Goal: Task Accomplishment & Management: Manage account settings

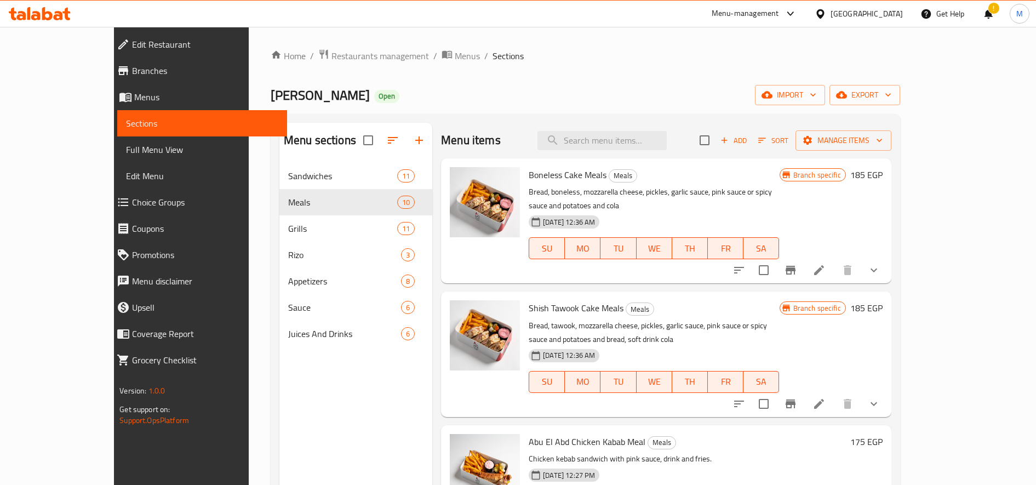
click at [308, 65] on div "Home / Restaurants management / Menus / Sections Farog Abu Al-Abd Open import e…" at bounding box center [585, 332] width 629 height 567
click at [331, 55] on span "Restaurants management" at bounding box center [379, 55] width 97 height 13
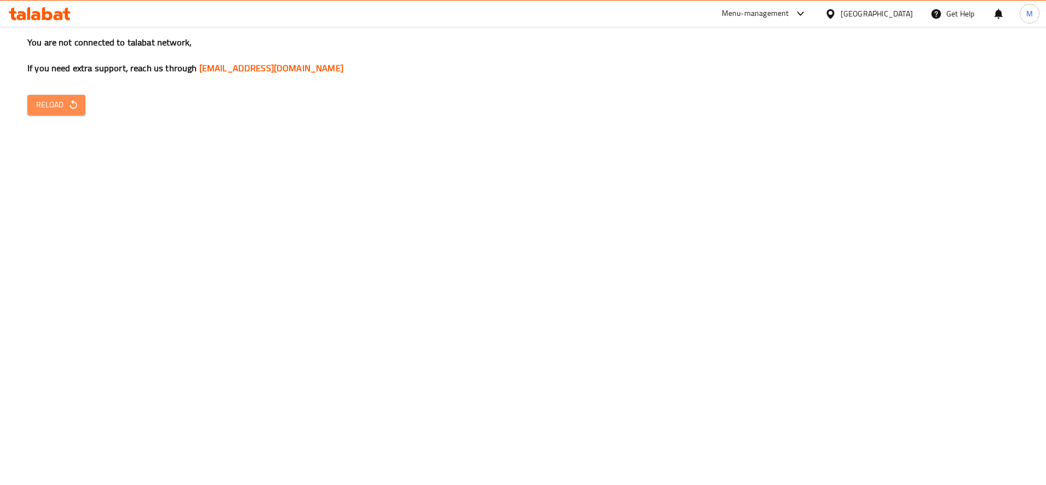
click at [56, 96] on button "Reload" at bounding box center [56, 105] width 58 height 20
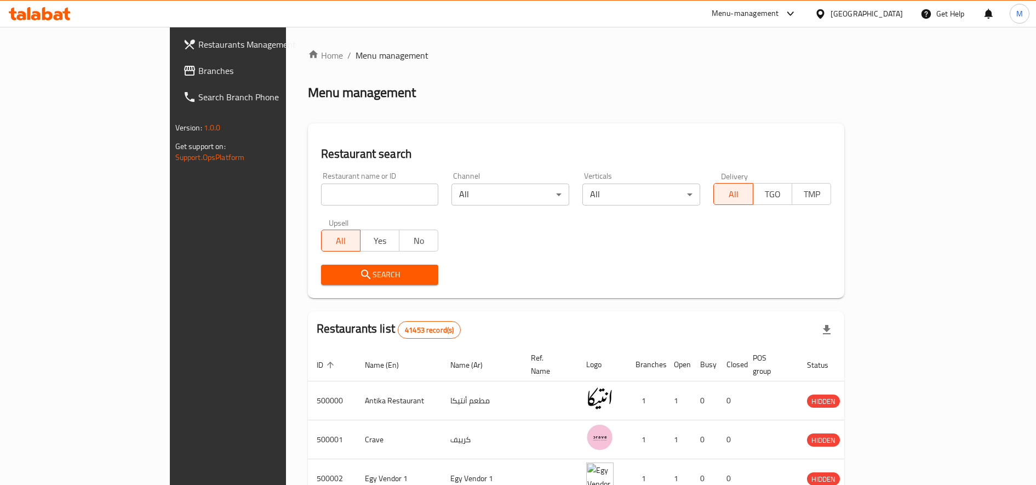
click at [361, 204] on input "search" at bounding box center [380, 194] width 118 height 22
type input "ل"
type input "جلال"
click button "Search" at bounding box center [380, 275] width 118 height 20
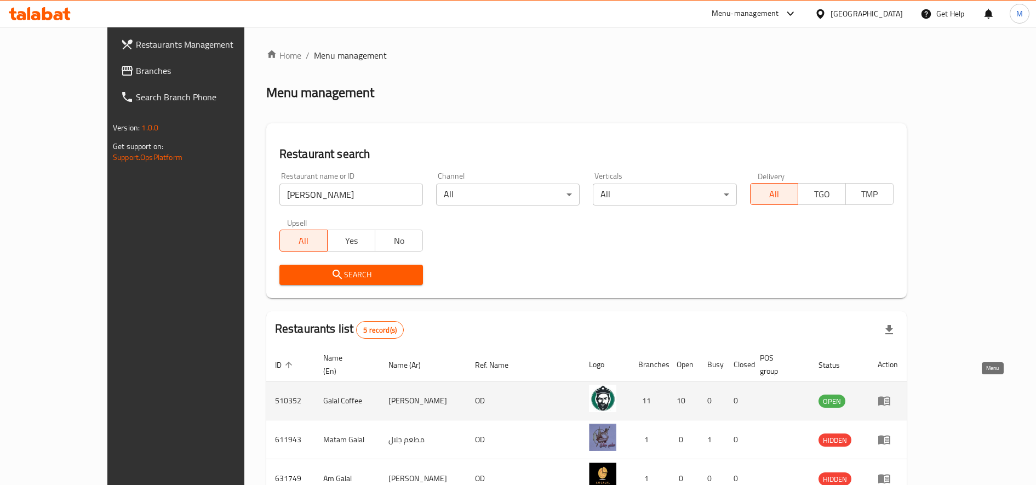
click at [890, 396] on icon "enhanced table" at bounding box center [884, 400] width 12 height 9
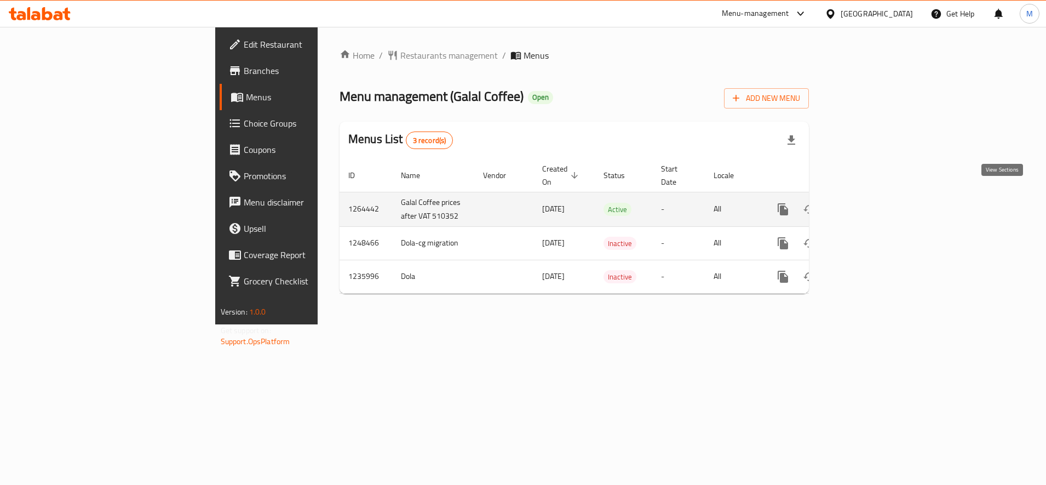
click at [869, 203] on icon "enhanced table" at bounding box center [861, 209] width 13 height 13
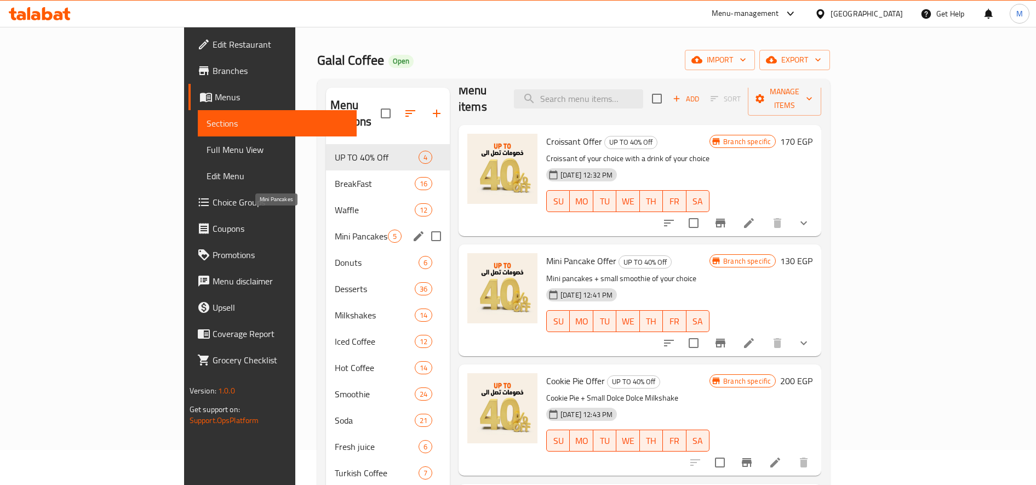
scroll to position [35, 0]
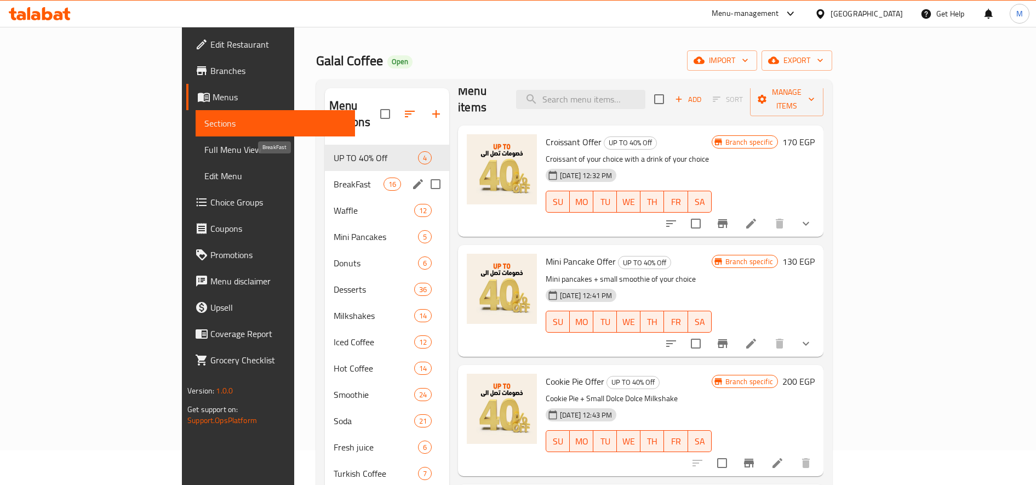
click at [334, 177] on span "BreakFast" at bounding box center [359, 183] width 50 height 13
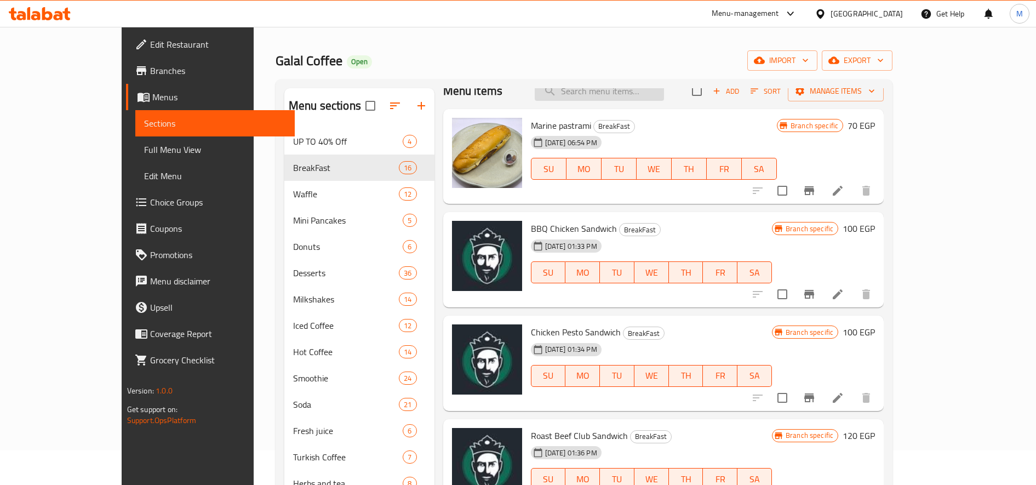
click at [650, 88] on input "search" at bounding box center [598, 91] width 129 height 19
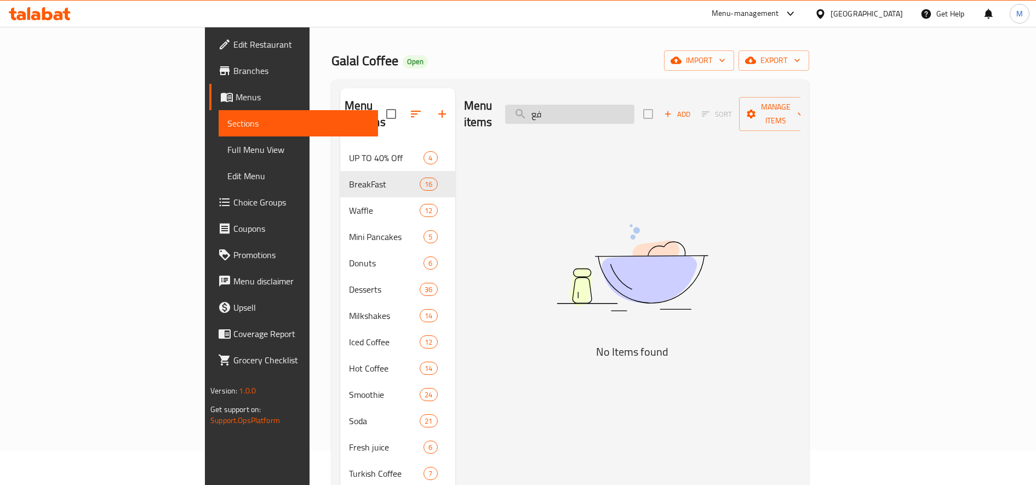
type input "ف"
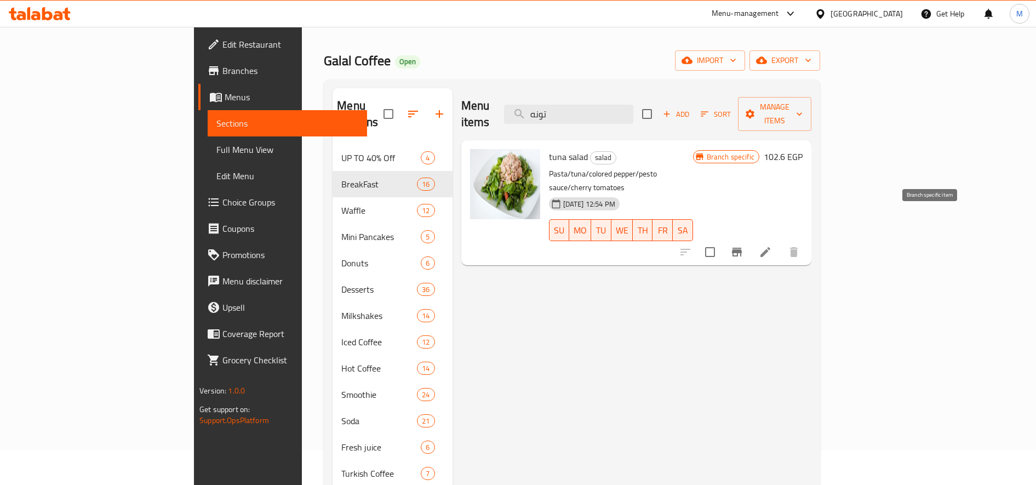
type input "تونه"
click at [741, 248] on icon "Branch-specific-item" at bounding box center [737, 252] width 10 height 9
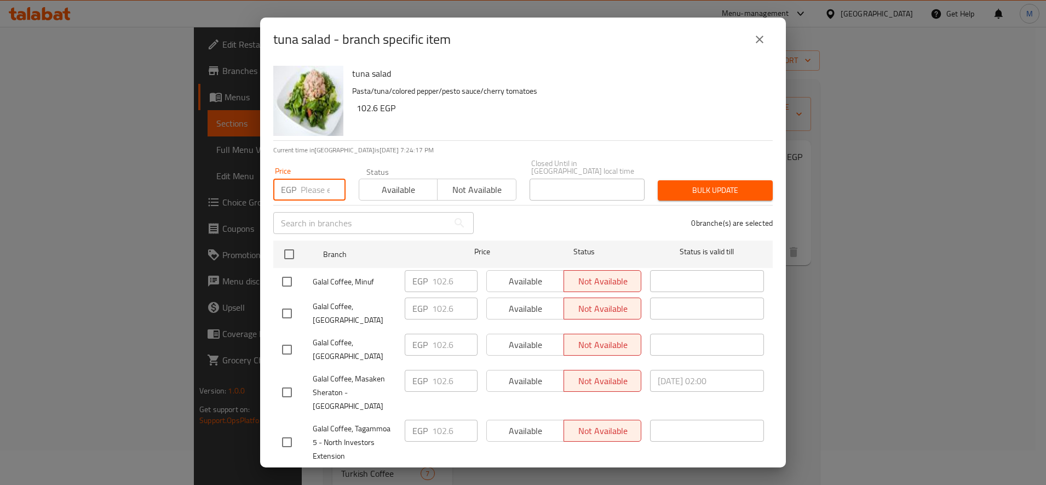
click at [320, 182] on input "number" at bounding box center [323, 190] width 45 height 22
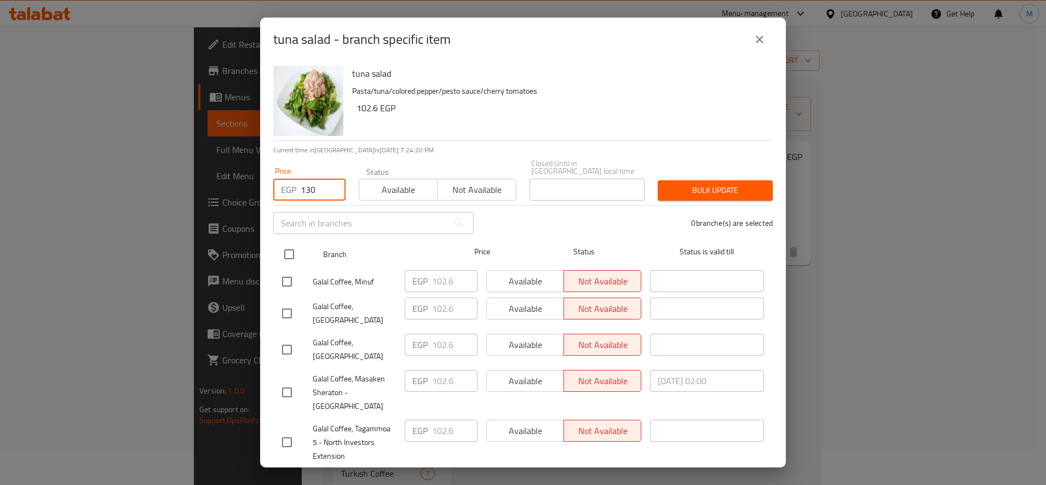
type input "130"
click at [293, 243] on input "checkbox" at bounding box center [289, 254] width 23 height 23
checkbox input "true"
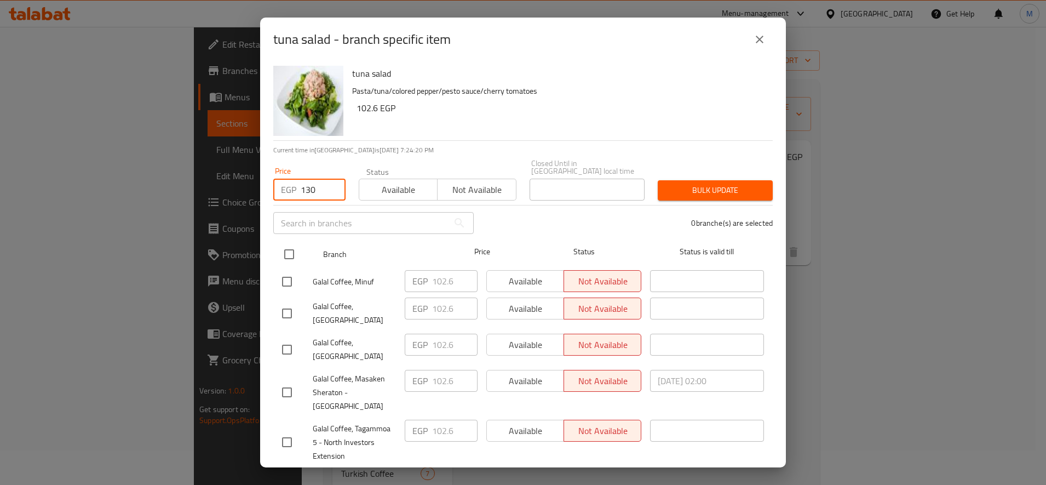
checkbox input "true"
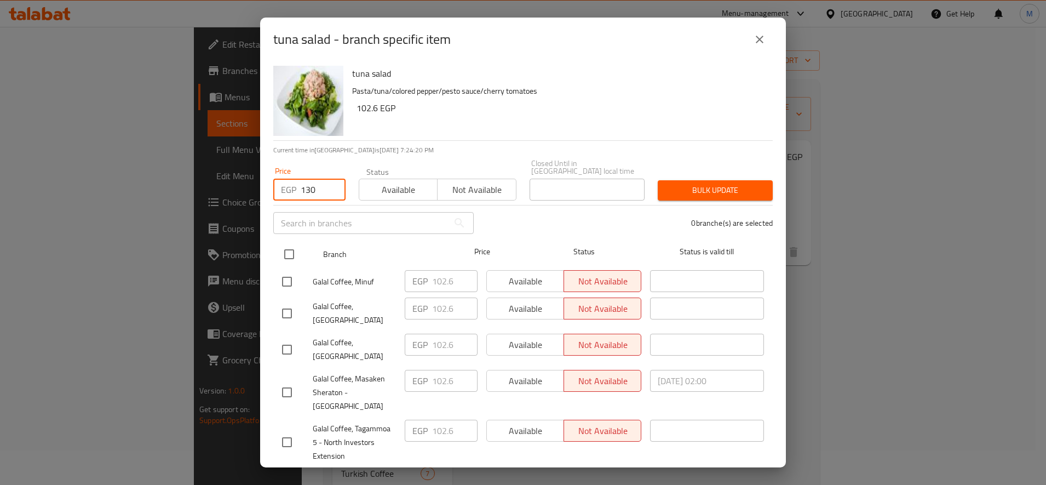
checkbox input "true"
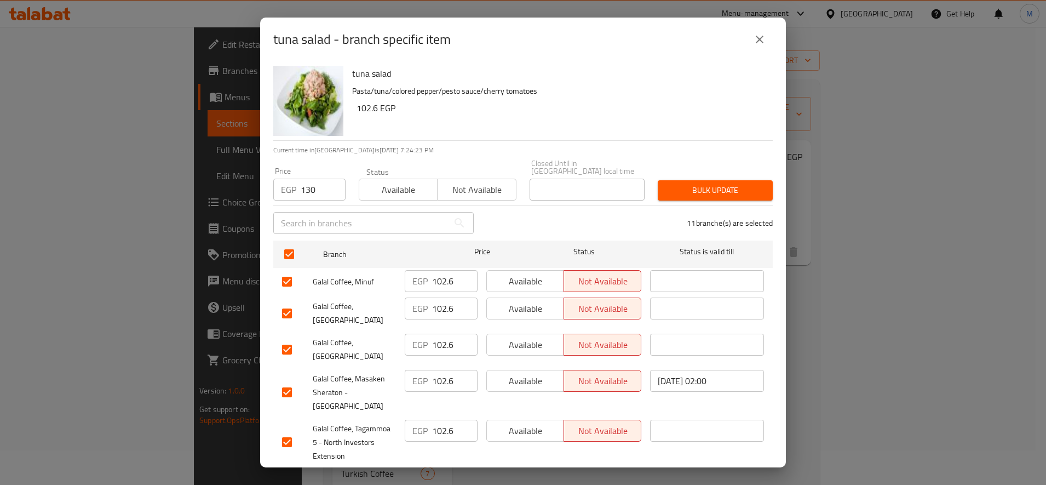
click at [688, 203] on div "11 branche(s) are selected" at bounding box center [629, 222] width 299 height 39
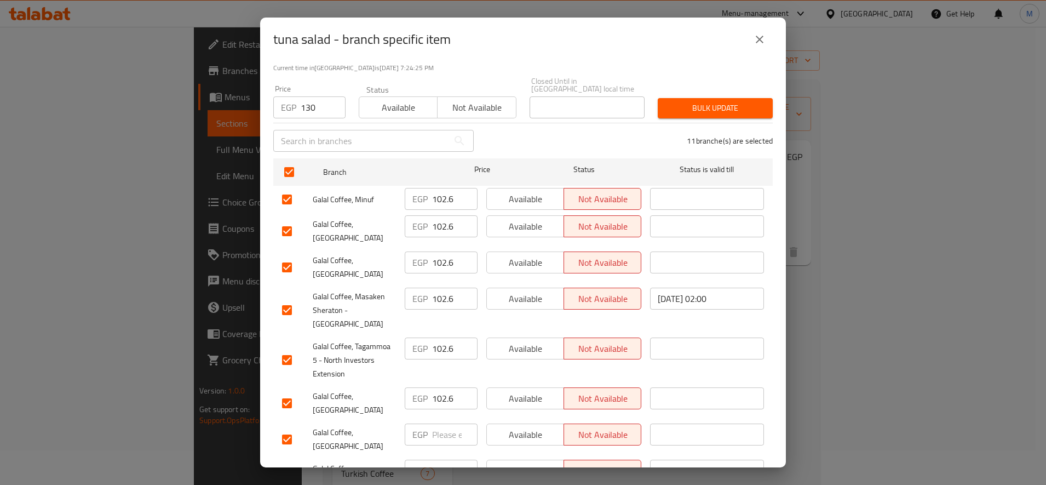
scroll to position [68, 0]
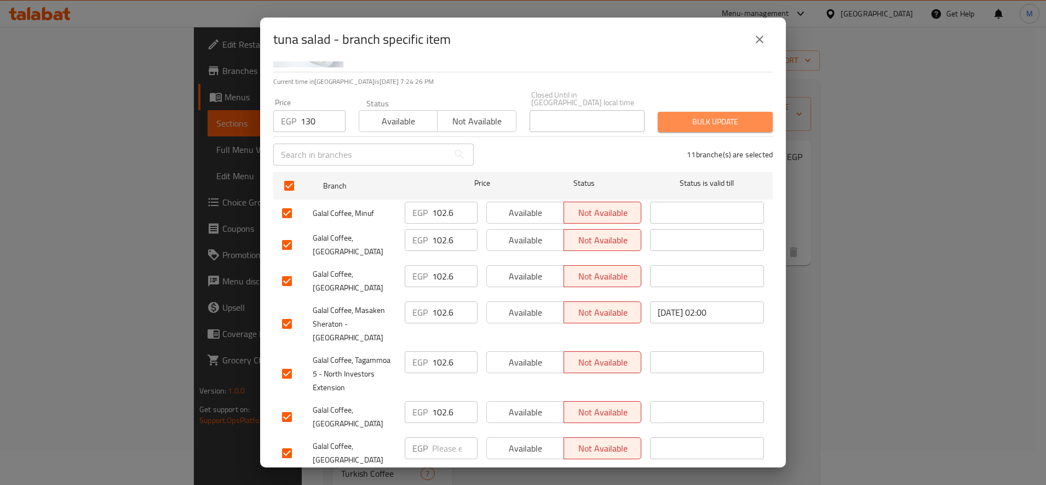
click at [715, 115] on span "Bulk update" at bounding box center [714, 122] width 97 height 14
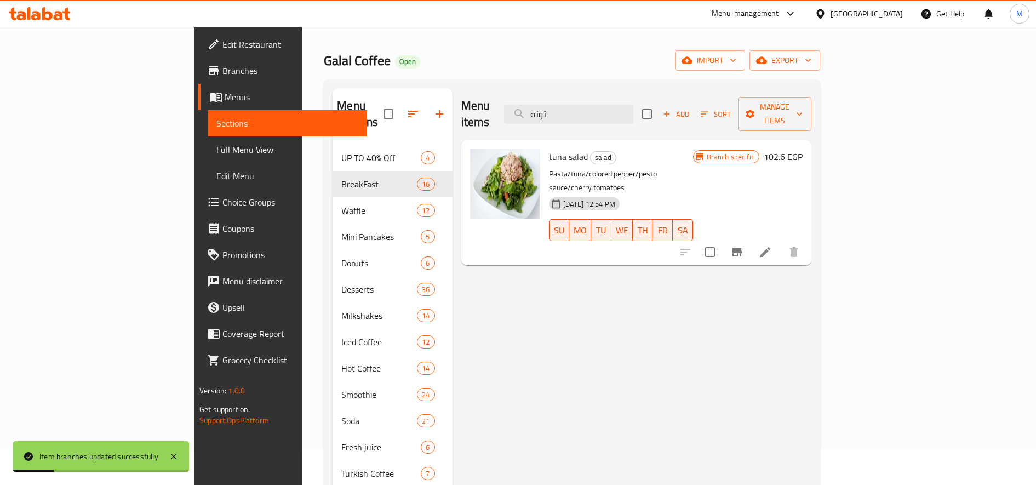
click at [802, 149] on h6 "102.6 EGP" at bounding box center [782, 156] width 39 height 15
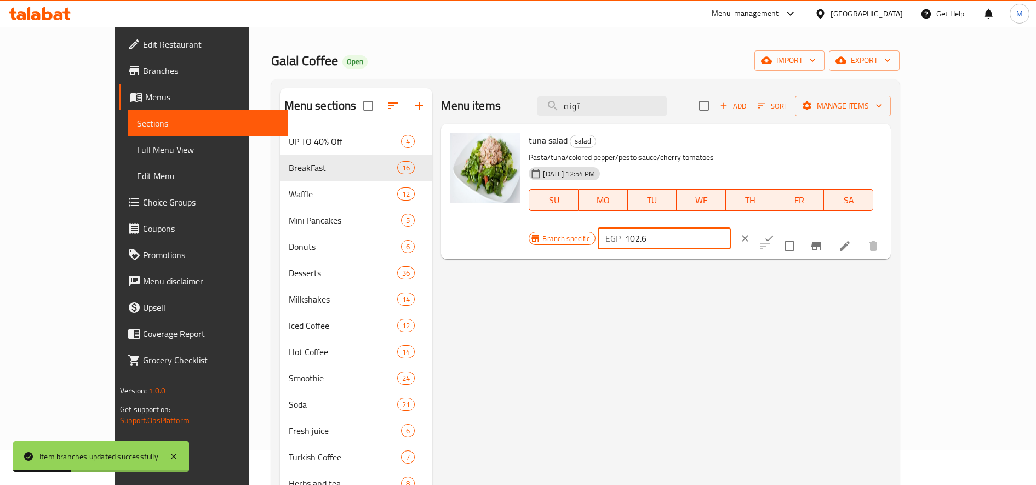
click at [731, 227] on input "102.6" at bounding box center [678, 238] width 106 height 22
type input "130"
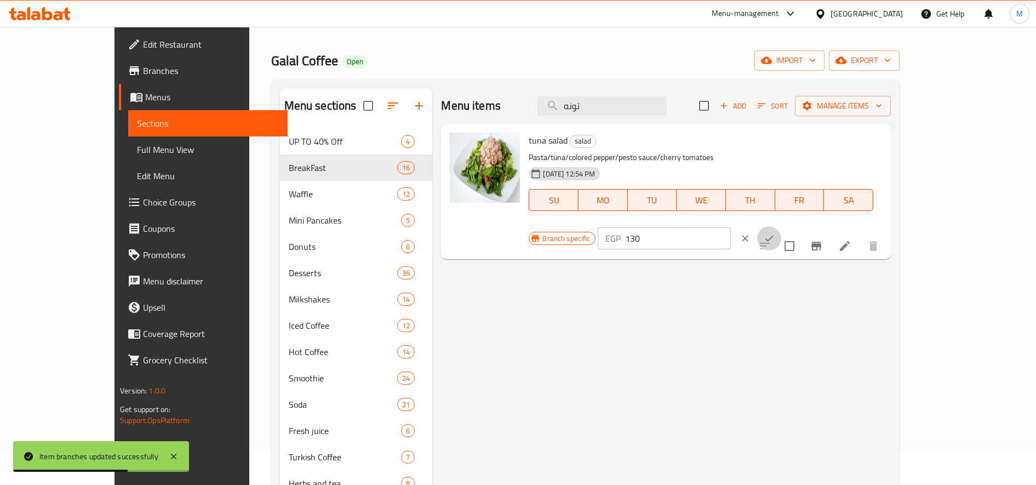
click at [774, 233] on icon "ok" at bounding box center [768, 238] width 11 height 11
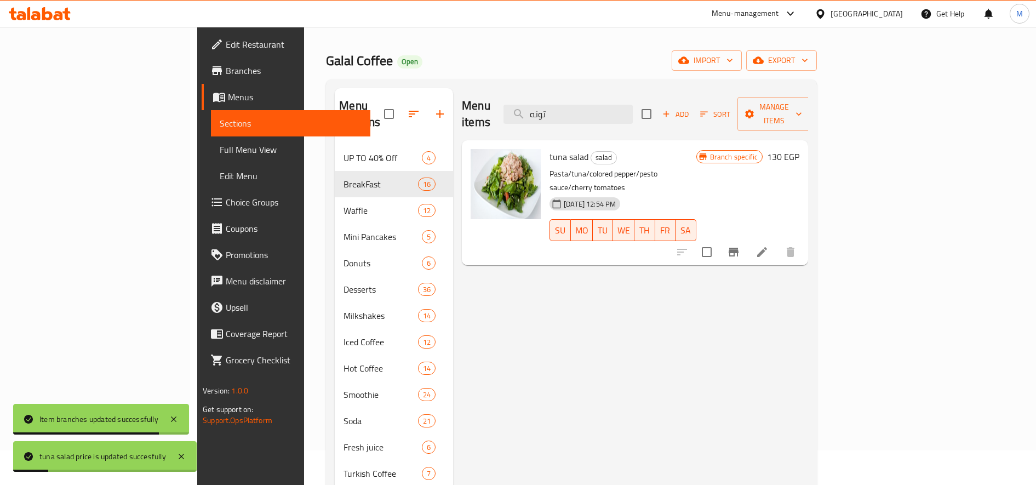
click at [740, 245] on icon "Branch-specific-item" at bounding box center [733, 251] width 13 height 13
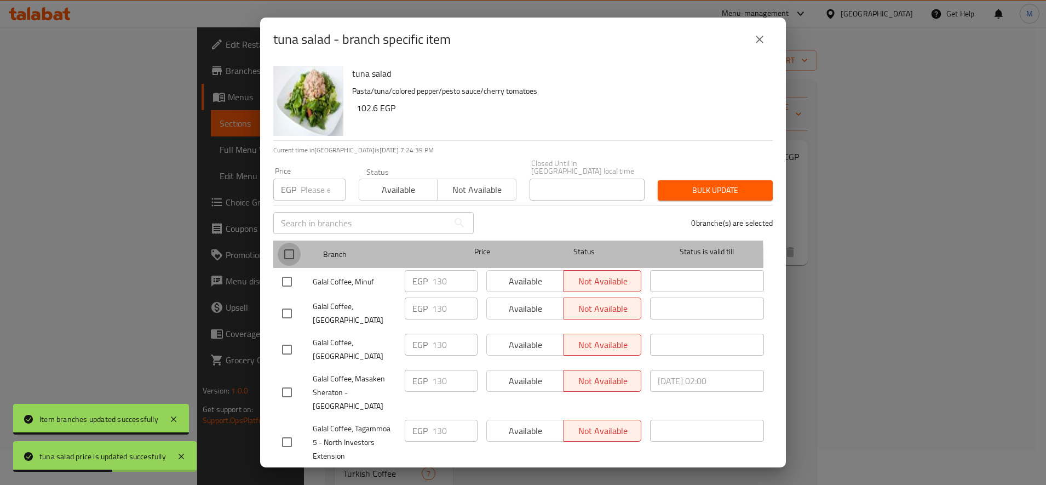
click at [289, 253] on input "checkbox" at bounding box center [289, 254] width 23 height 23
checkbox input "true"
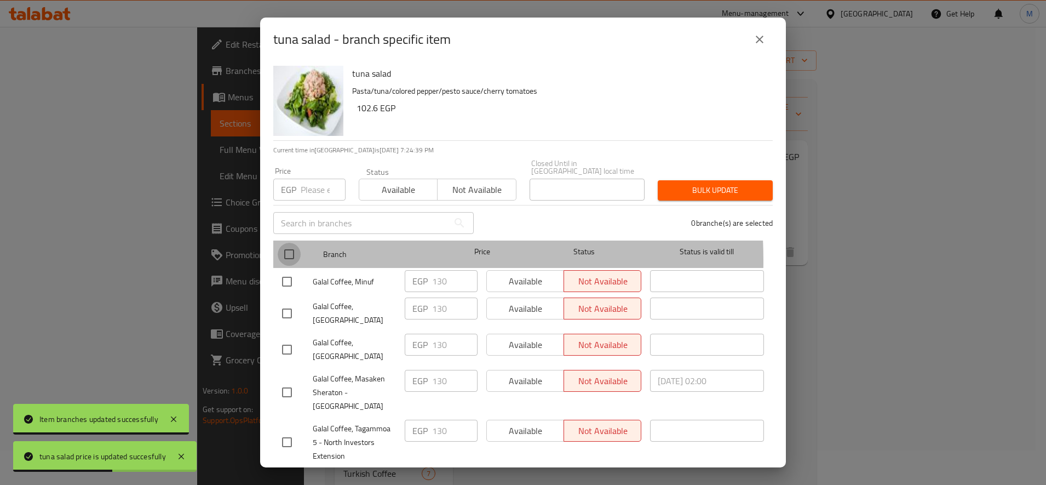
checkbox input "true"
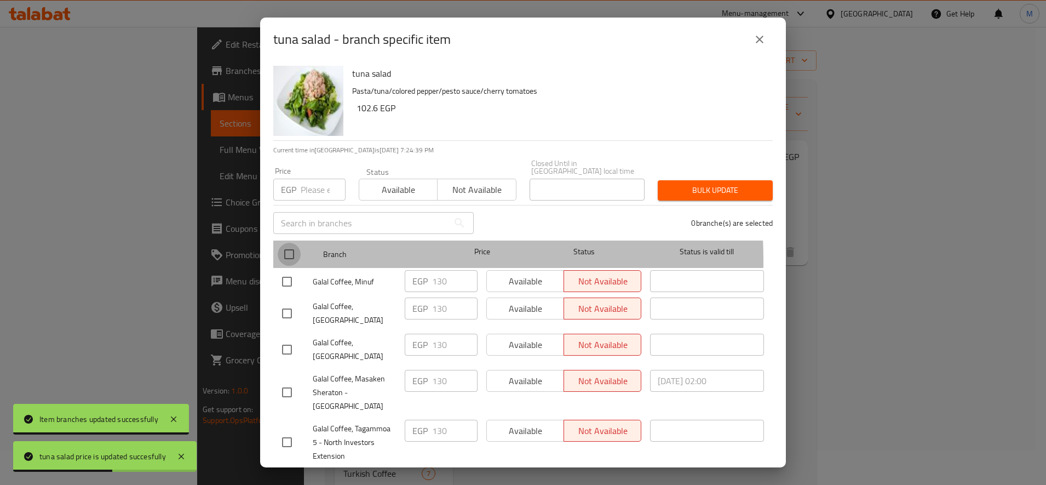
checkbox input "true"
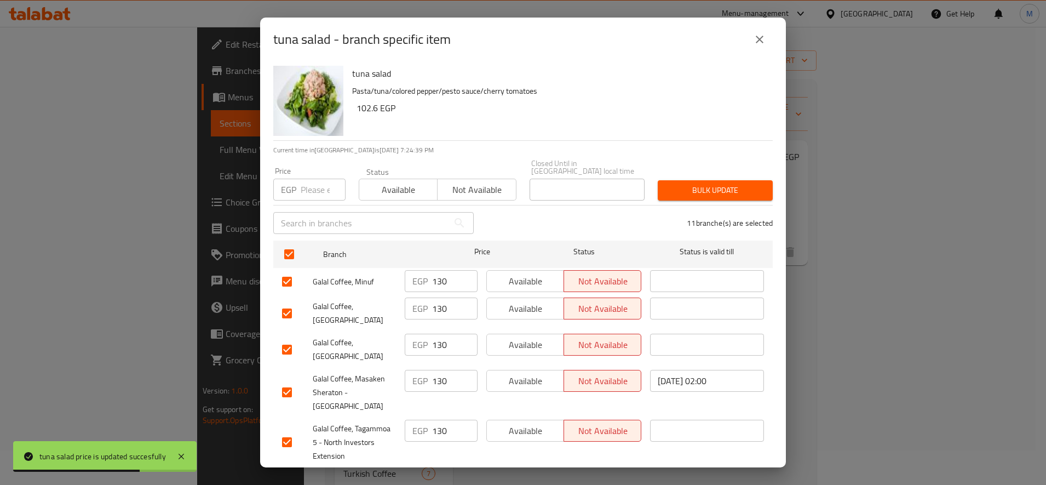
click at [715, 180] on button "Bulk update" at bounding box center [715, 190] width 115 height 20
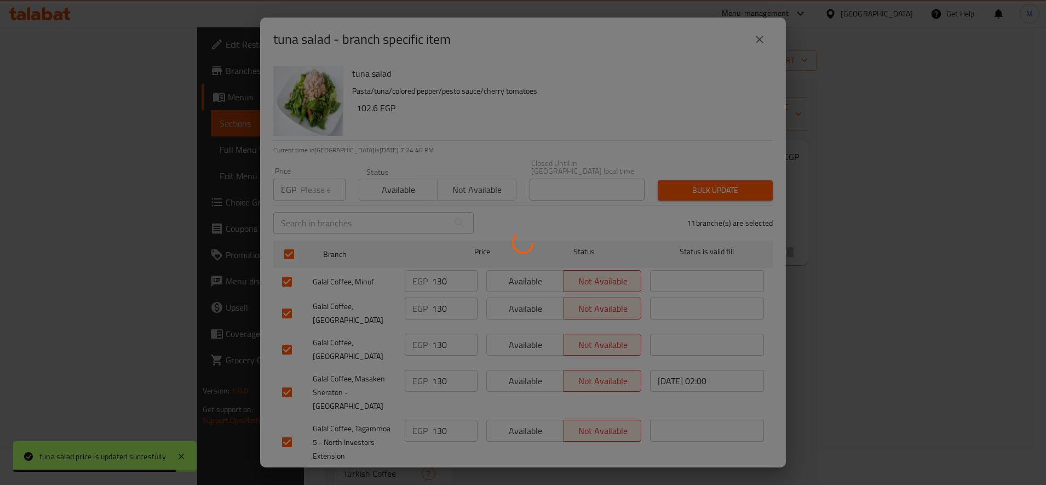
click at [894, 321] on div at bounding box center [523, 242] width 1046 height 485
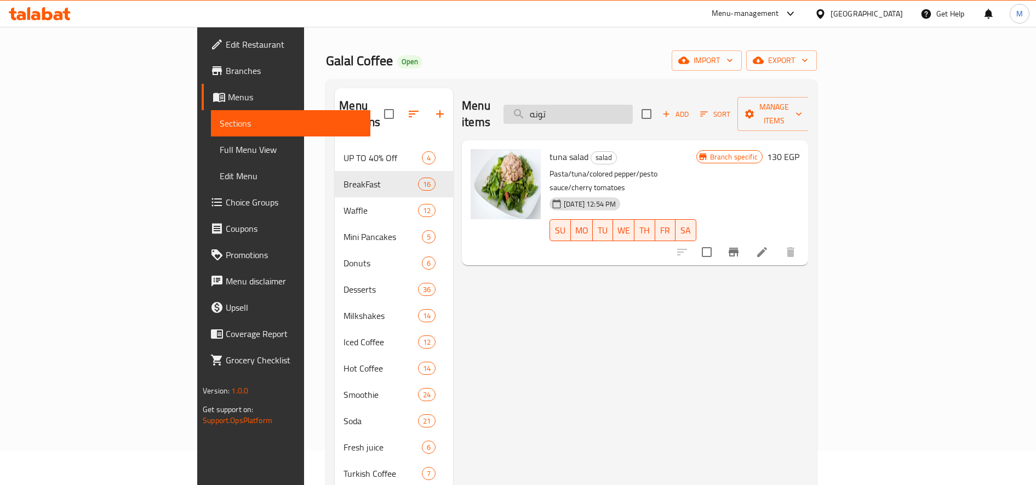
click at [630, 110] on input "تونه" at bounding box center [567, 114] width 129 height 19
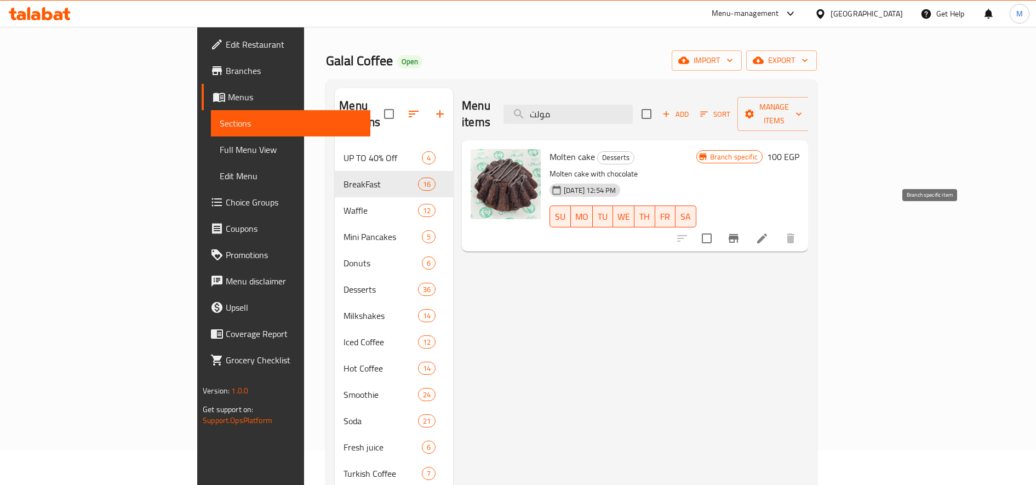
type input "مولت"
click at [740, 232] on icon "Branch-specific-item" at bounding box center [733, 238] width 13 height 13
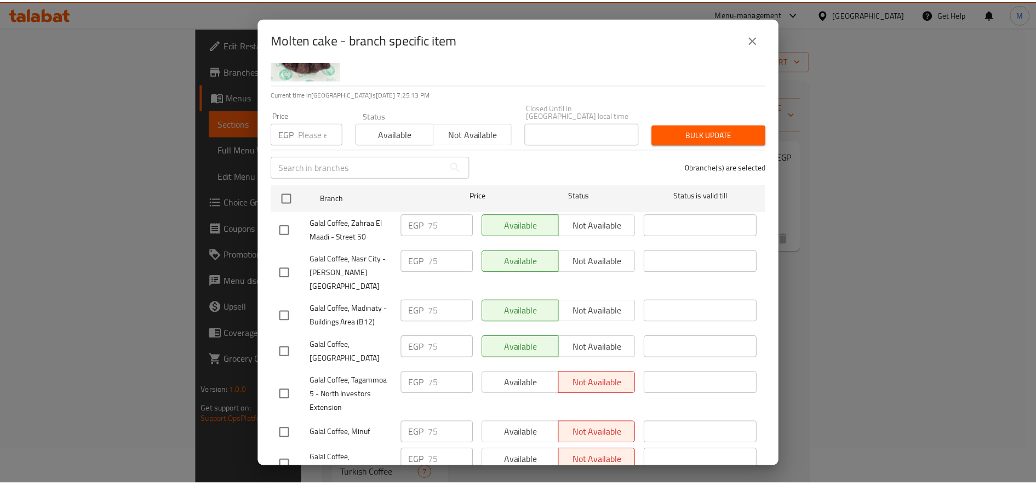
scroll to position [48, 0]
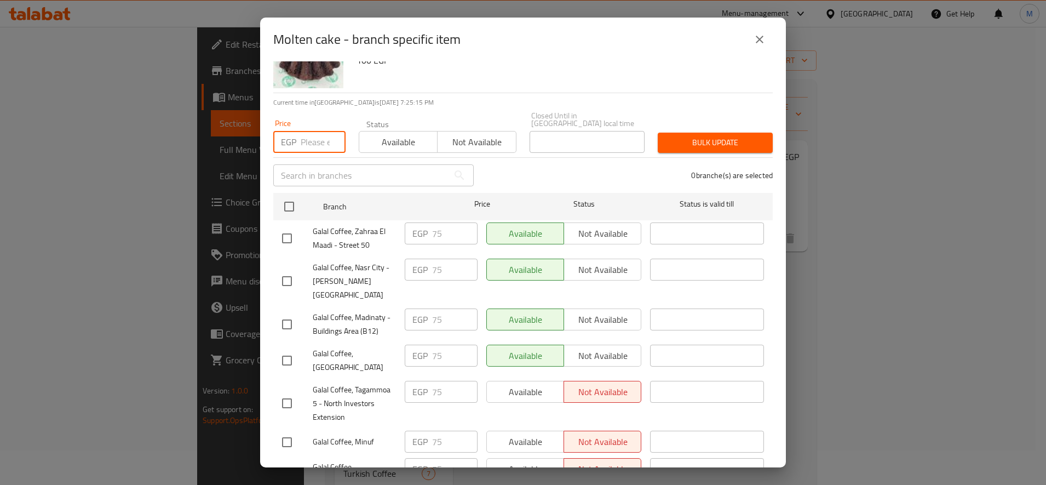
click at [313, 133] on input "number" at bounding box center [323, 142] width 45 height 22
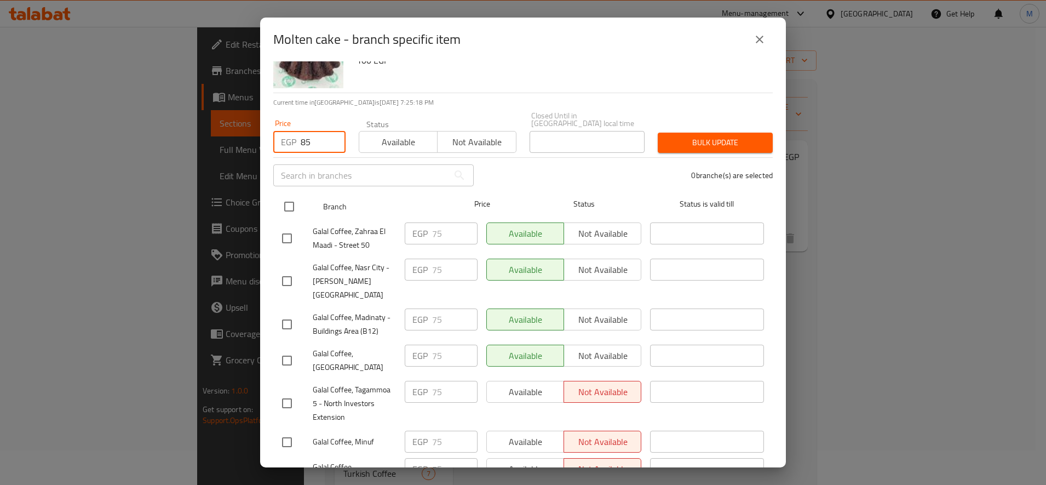
type input "85"
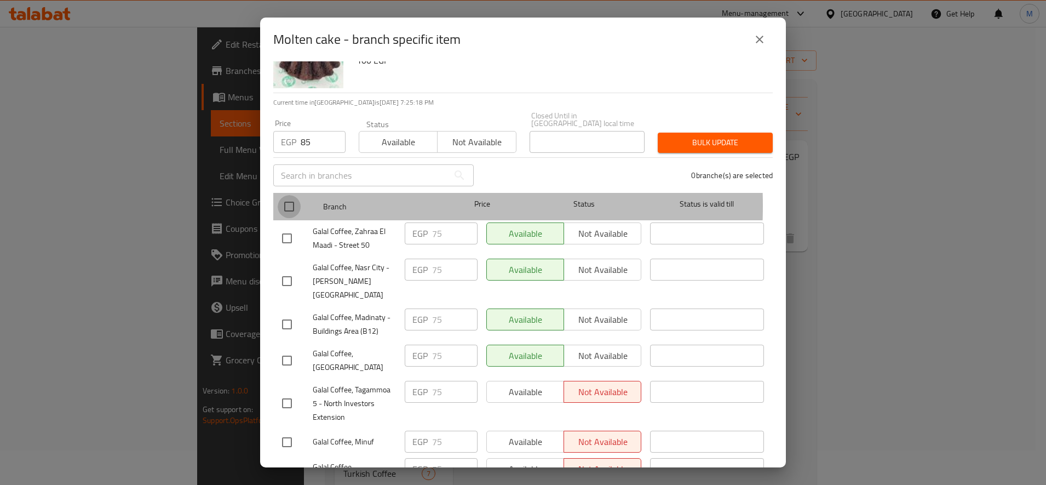
click at [282, 198] on input "checkbox" at bounding box center [289, 206] width 23 height 23
checkbox input "true"
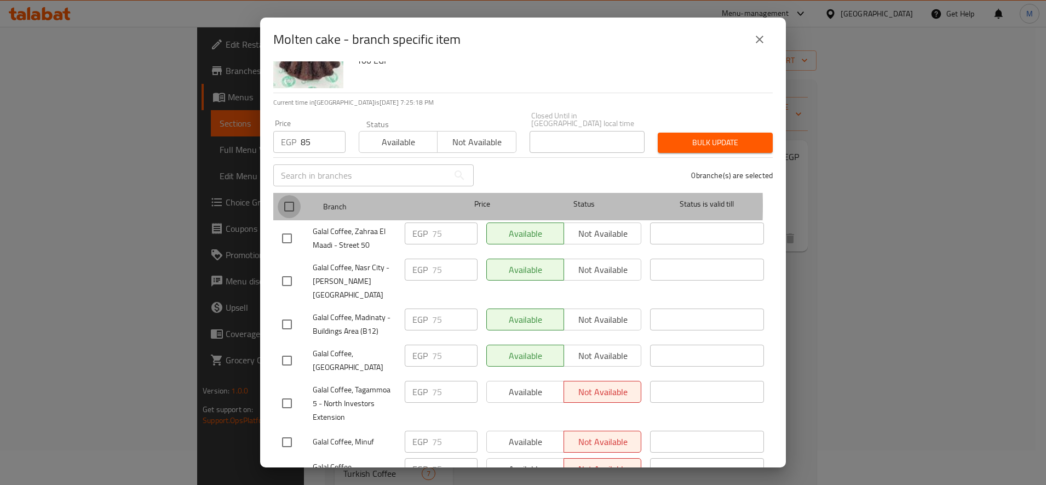
checkbox input "true"
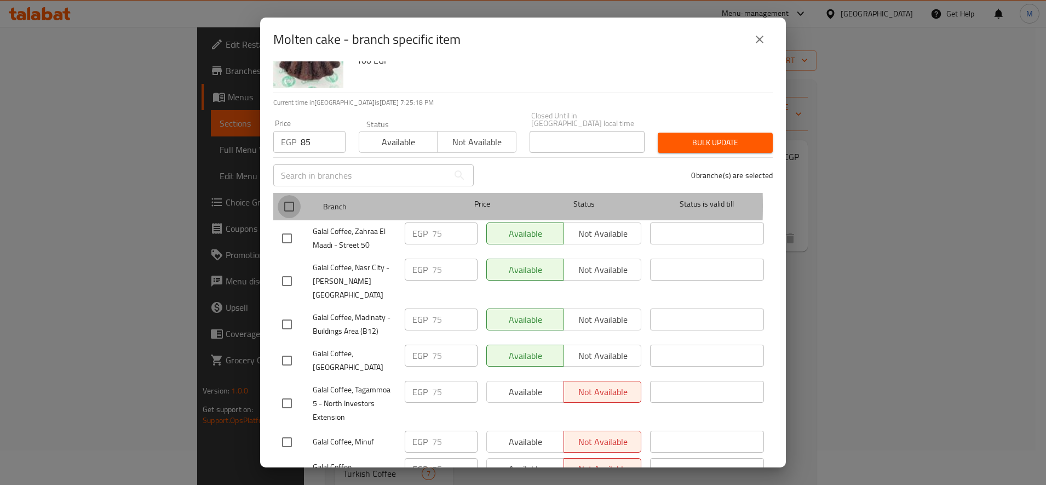
checkbox input "true"
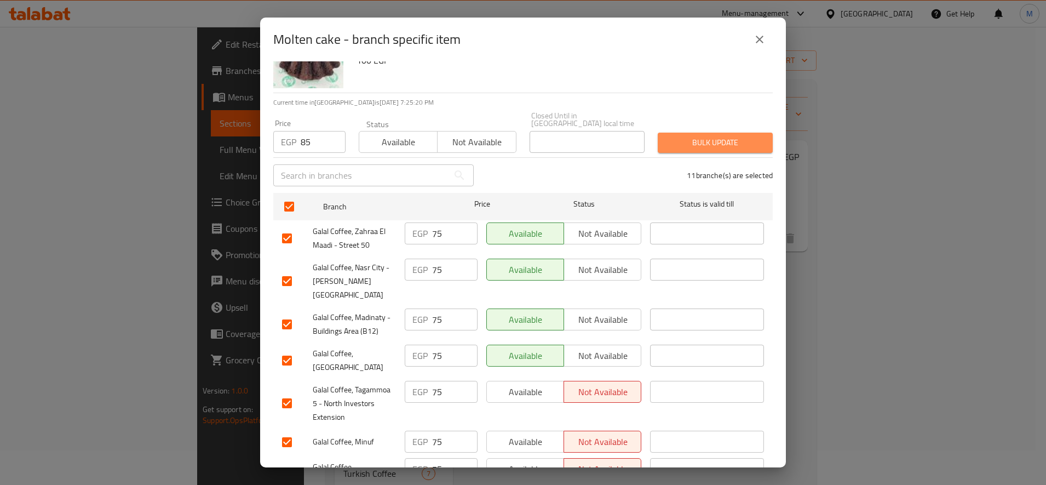
click at [712, 136] on span "Bulk update" at bounding box center [714, 143] width 97 height 14
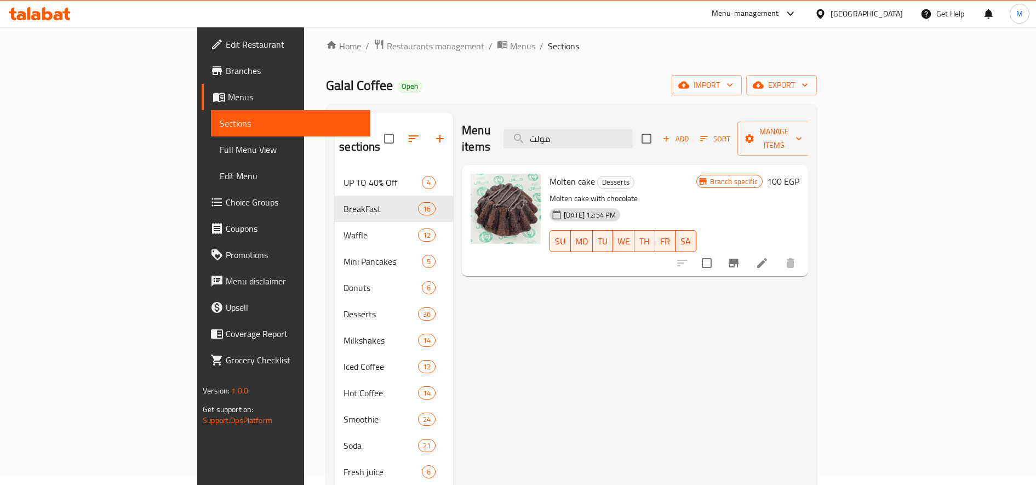
scroll to position [0, 0]
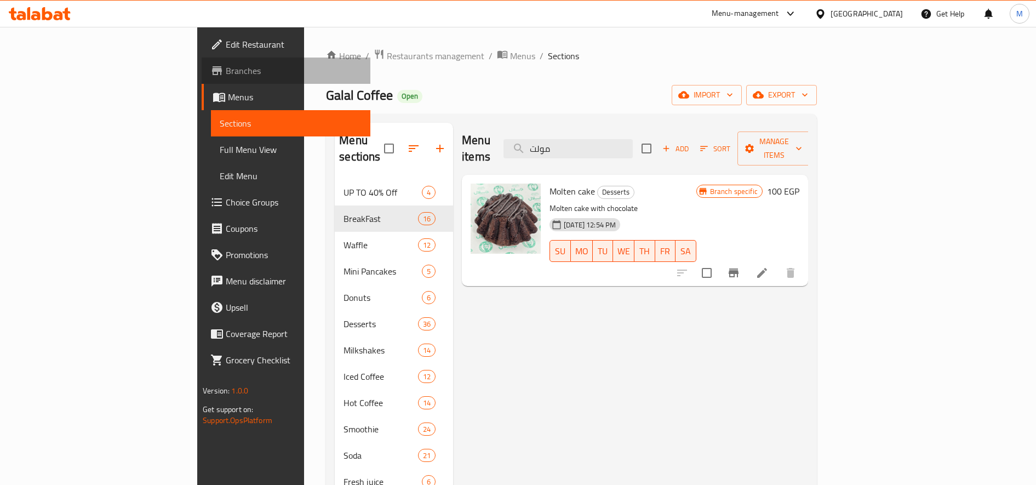
click at [226, 65] on span "Branches" at bounding box center [294, 70] width 136 height 13
click at [779, 16] on div "Menu-management" at bounding box center [744, 13] width 67 height 13
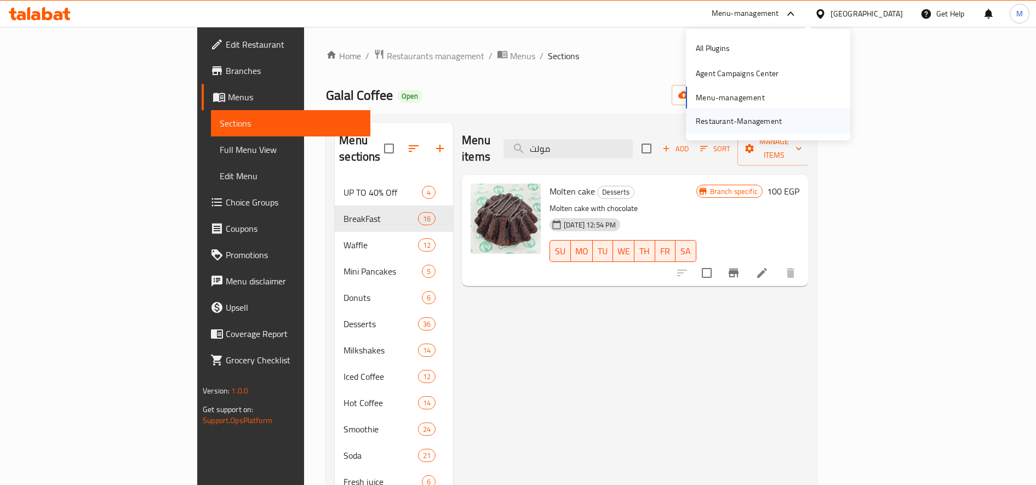
click at [738, 117] on div "Restaurant-Management" at bounding box center [738, 121] width 86 height 12
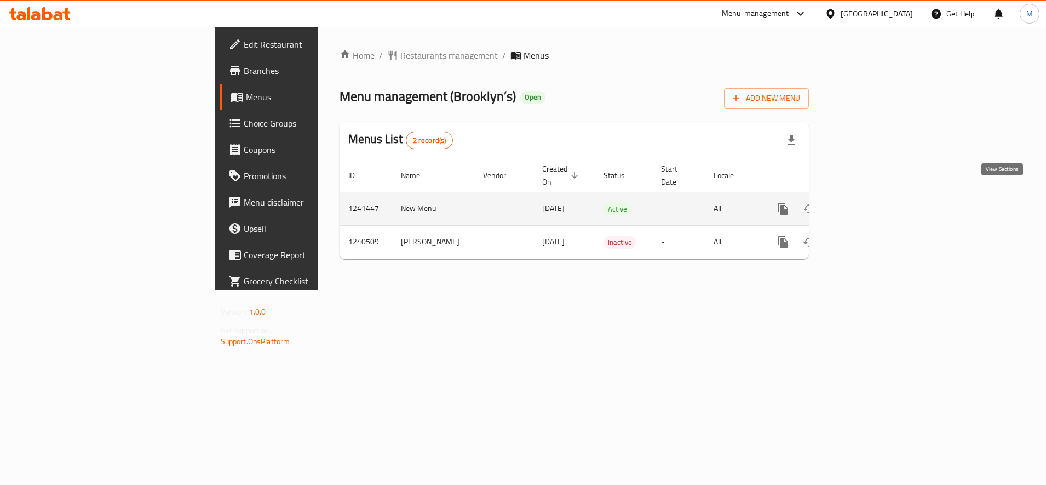
click at [869, 202] on icon "enhanced table" at bounding box center [861, 208] width 13 height 13
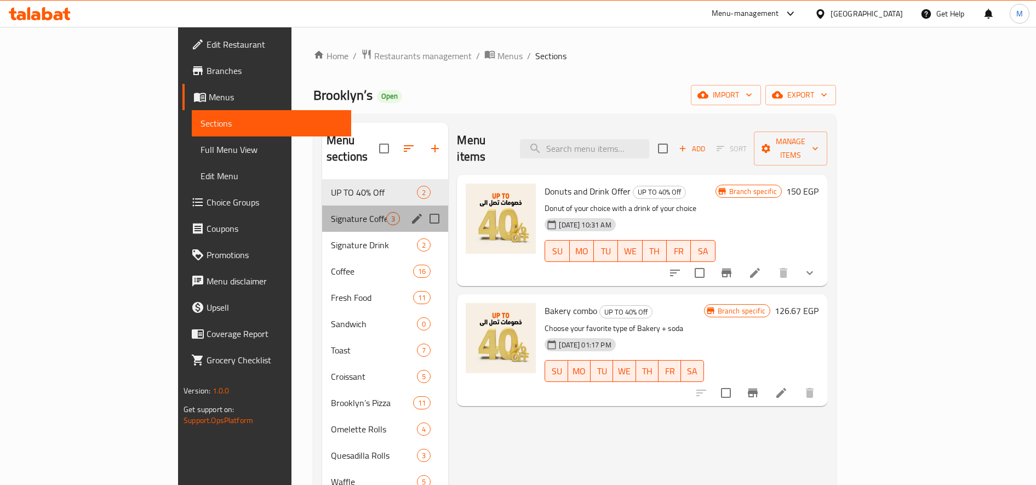
click at [322, 205] on div "Signature Coffee 3" at bounding box center [385, 218] width 126 height 26
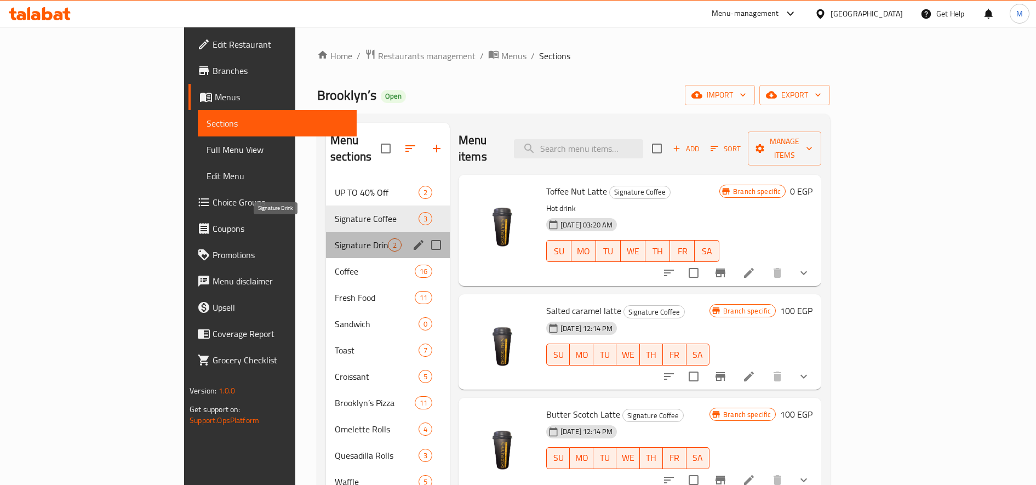
click at [335, 238] on span "Signature Drink" at bounding box center [361, 244] width 53 height 13
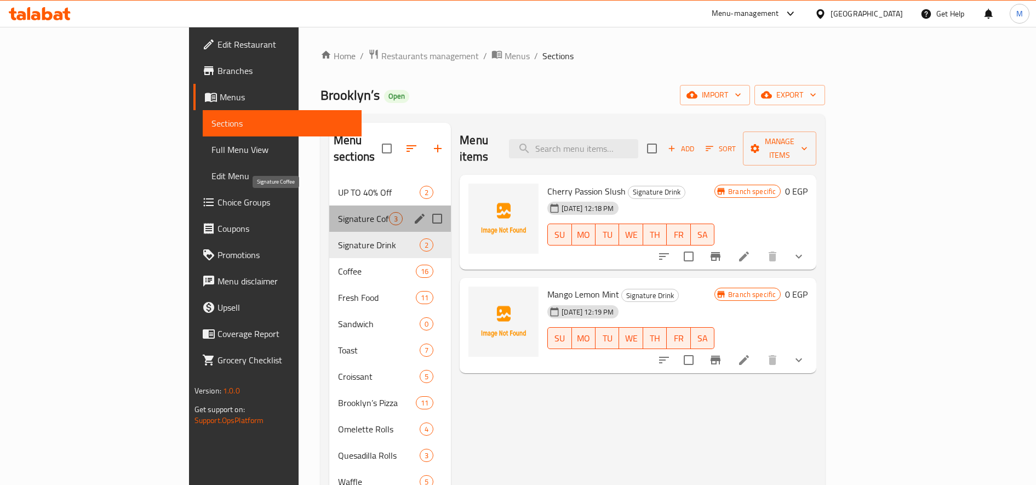
click at [338, 212] on span "Signature Coffee" at bounding box center [363, 218] width 51 height 13
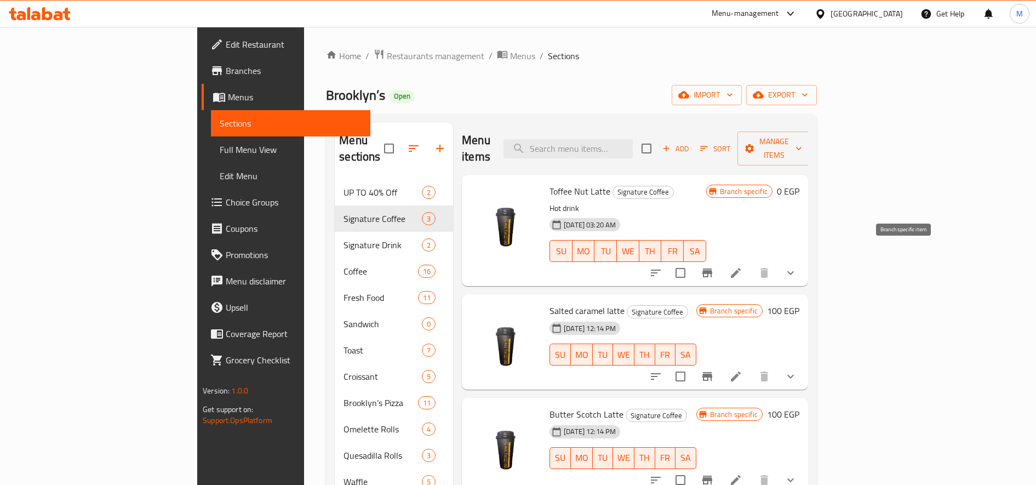
click at [714, 266] on icon "Branch-specific-item" at bounding box center [706, 272] width 13 height 13
click at [794, 271] on icon "show more" at bounding box center [790, 273] width 7 height 4
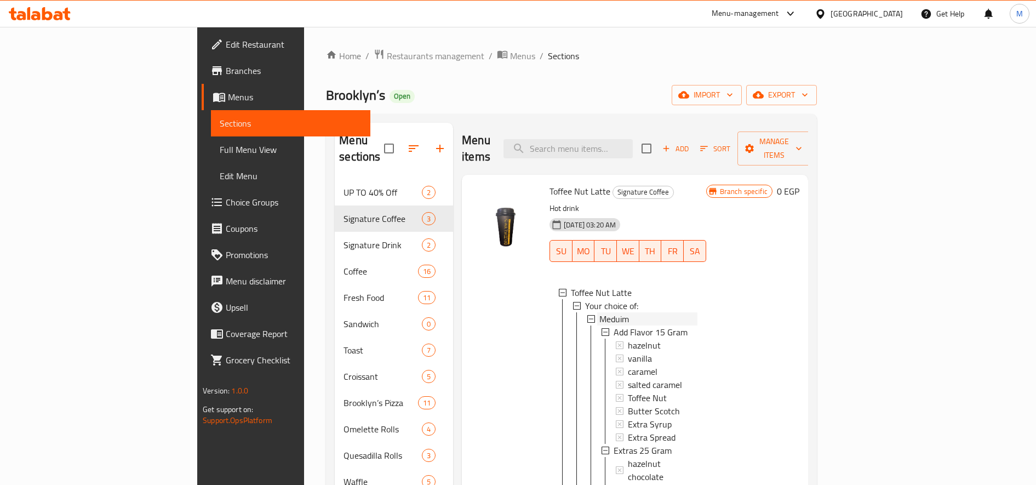
click at [599, 312] on span "Meduim" at bounding box center [614, 318] width 30 height 13
click at [599, 325] on span "Large" at bounding box center [609, 331] width 21 height 13
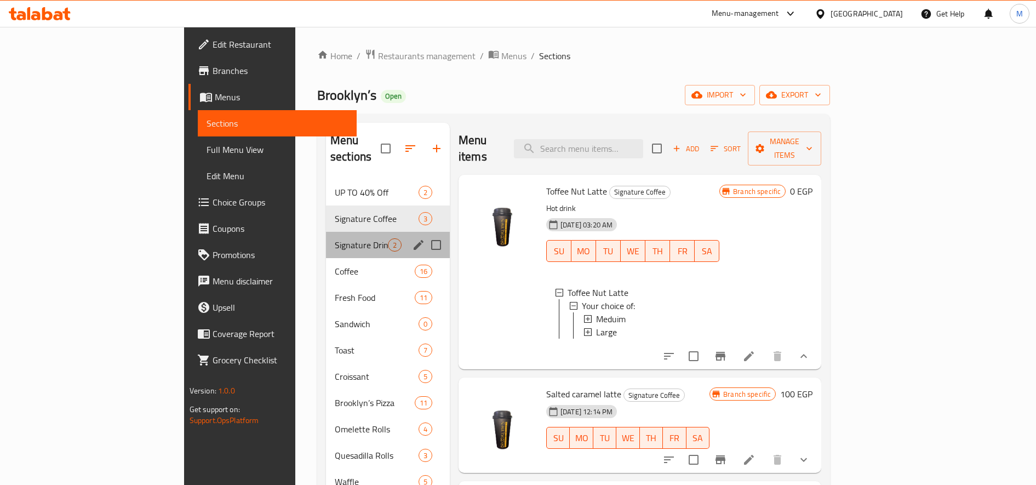
click at [326, 232] on div "Signature Drink 2" at bounding box center [388, 245] width 124 height 26
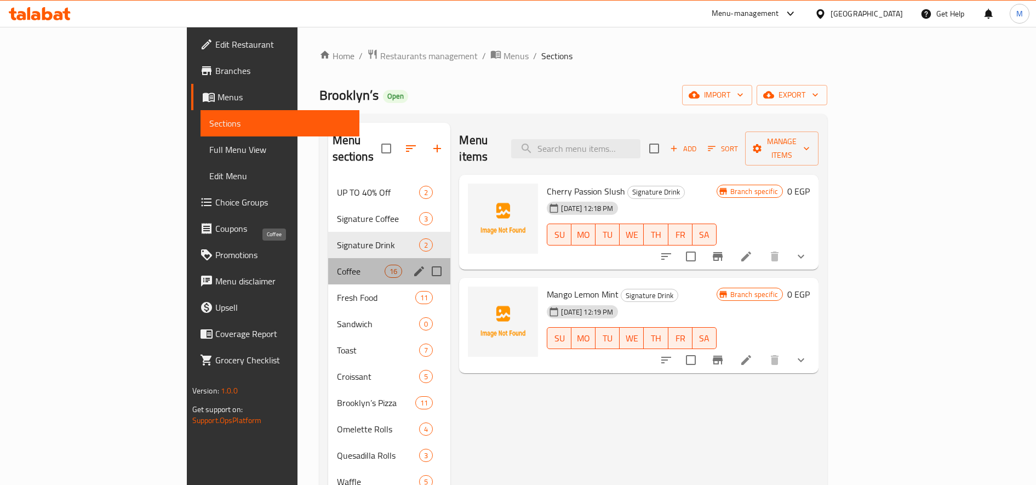
click at [337, 265] on span "Coffee" at bounding box center [361, 271] width 48 height 13
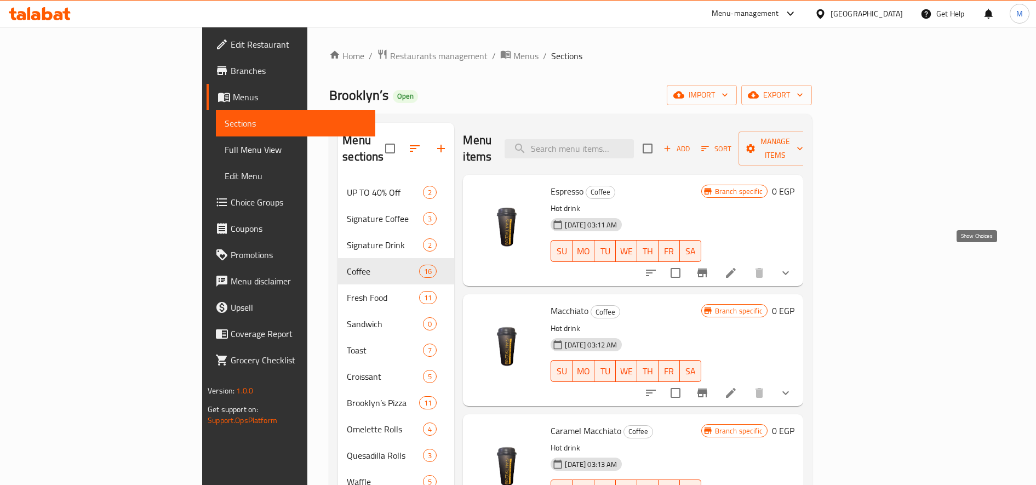
click at [792, 266] on icon "show more" at bounding box center [785, 272] width 13 height 13
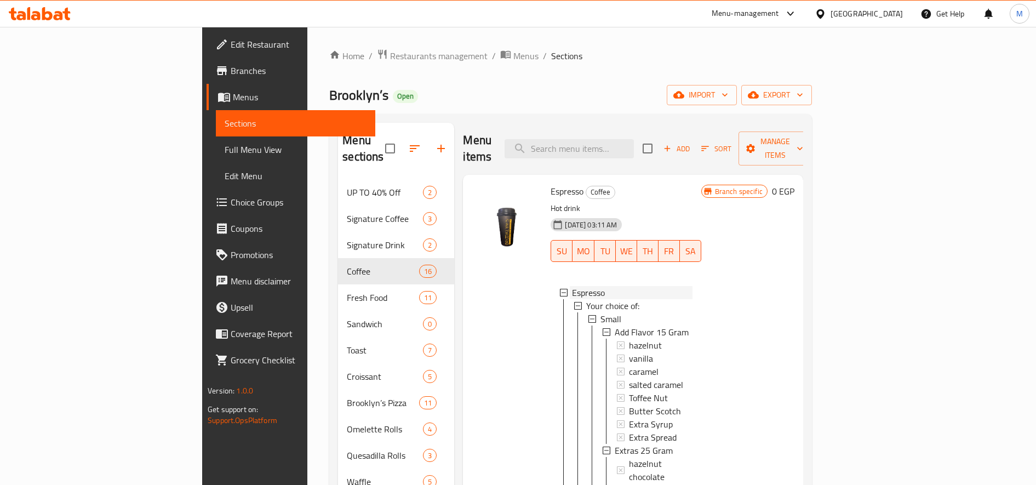
click at [572, 286] on span "Espresso" at bounding box center [588, 292] width 33 height 13
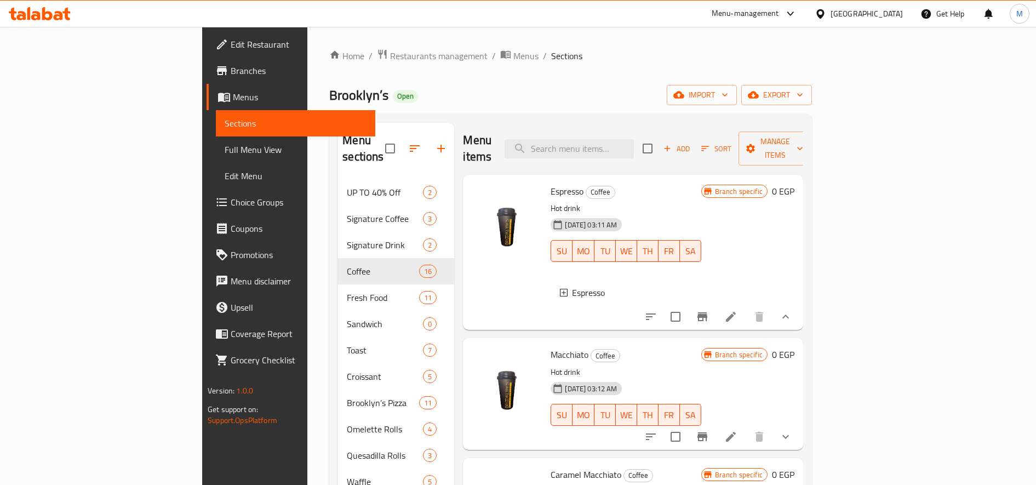
click at [572, 286] on span "Espresso" at bounding box center [588, 292] width 33 height 13
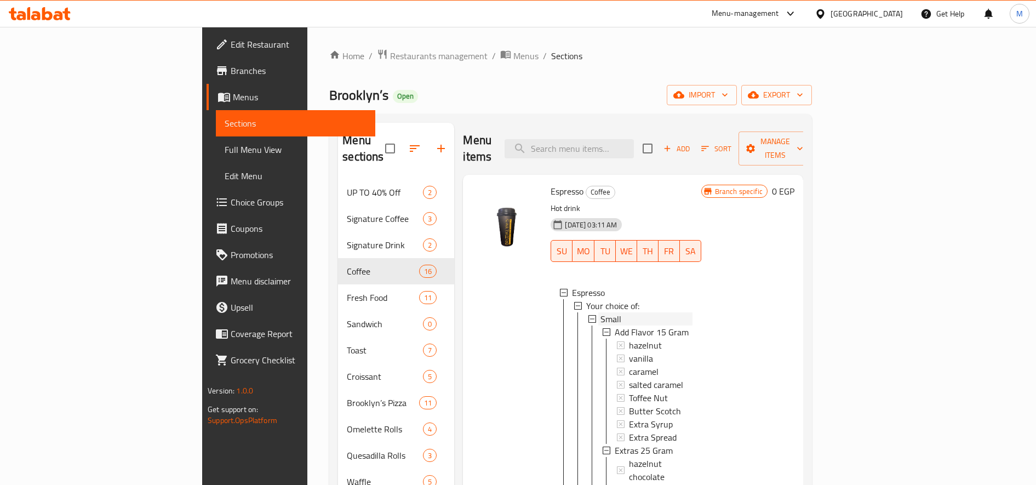
click at [600, 312] on span "Small" at bounding box center [610, 318] width 21 height 13
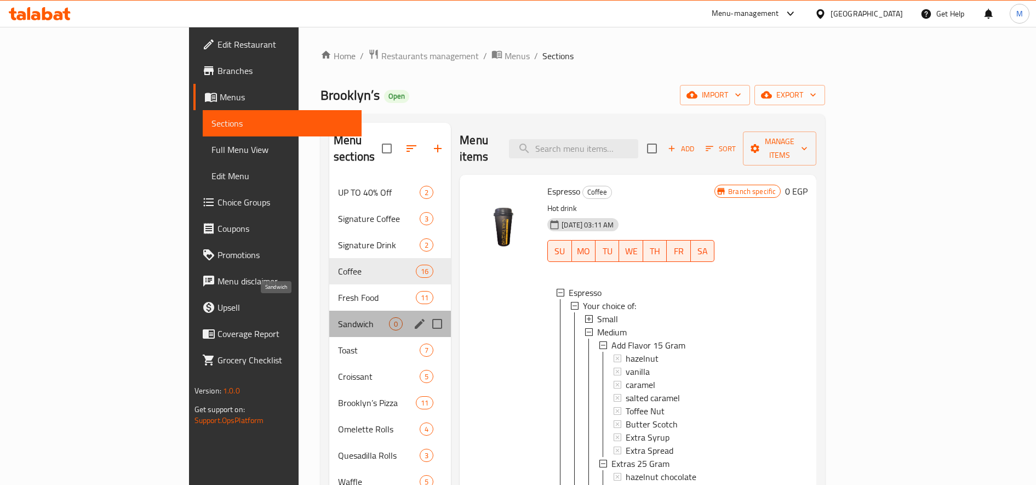
click at [338, 317] on span "Sandwich" at bounding box center [363, 323] width 51 height 13
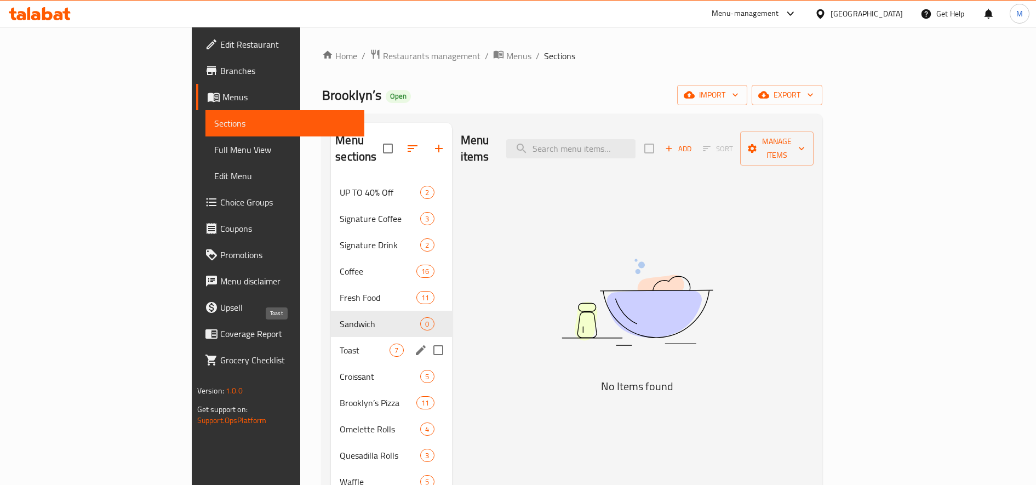
click at [340, 343] on span "Toast" at bounding box center [365, 349] width 50 height 13
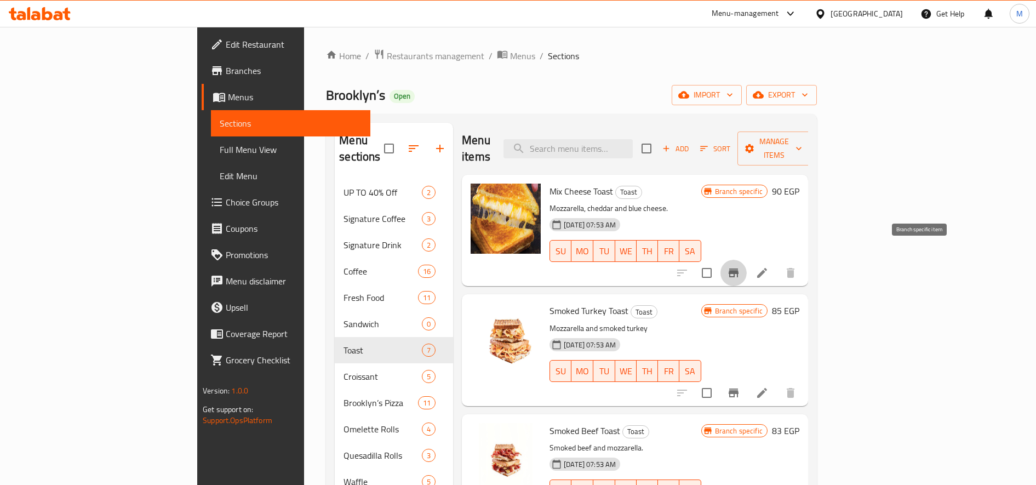
click at [740, 266] on icon "Branch-specific-item" at bounding box center [733, 272] width 13 height 13
click at [740, 386] on icon "Branch-specific-item" at bounding box center [733, 392] width 13 height 13
click at [387, 53] on span "Restaurants management" at bounding box center [435, 55] width 97 height 13
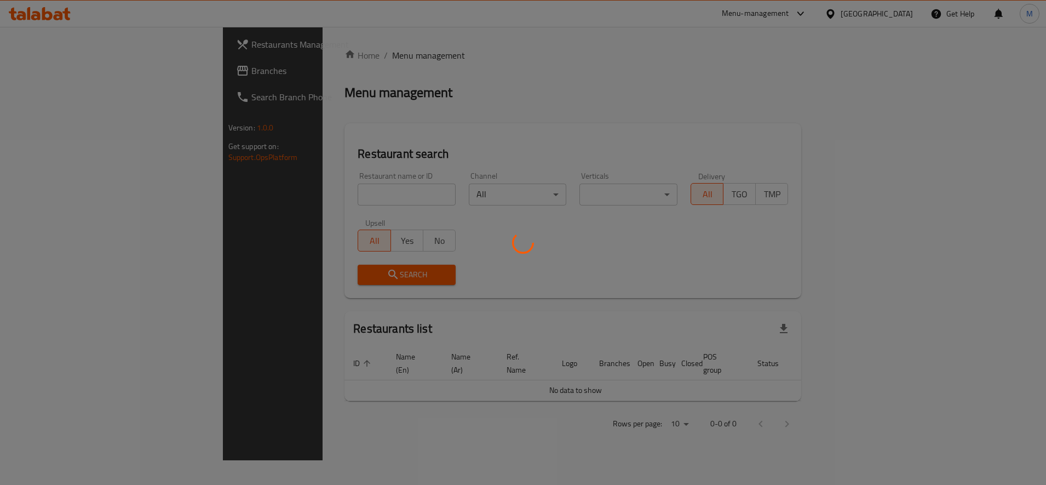
click at [308, 210] on div at bounding box center [523, 242] width 1046 height 485
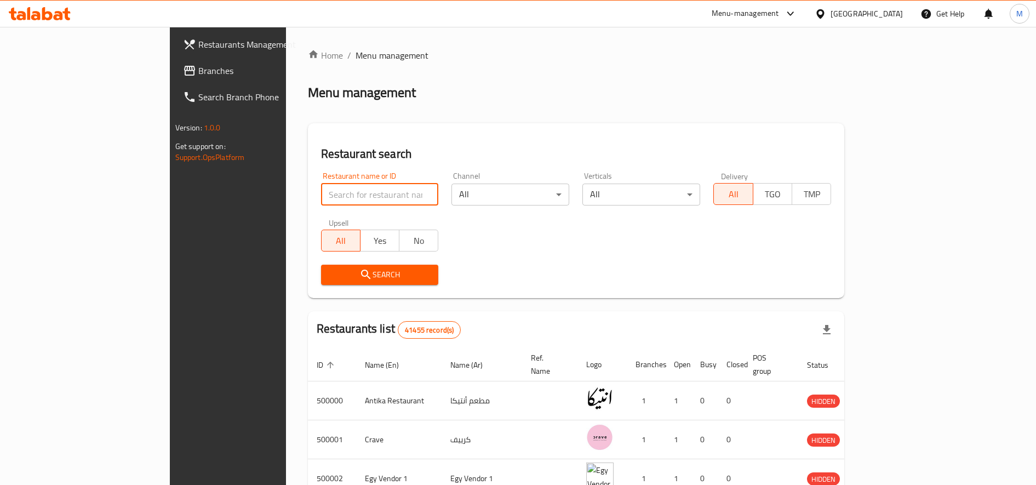
click at [321, 195] on input "search" at bounding box center [380, 194] width 118 height 22
paste input "687697"
type input "687697"
click button "Search" at bounding box center [380, 275] width 118 height 20
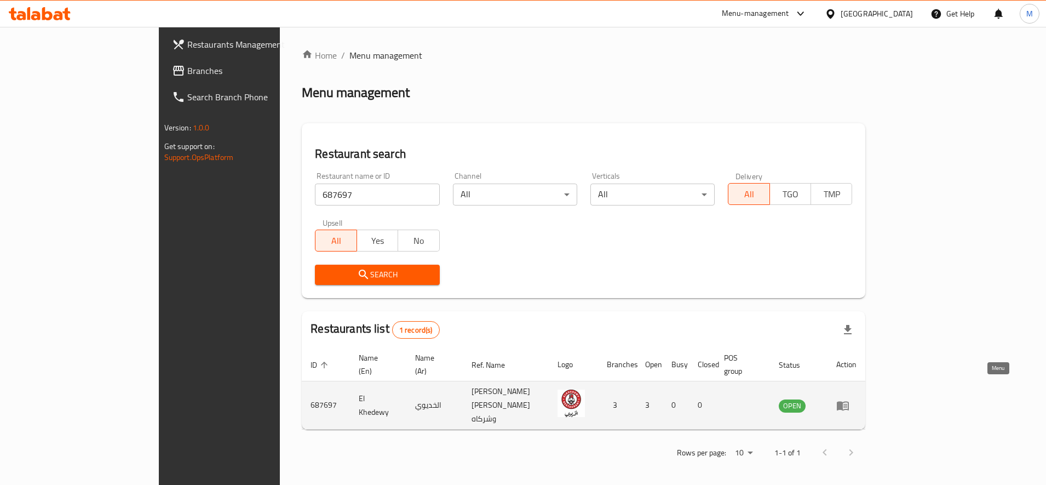
click at [849, 401] on icon "enhanced table" at bounding box center [843, 405] width 12 height 9
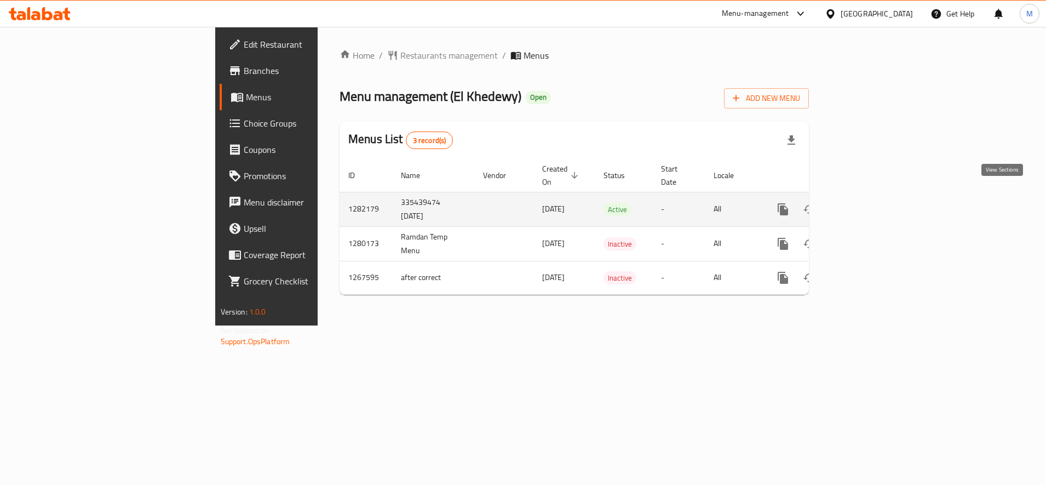
click at [869, 203] on icon "enhanced table" at bounding box center [861, 209] width 13 height 13
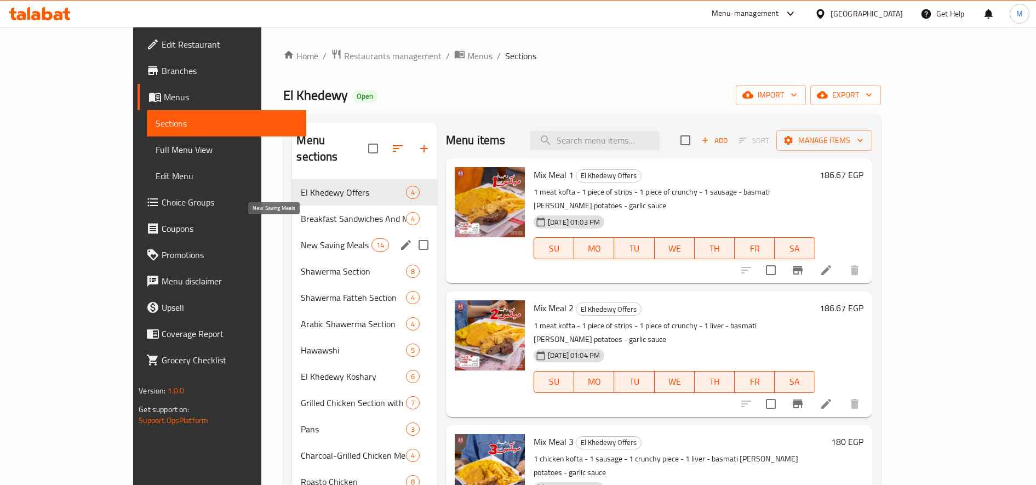
click at [301, 238] on span "New Saving Meals" at bounding box center [336, 244] width 70 height 13
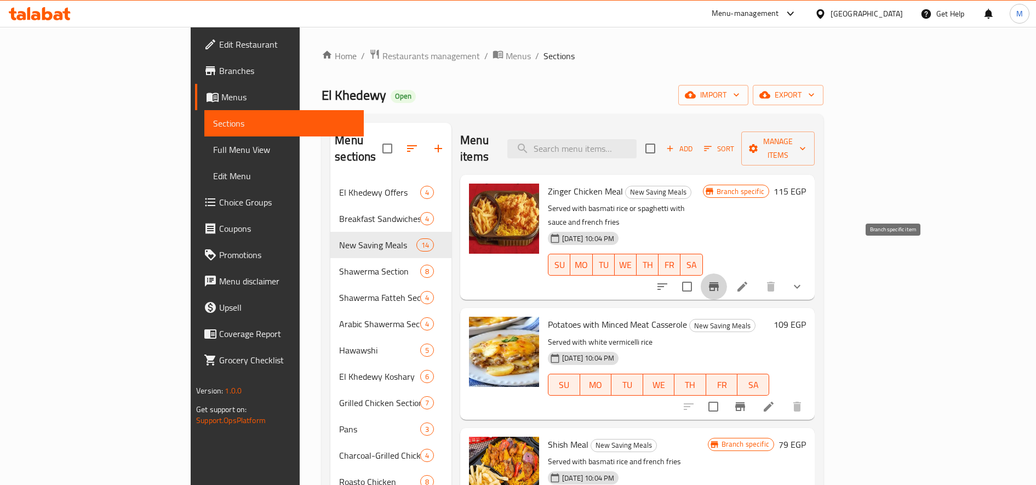
click at [720, 280] on icon "Branch-specific-item" at bounding box center [713, 286] width 13 height 13
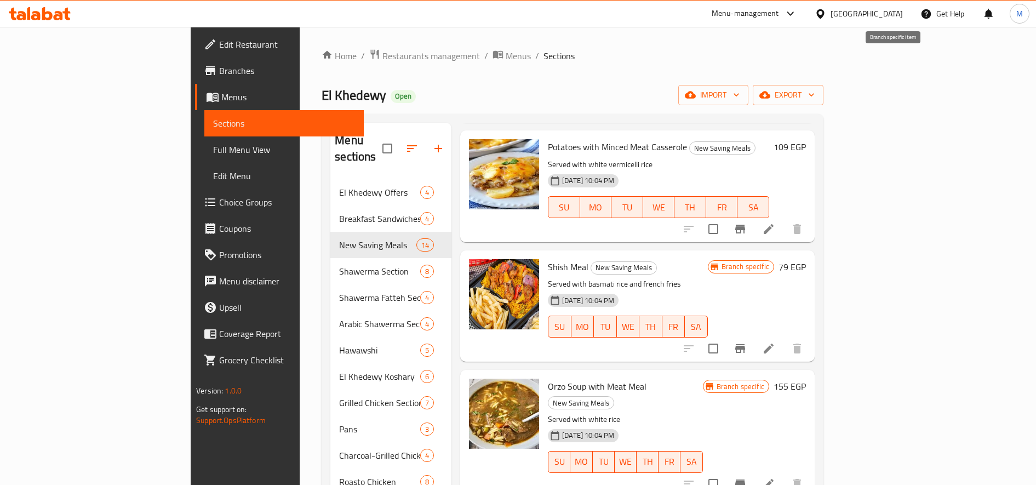
scroll to position [194, 0]
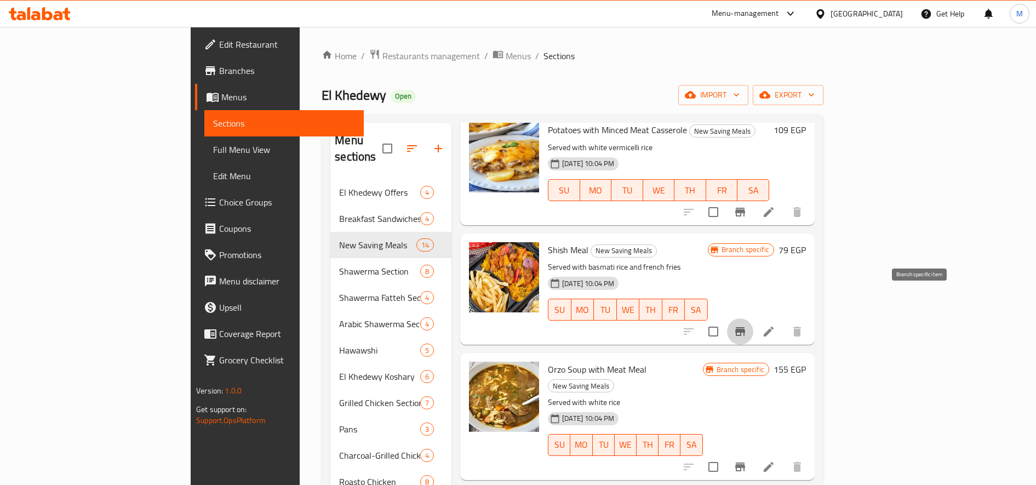
click at [746, 325] on icon "Branch-specific-item" at bounding box center [739, 331] width 13 height 13
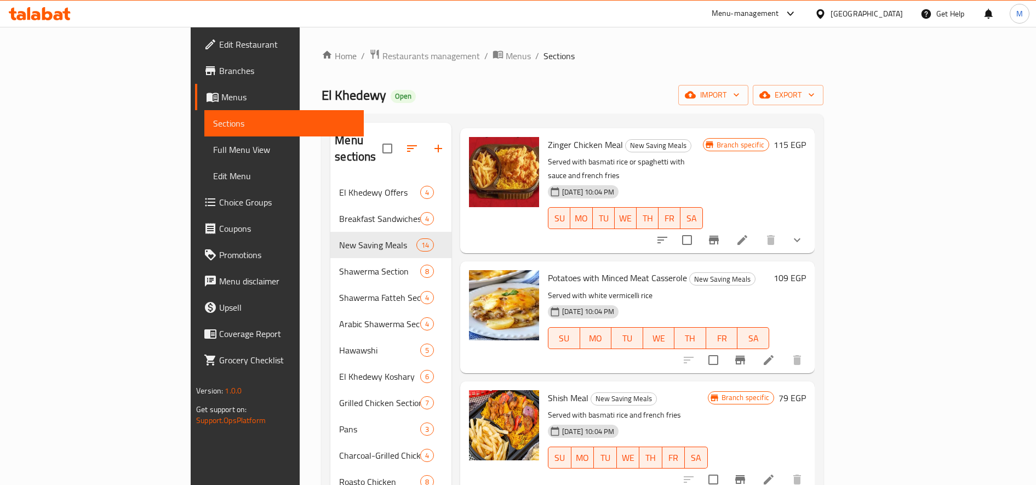
scroll to position [0, 0]
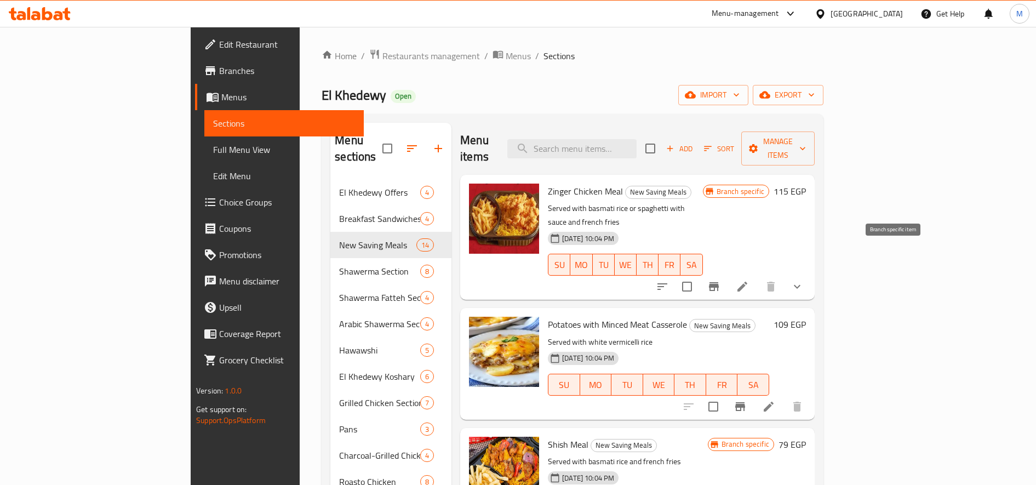
click at [720, 280] on icon "Branch-specific-item" at bounding box center [713, 286] width 13 height 13
click at [806, 183] on h6 "115 EGP" at bounding box center [789, 190] width 32 height 15
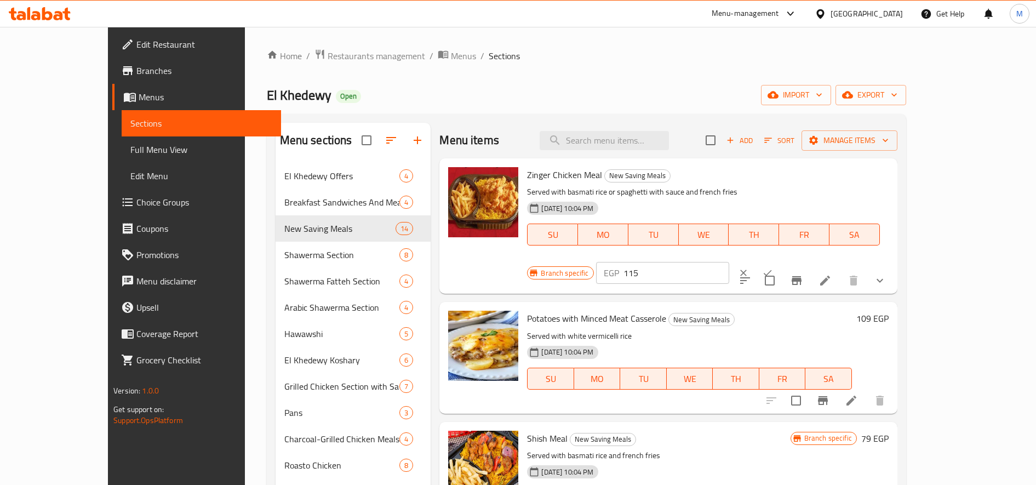
click at [729, 262] on input "115" at bounding box center [676, 273] width 106 height 22
type input "120"
click at [779, 261] on button "ok" at bounding box center [767, 273] width 24 height 24
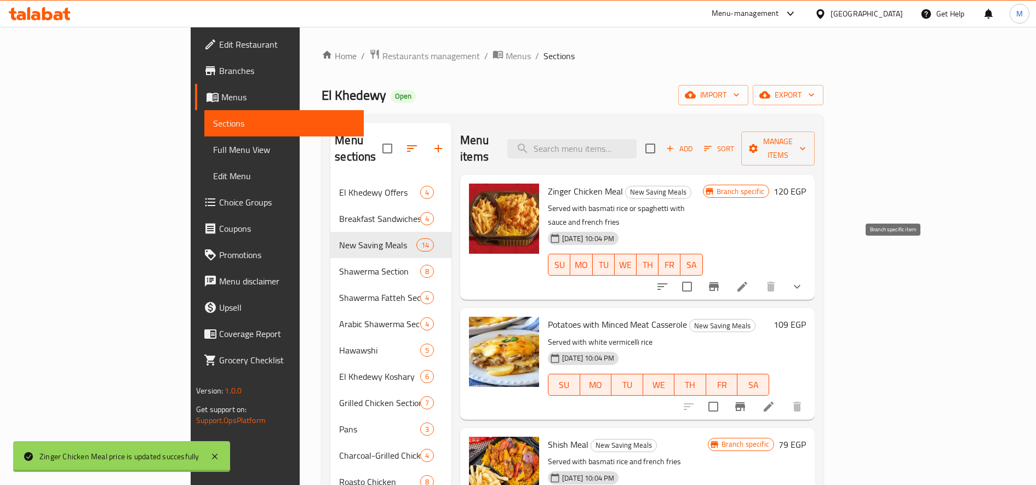
click at [720, 280] on icon "Branch-specific-item" at bounding box center [713, 286] width 13 height 13
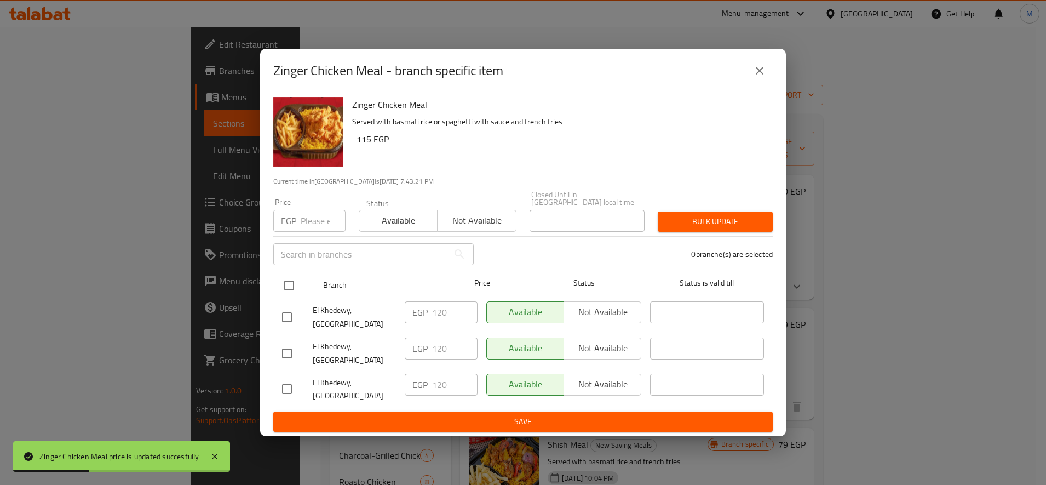
click at [294, 279] on input "checkbox" at bounding box center [289, 285] width 23 height 23
checkbox input "true"
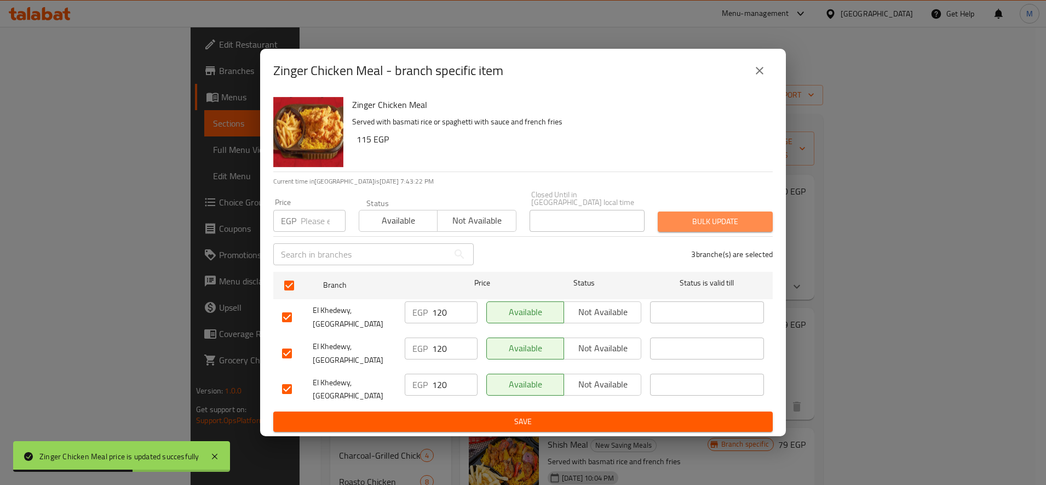
click at [732, 216] on span "Bulk update" at bounding box center [714, 222] width 97 height 14
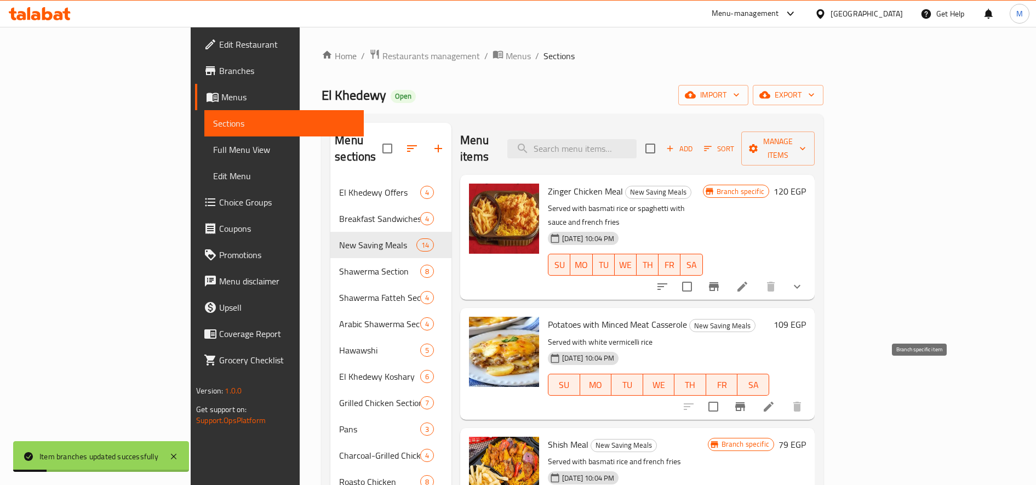
click at [745, 402] on icon "Branch-specific-item" at bounding box center [740, 406] width 10 height 9
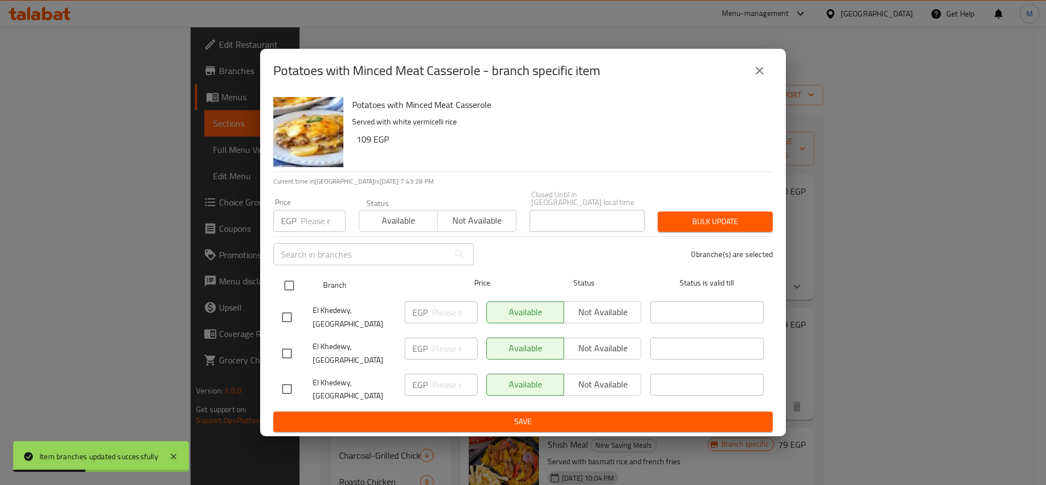
click at [284, 284] on input "checkbox" at bounding box center [289, 285] width 23 height 23
checkbox input "true"
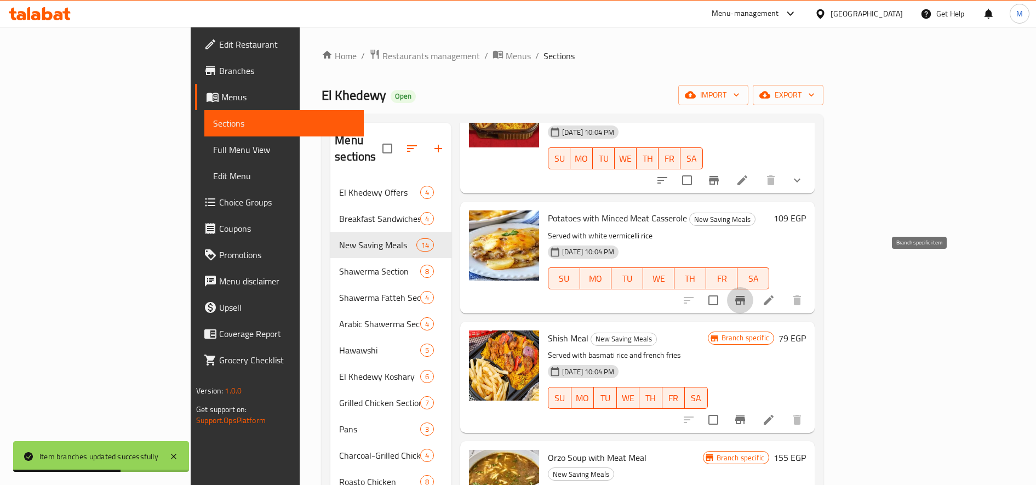
scroll to position [107, 0]
click at [746, 412] on icon "Branch-specific-item" at bounding box center [739, 418] width 13 height 13
click at [806, 330] on h6 "79 EGP" at bounding box center [791, 337] width 27 height 15
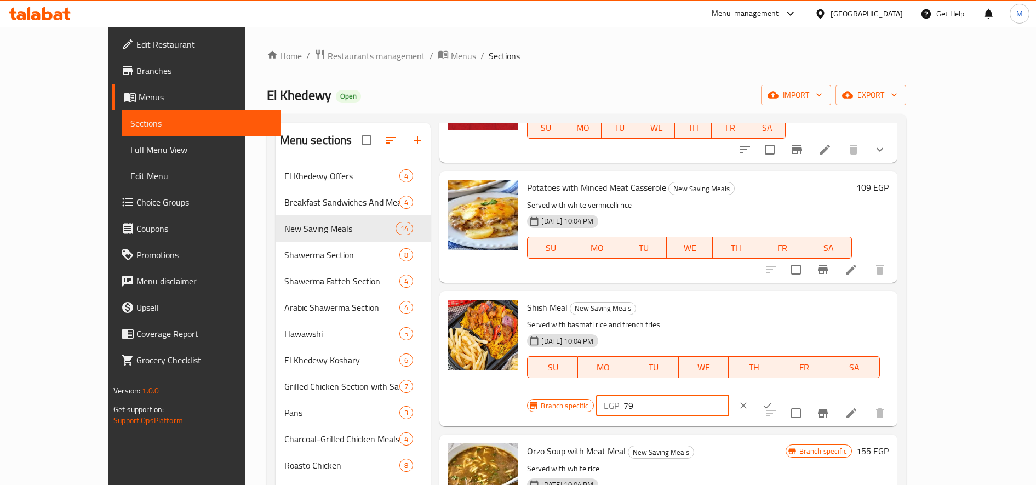
click at [729, 394] on input "79" at bounding box center [676, 405] width 106 height 22
type input "125"
click at [779, 393] on button "ok" at bounding box center [767, 405] width 24 height 24
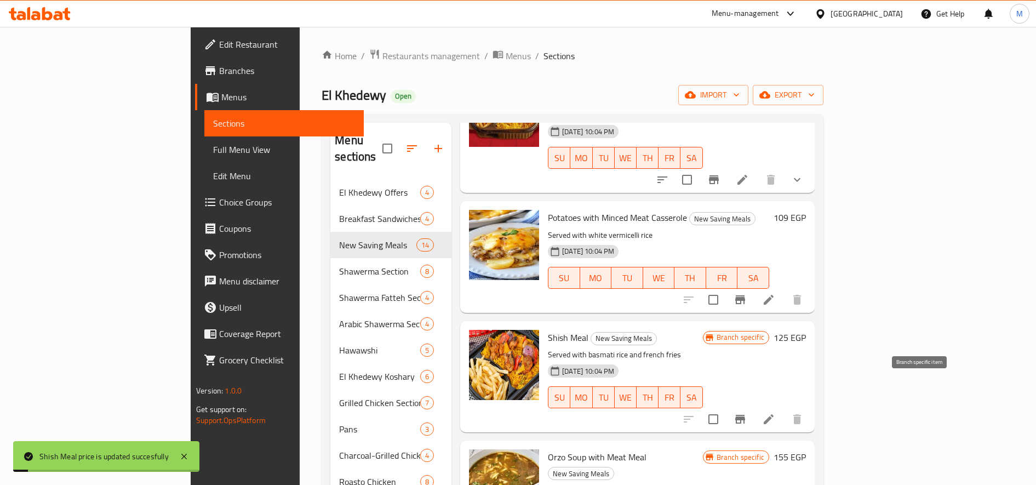
click at [753, 406] on button "Branch-specific-item" at bounding box center [740, 419] width 26 height 26
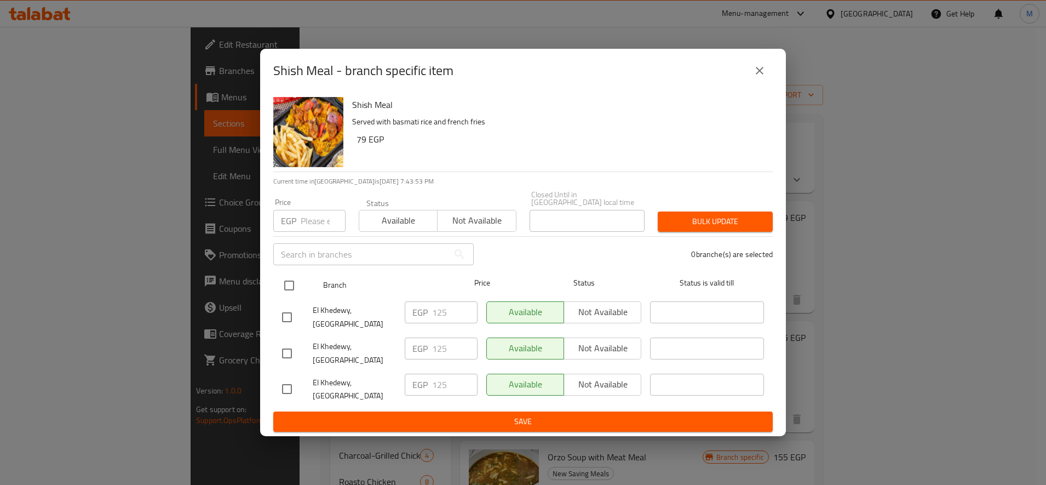
click at [290, 280] on input "checkbox" at bounding box center [289, 285] width 23 height 23
checkbox input "true"
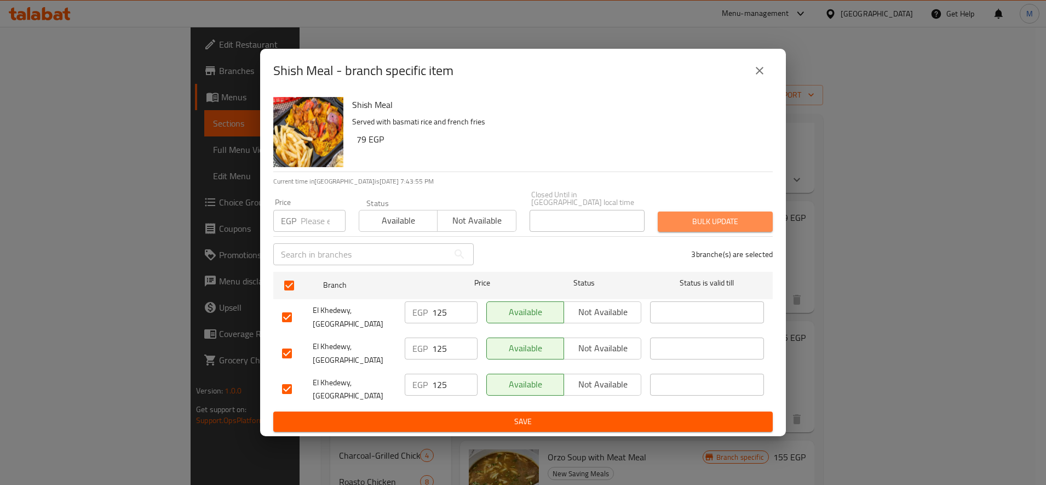
click at [709, 219] on span "Bulk update" at bounding box center [714, 222] width 97 height 14
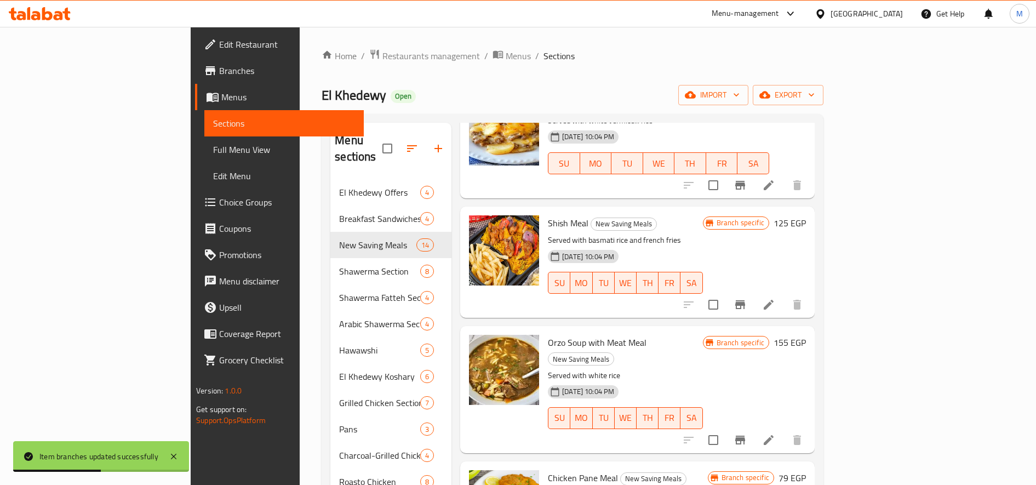
scroll to position [230, 0]
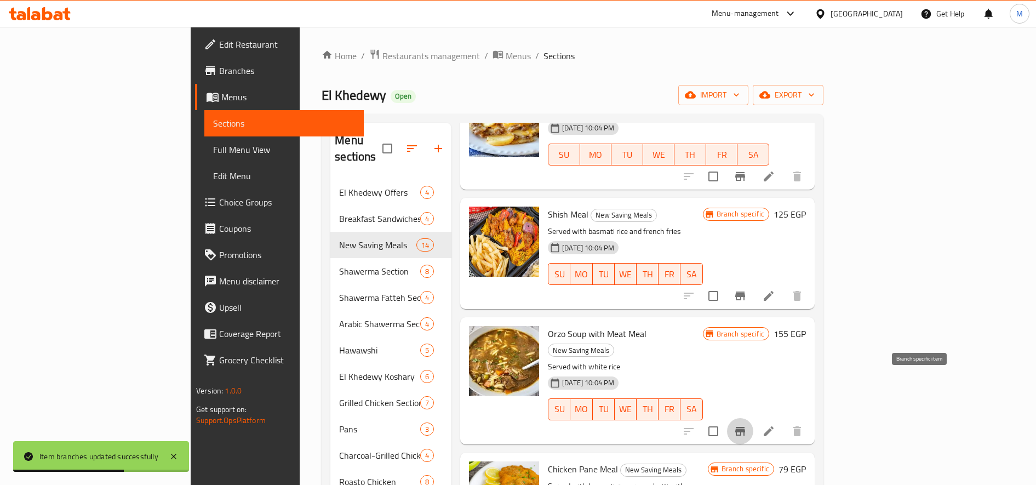
click at [745, 427] on icon "Branch-specific-item" at bounding box center [740, 431] width 10 height 9
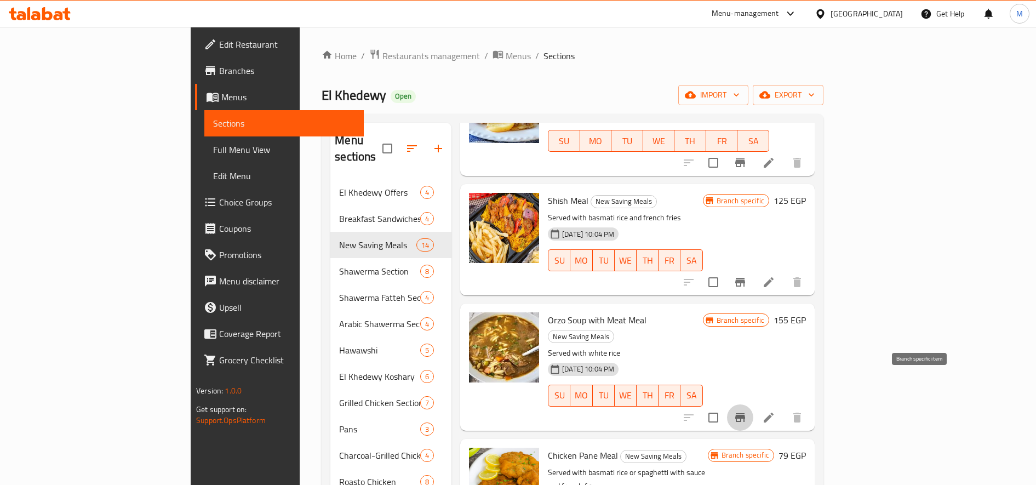
click at [806, 312] on h6 "155 EGP" at bounding box center [789, 319] width 32 height 15
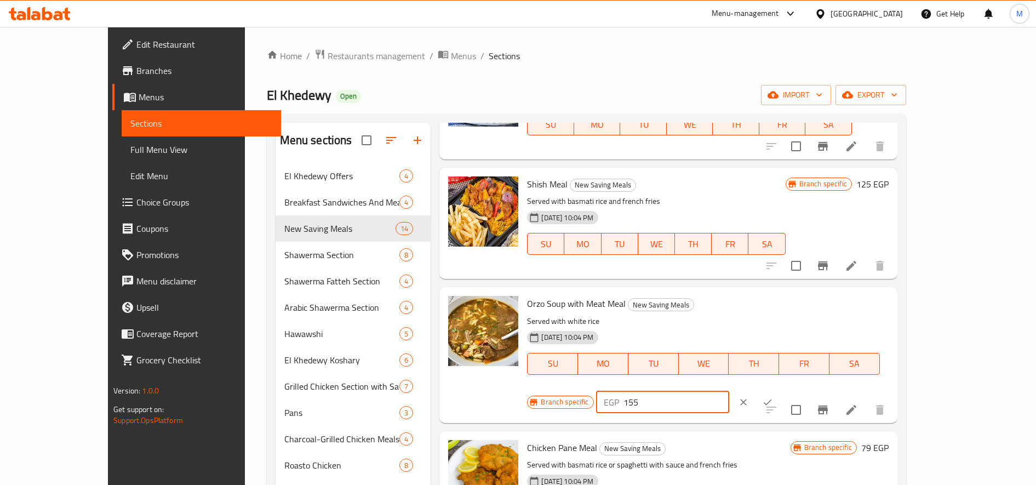
click at [729, 391] on input "155" at bounding box center [676, 402] width 106 height 22
type input "165"
click at [779, 390] on button "ok" at bounding box center [767, 402] width 24 height 24
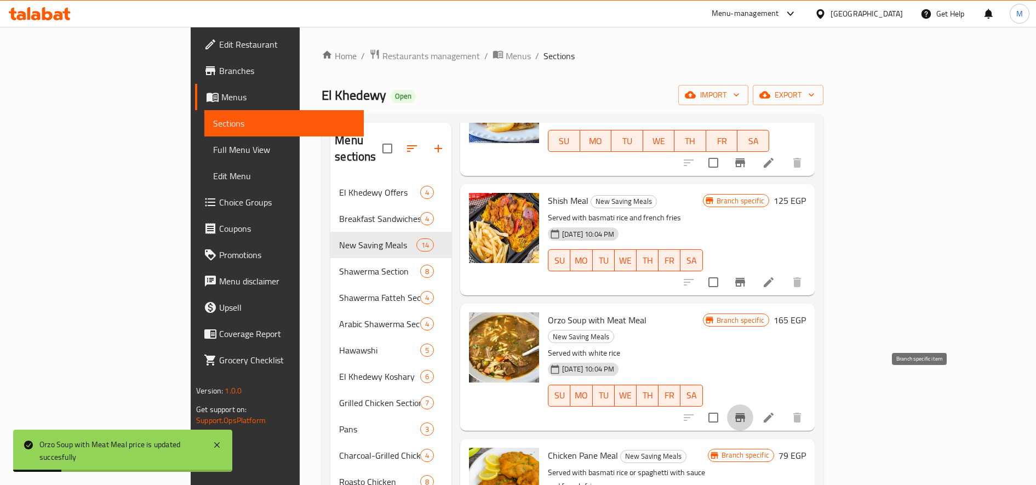
click at [745, 413] on icon "Branch-specific-item" at bounding box center [740, 417] width 10 height 9
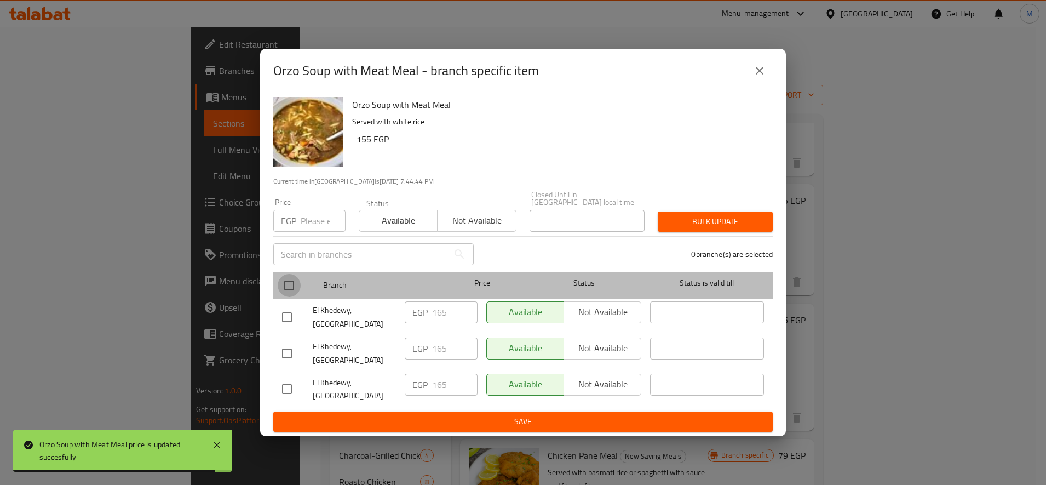
click at [288, 279] on input "checkbox" at bounding box center [289, 285] width 23 height 23
checkbox input "true"
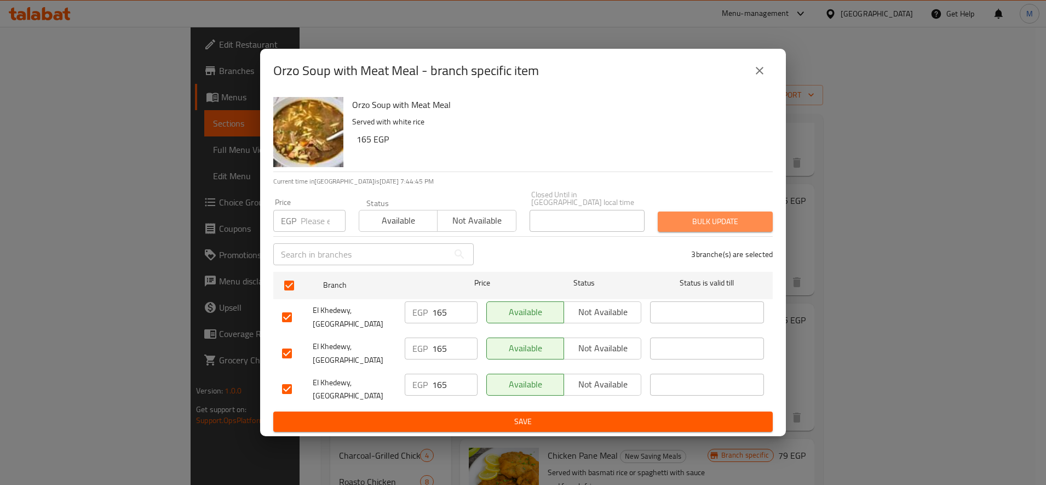
click at [695, 221] on span "Bulk update" at bounding box center [714, 222] width 97 height 14
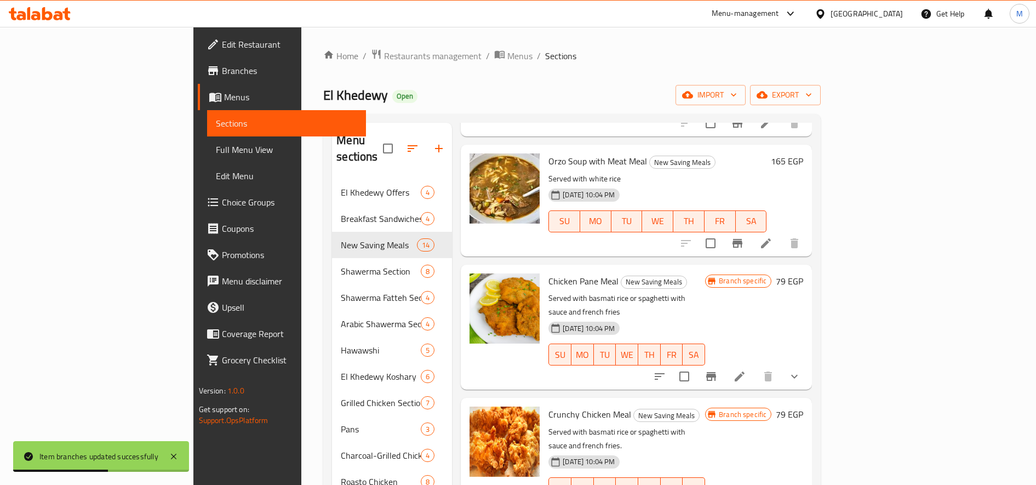
scroll to position [392, 0]
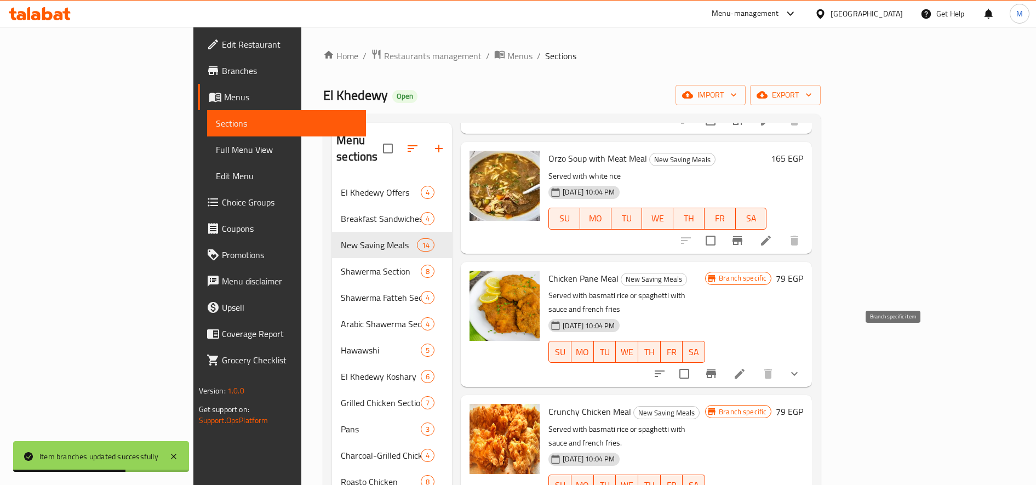
click at [724, 360] on button "Branch-specific-item" at bounding box center [711, 373] width 26 height 26
click at [803, 271] on h6 "79 EGP" at bounding box center [788, 278] width 27 height 15
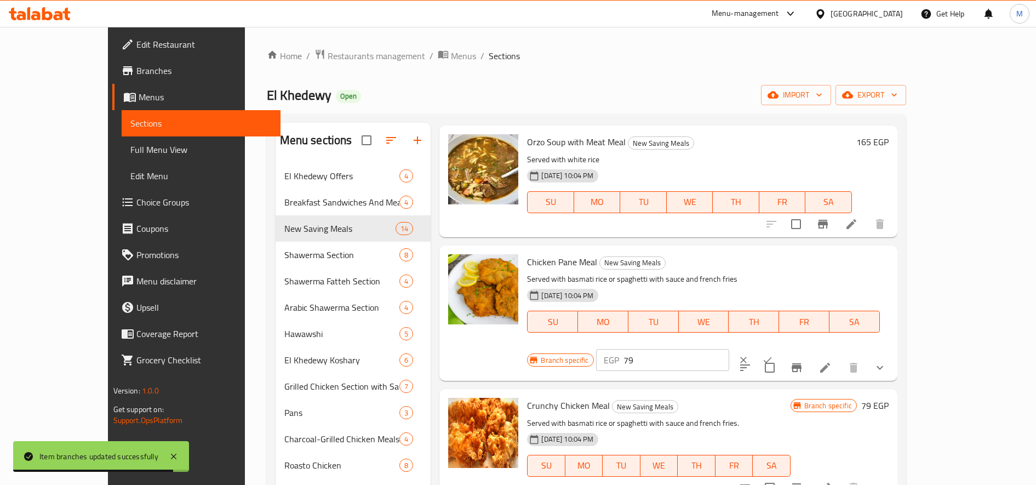
click at [729, 349] on input "79" at bounding box center [676, 360] width 106 height 22
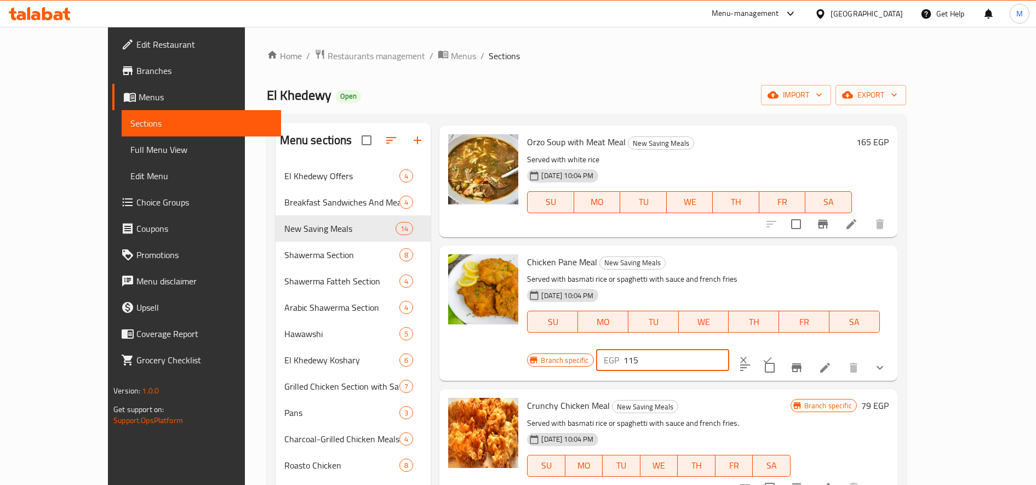
type input "115"
click at [779, 348] on button "ok" at bounding box center [767, 360] width 24 height 24
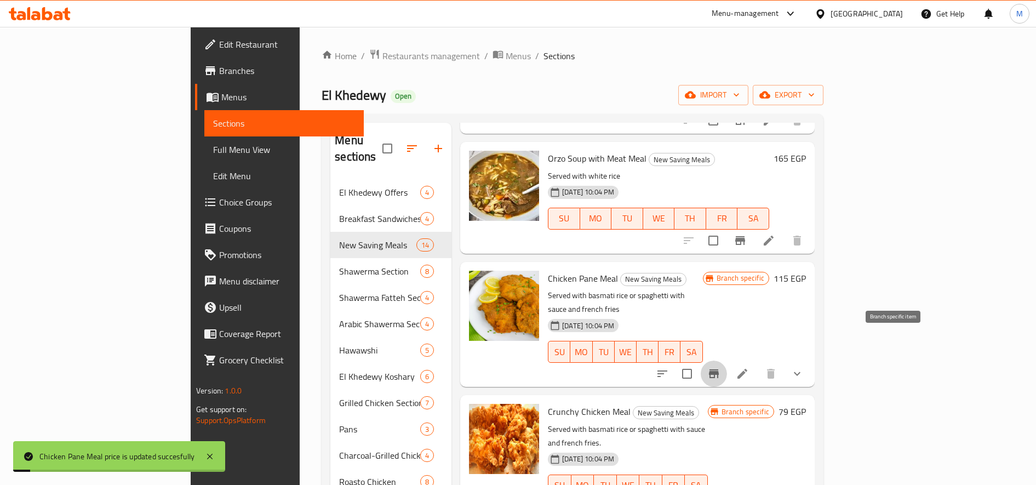
click at [727, 360] on button "Branch-specific-item" at bounding box center [713, 373] width 26 height 26
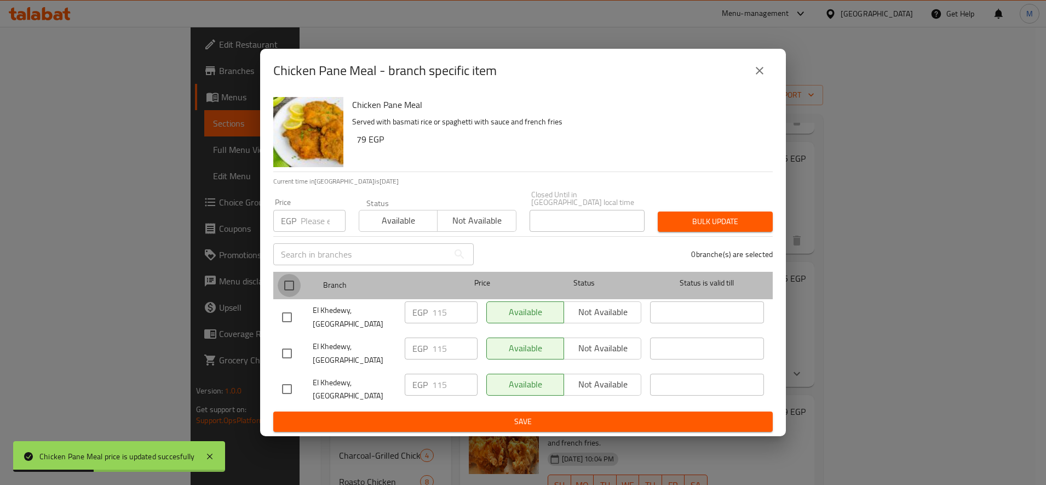
click at [290, 280] on input "checkbox" at bounding box center [289, 285] width 23 height 23
checkbox input "true"
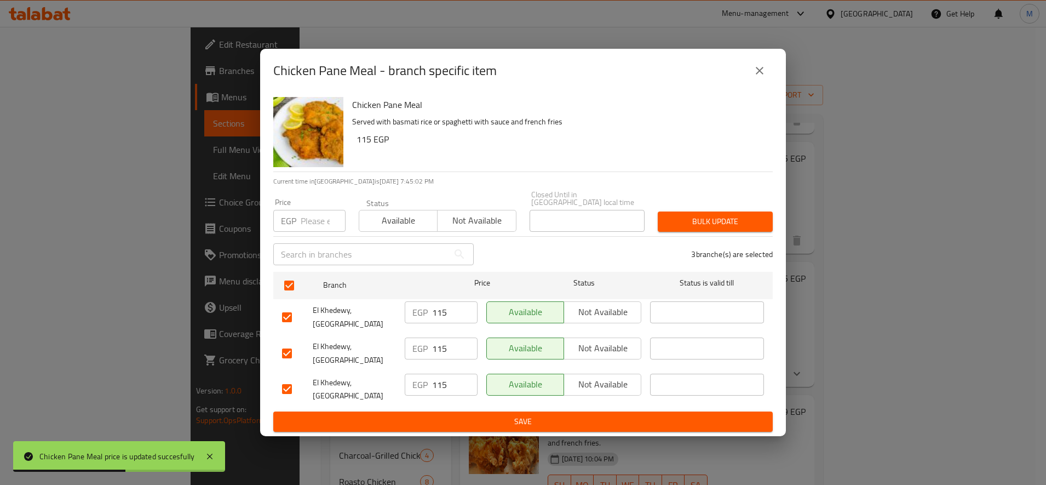
click at [667, 216] on span "Bulk update" at bounding box center [714, 222] width 97 height 14
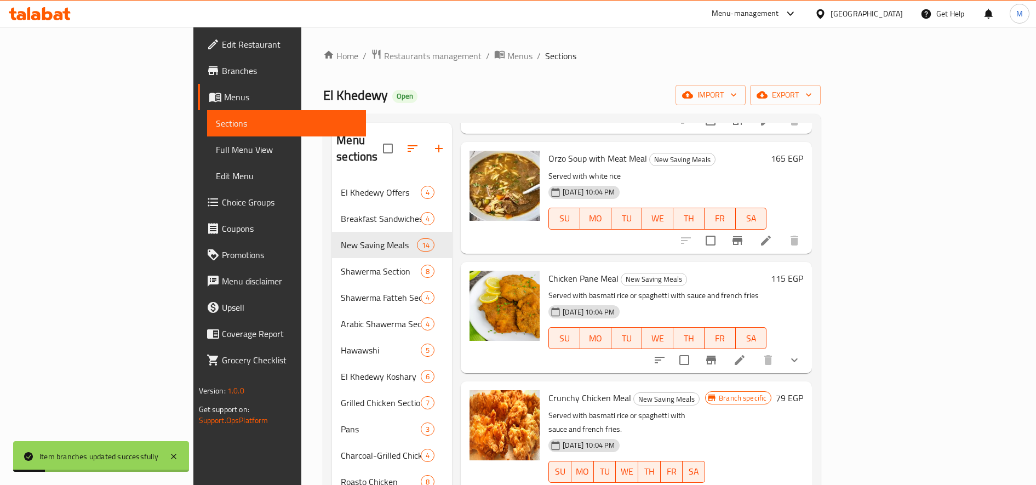
scroll to position [396, 0]
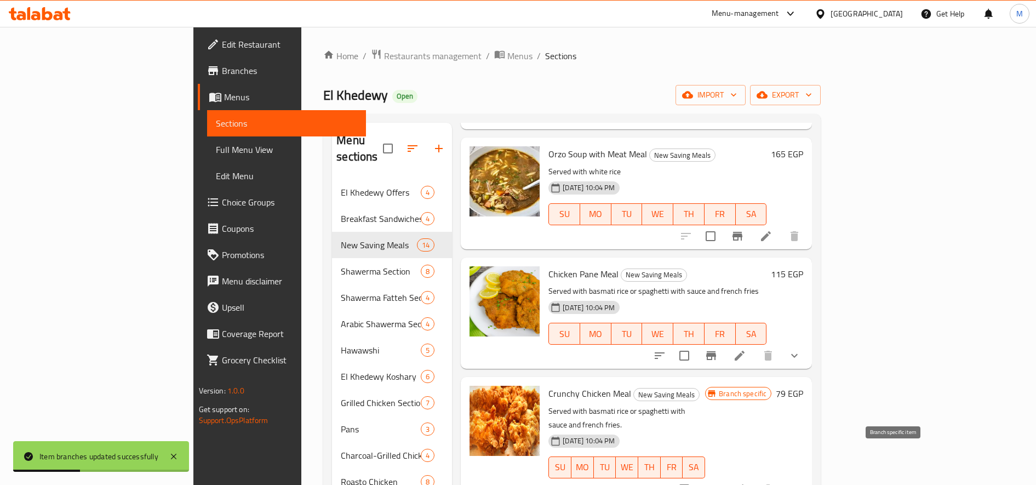
click at [724, 476] on button "Branch-specific-item" at bounding box center [711, 489] width 26 height 26
click at [803, 386] on h6 "79 EGP" at bounding box center [788, 393] width 27 height 15
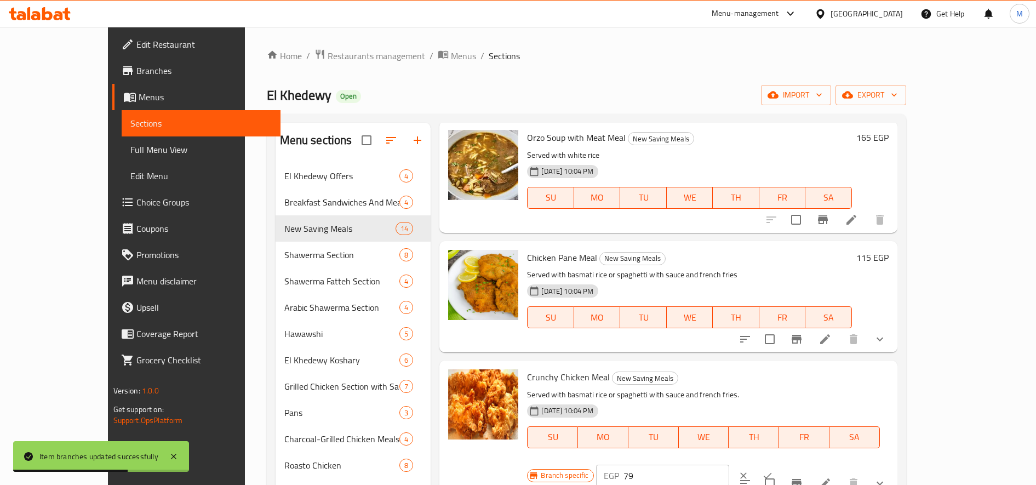
click at [729, 464] on input "79" at bounding box center [676, 475] width 106 height 22
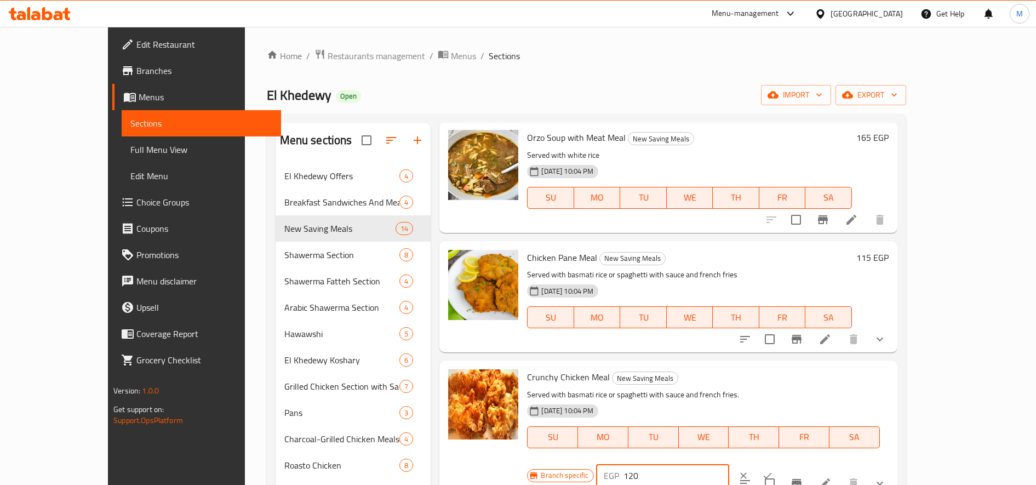
type input "120"
click at [773, 470] on icon "ok" at bounding box center [767, 475] width 11 height 11
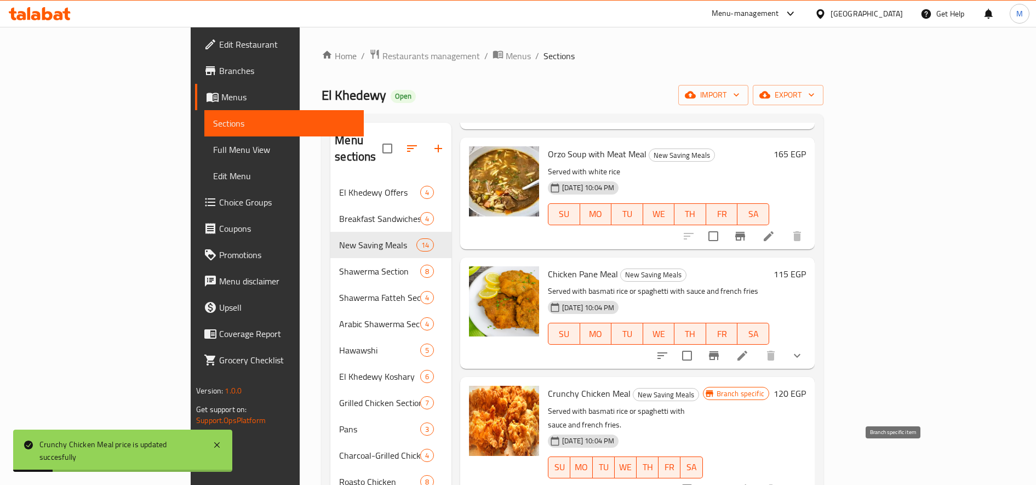
click at [720, 482] on icon "Branch-specific-item" at bounding box center [713, 488] width 13 height 13
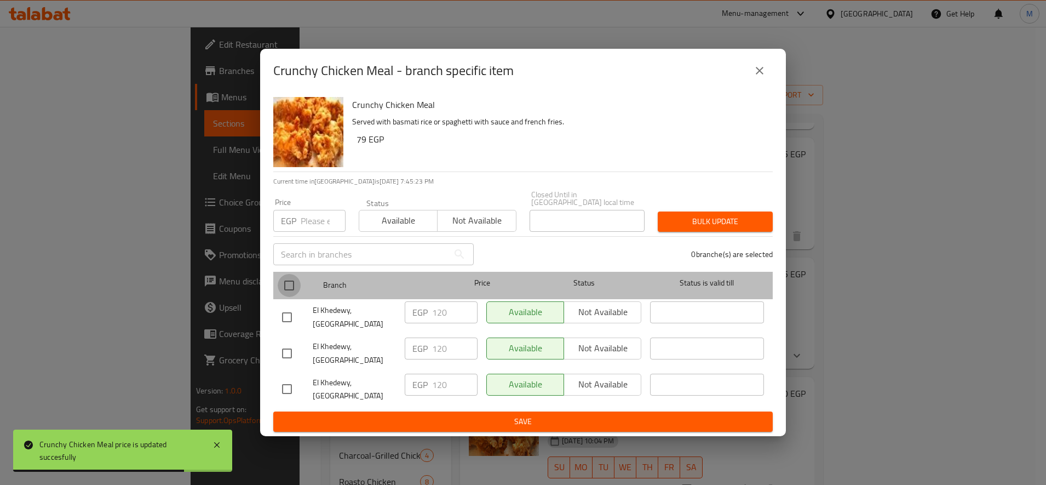
click at [286, 274] on input "checkbox" at bounding box center [289, 285] width 23 height 23
checkbox input "true"
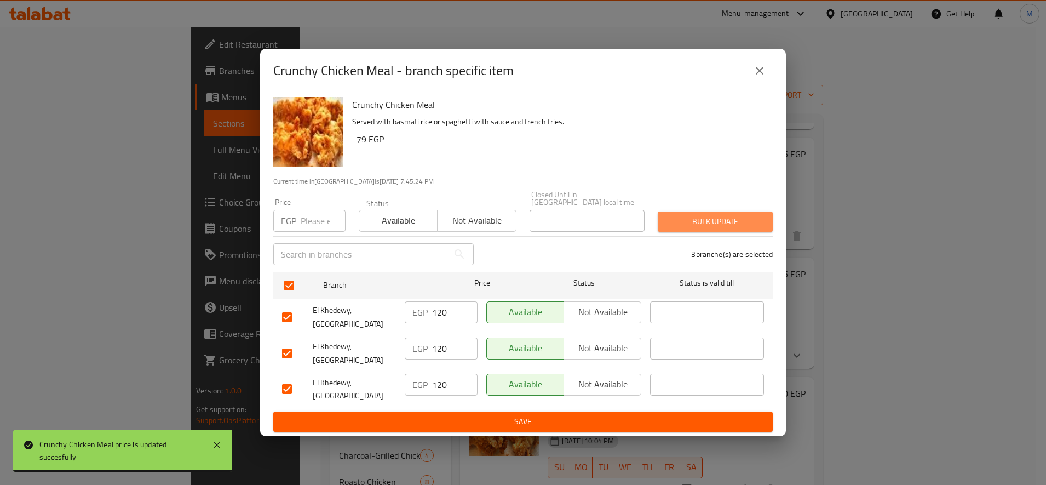
click at [710, 215] on span "Bulk update" at bounding box center [714, 222] width 97 height 14
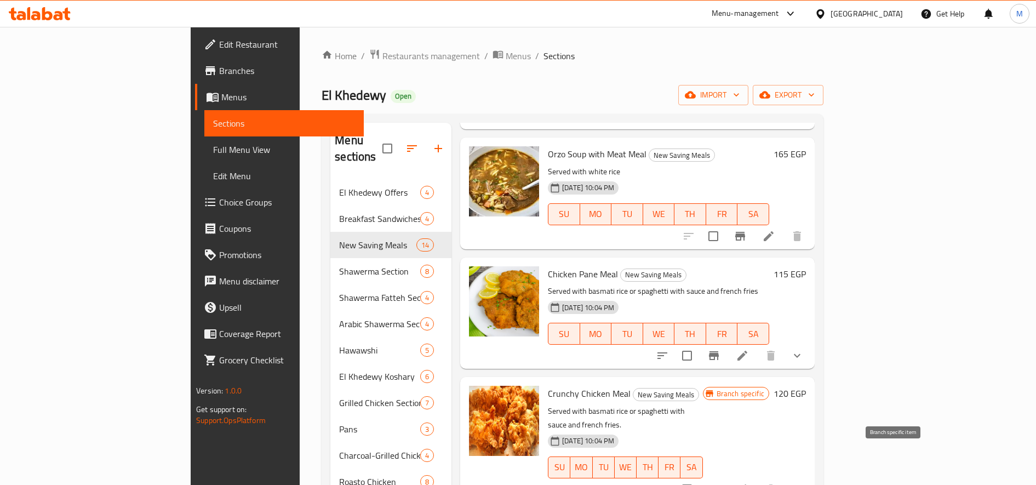
click at [720, 482] on icon "Branch-specific-item" at bounding box center [713, 488] width 13 height 13
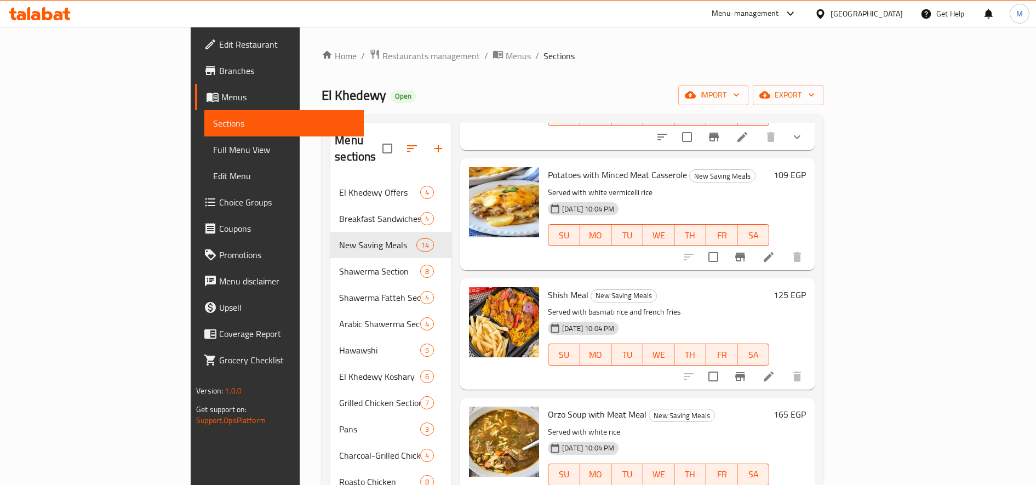
scroll to position [0, 0]
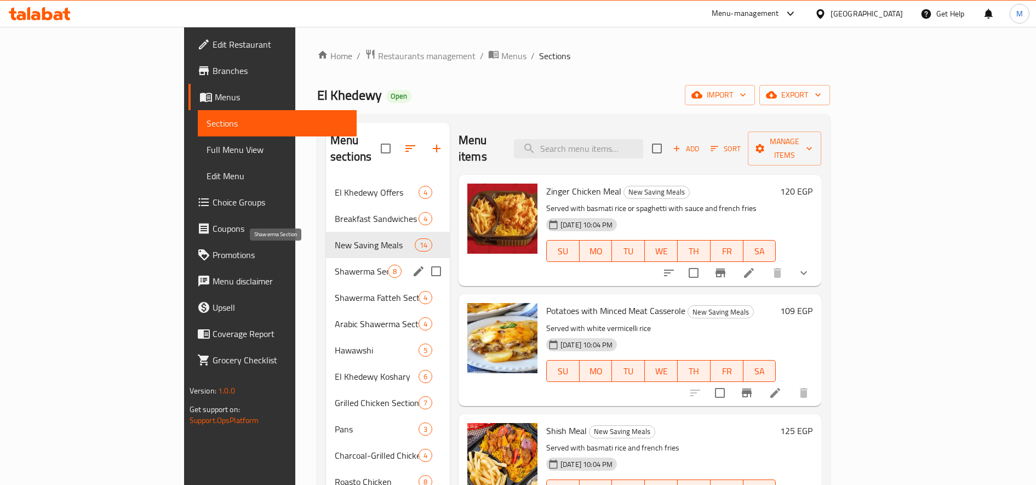
click at [335, 265] on span "Shawerma Section" at bounding box center [361, 271] width 53 height 13
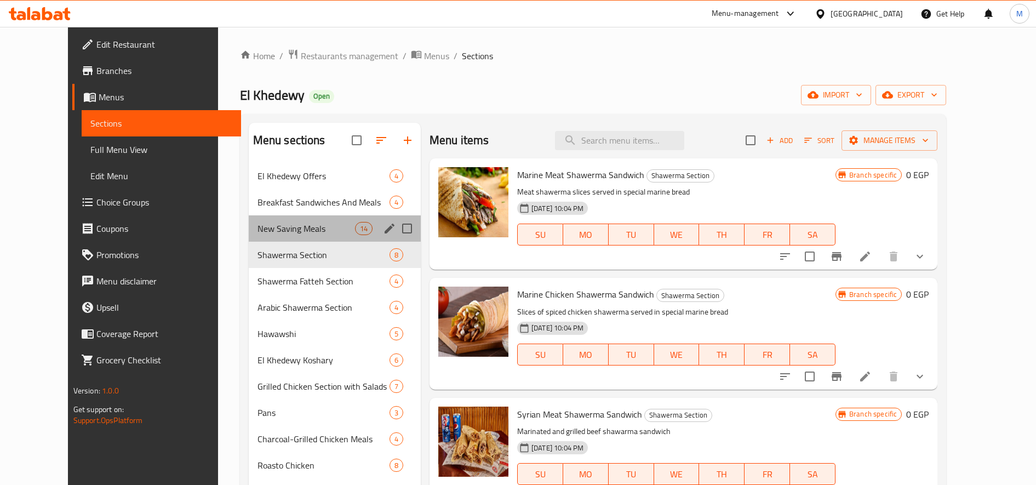
click at [265, 238] on div "New Saving Meals 14" at bounding box center [335, 228] width 172 height 26
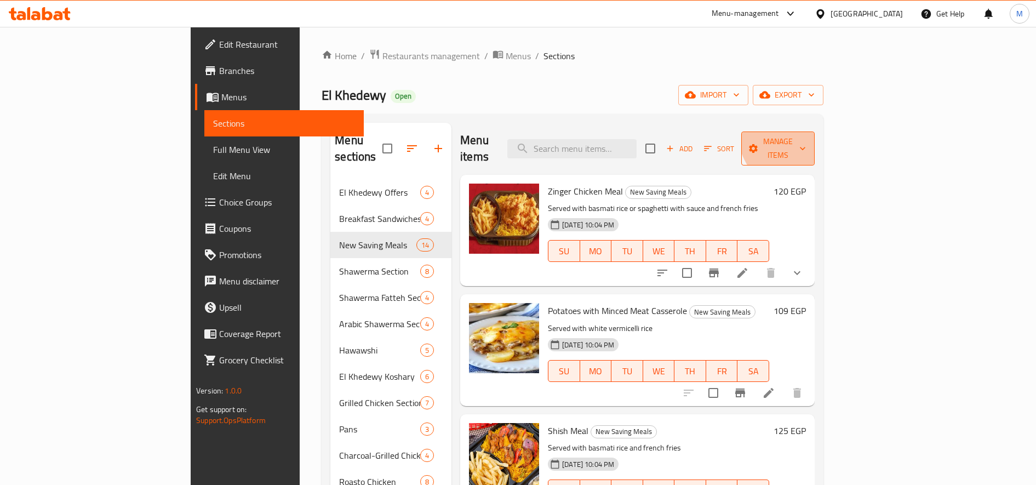
click at [814, 131] on button "Manage items" at bounding box center [777, 148] width 73 height 34
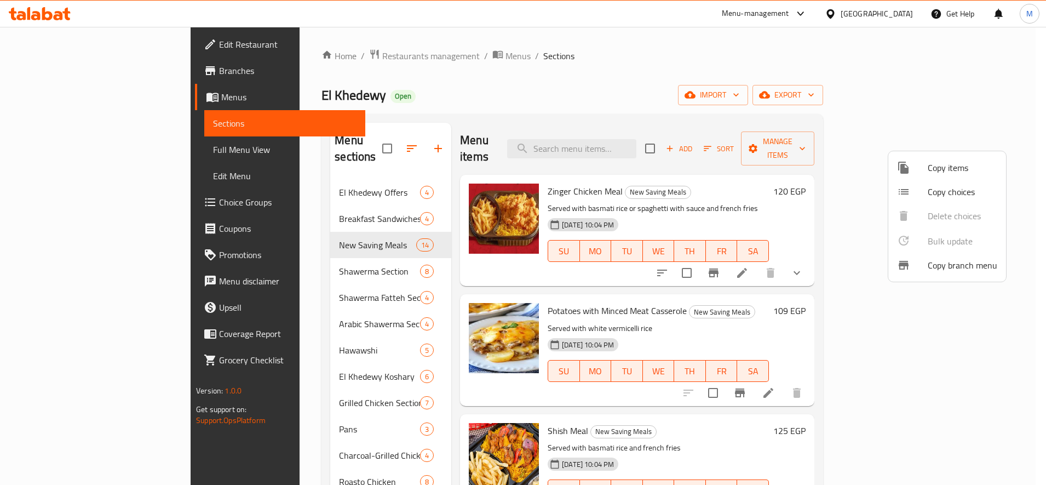
click at [978, 96] on div at bounding box center [523, 242] width 1046 height 485
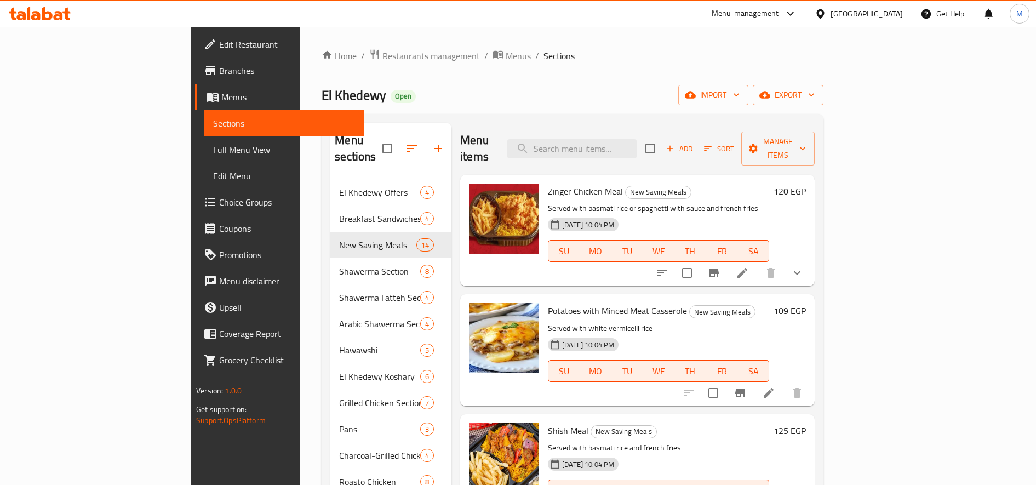
click at [814, 96] on span "export" at bounding box center [787, 95] width 53 height 14
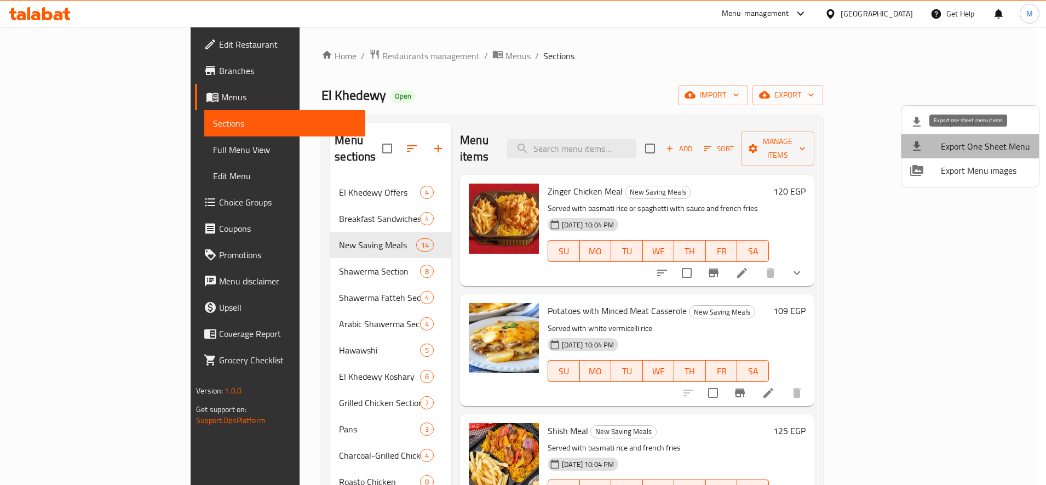
click at [981, 147] on span "Export One Sheet Menu" at bounding box center [985, 146] width 89 height 13
click at [736, 142] on div at bounding box center [523, 242] width 1046 height 485
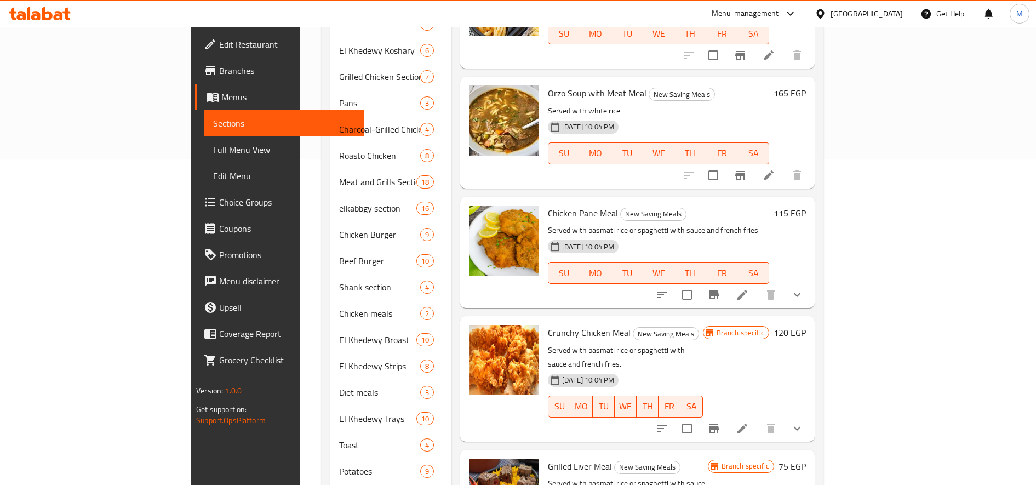
scroll to position [132, 0]
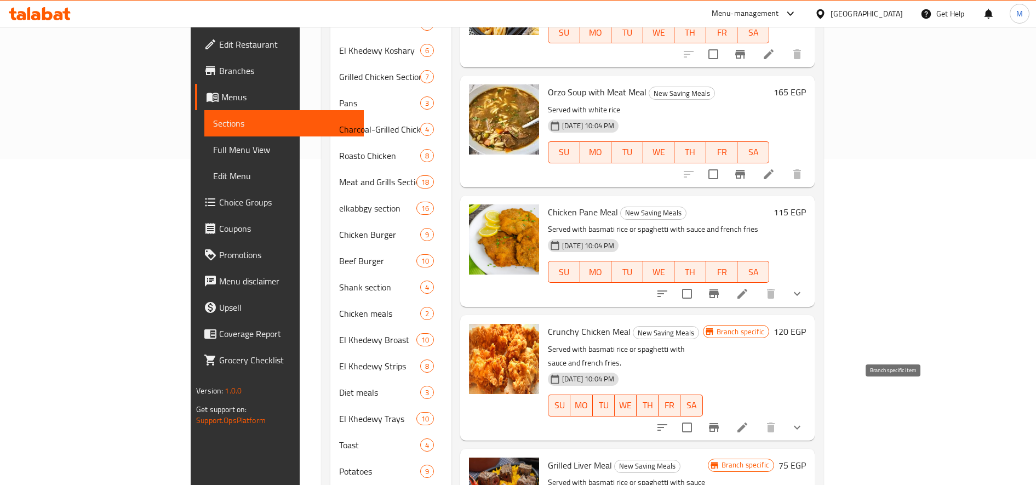
click at [720, 421] on icon "Branch-specific-item" at bounding box center [713, 427] width 13 height 13
click at [727, 414] on button "Branch-specific-item" at bounding box center [713, 427] width 26 height 26
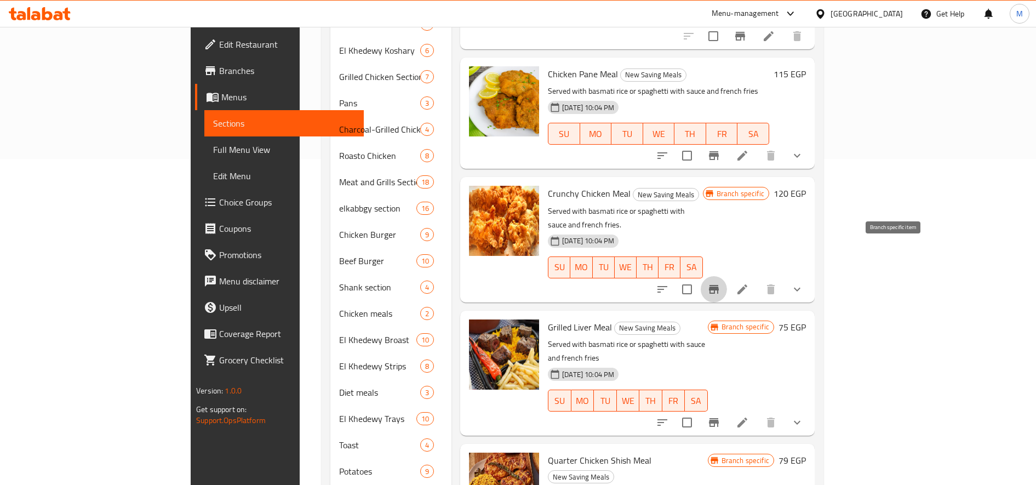
scroll to position [313, 0]
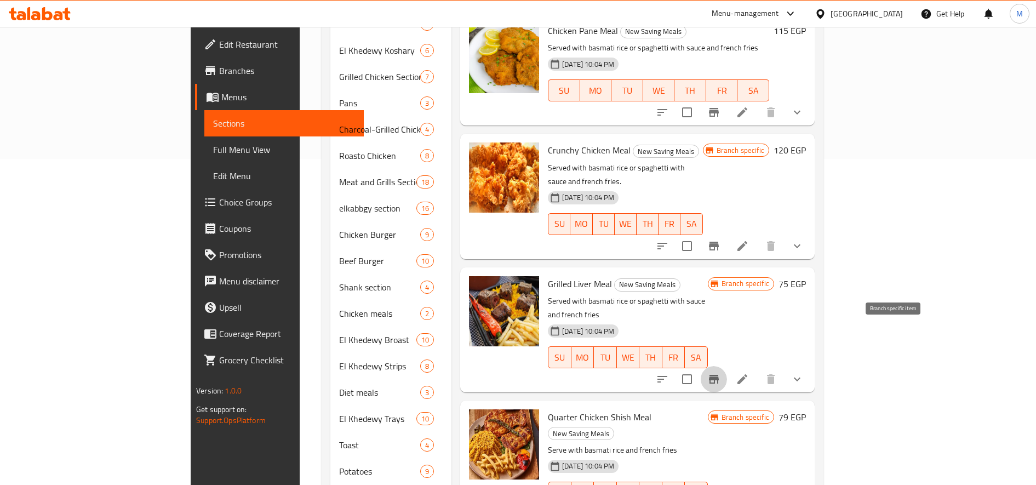
click at [720, 372] on icon "Branch-specific-item" at bounding box center [713, 378] width 13 height 13
click at [806, 276] on h6 "75 EGP" at bounding box center [791, 283] width 27 height 15
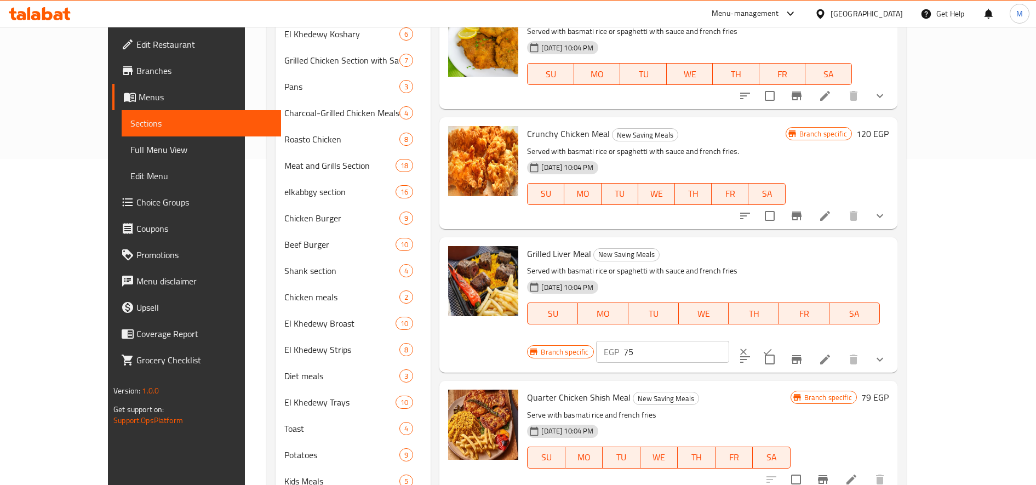
click at [796, 340] on div "EGP 75 ​" at bounding box center [696, 352] width 200 height 24
click at [729, 341] on input "75" at bounding box center [676, 352] width 106 height 22
type input "115"
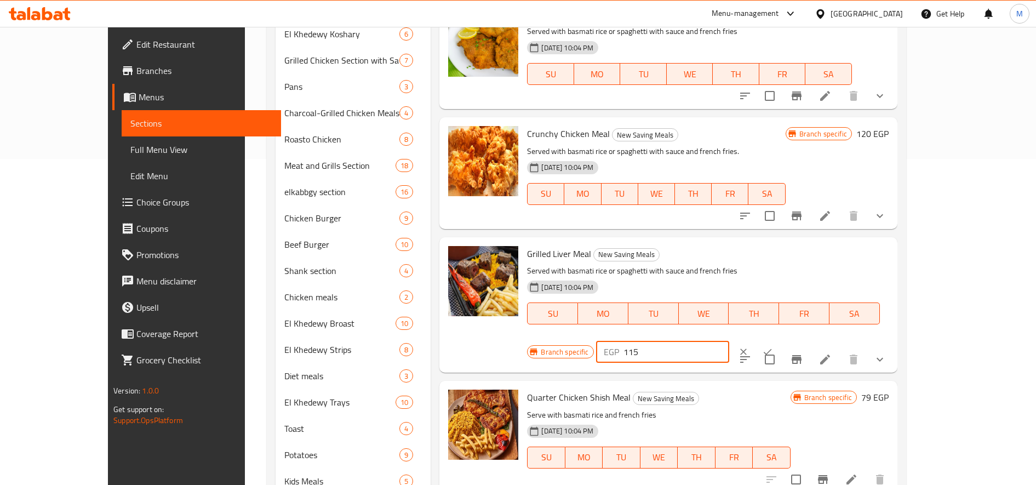
click at [773, 346] on icon "ok" at bounding box center [767, 351] width 11 height 11
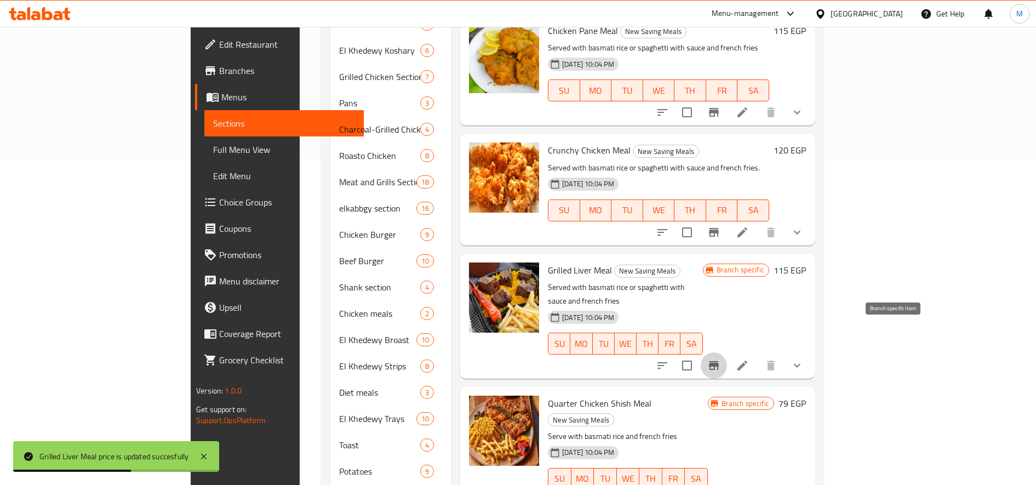
click at [720, 359] on icon "Branch-specific-item" at bounding box center [713, 365] width 13 height 13
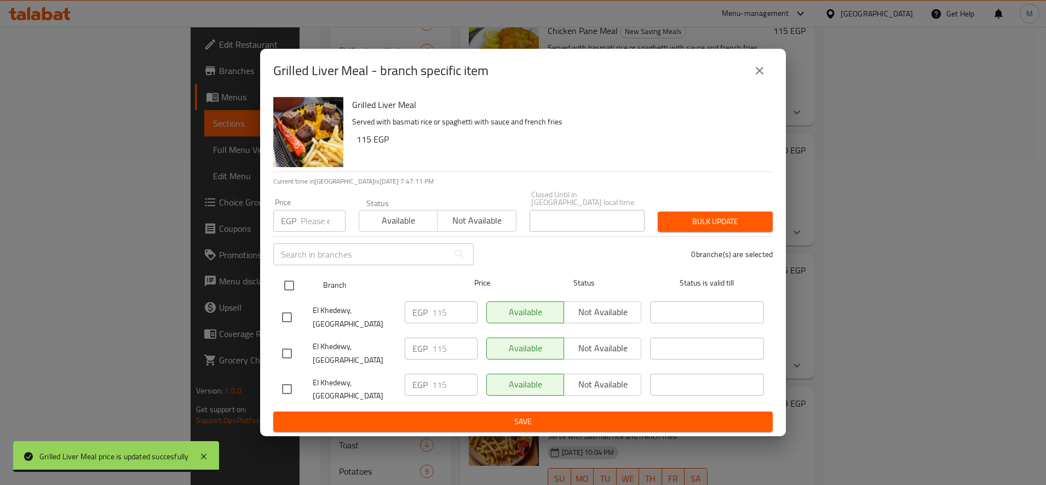
click at [285, 275] on input "checkbox" at bounding box center [289, 285] width 23 height 23
checkbox input "true"
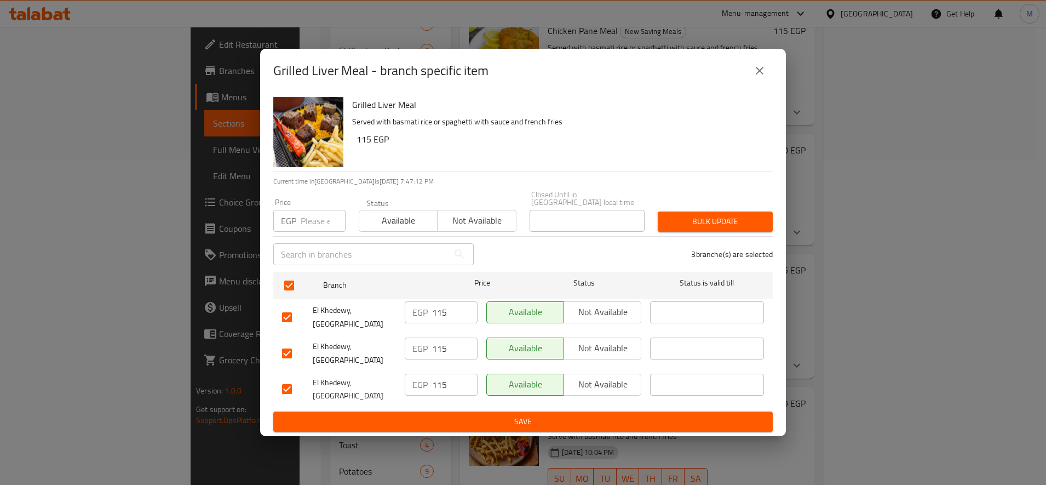
click at [697, 215] on span "Bulk update" at bounding box center [714, 222] width 97 height 14
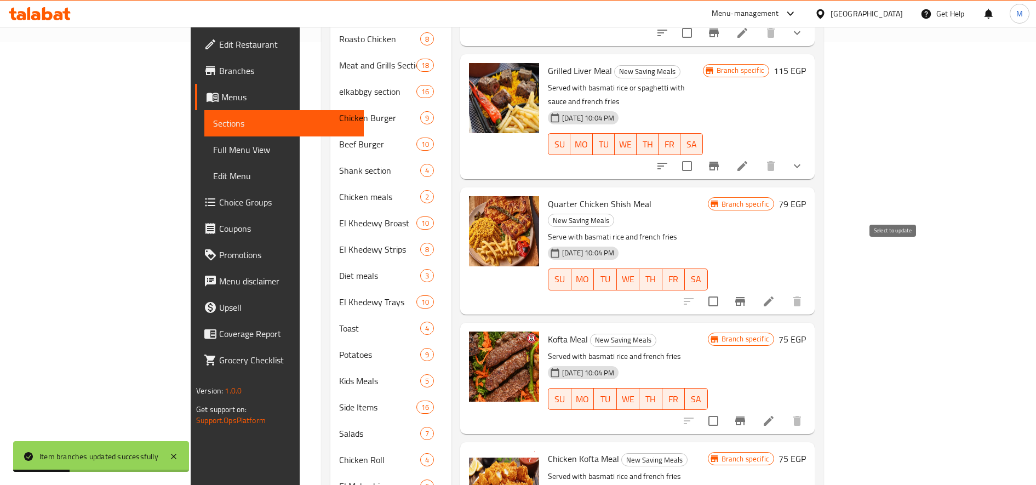
scroll to position [443, 0]
click at [753, 288] on button "Branch-specific-item" at bounding box center [740, 301] width 26 height 26
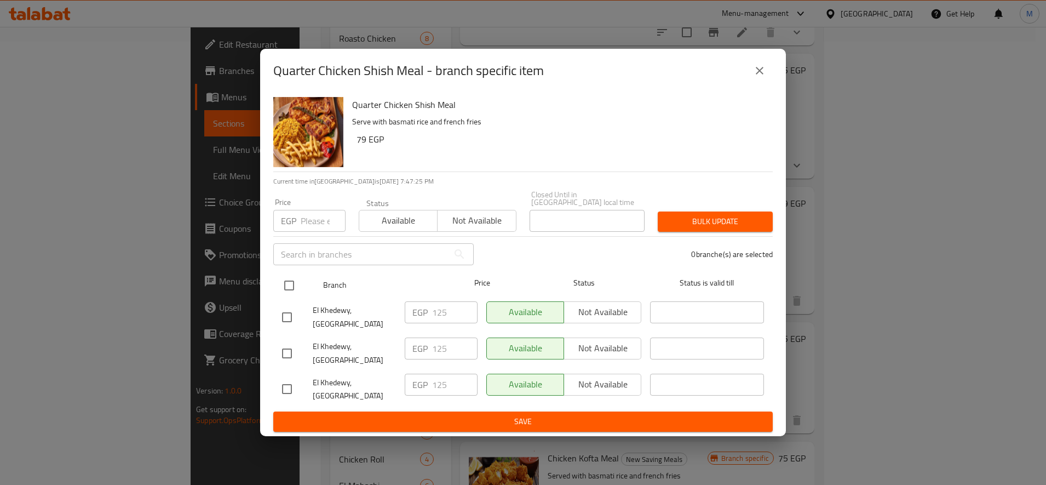
click at [291, 274] on input "checkbox" at bounding box center [289, 285] width 23 height 23
checkbox input "true"
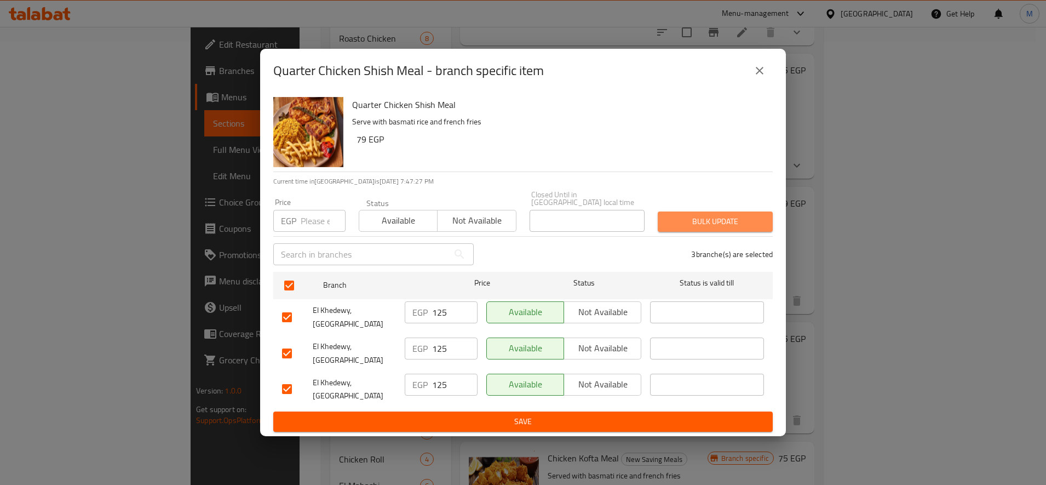
click at [717, 215] on span "Bulk update" at bounding box center [714, 222] width 97 height 14
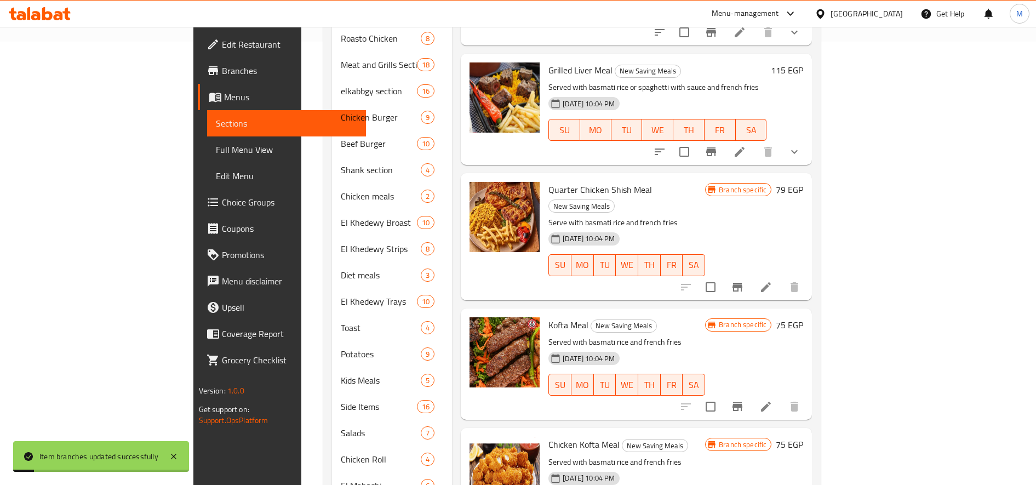
click at [803, 182] on h6 "79 EGP" at bounding box center [788, 189] width 27 height 15
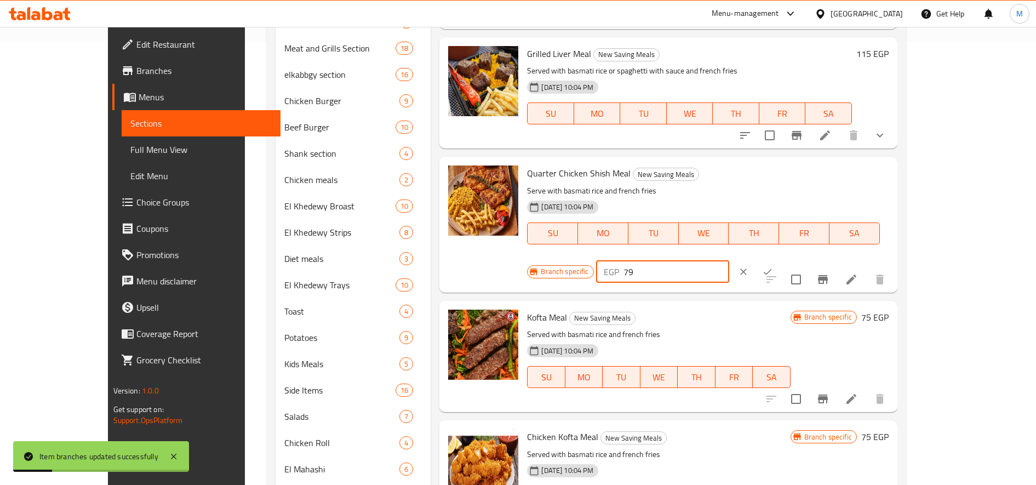
click at [729, 261] on input "79" at bounding box center [676, 272] width 106 height 22
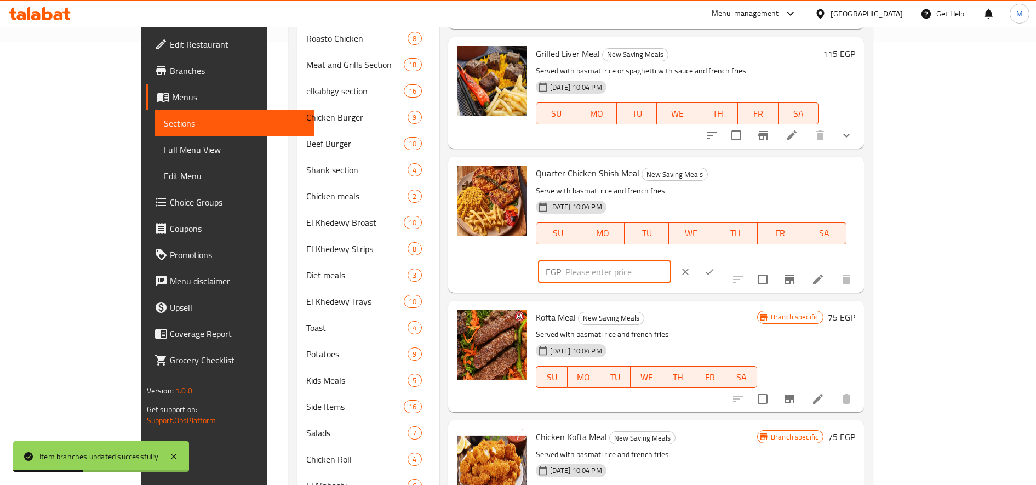
paste input "125"
type input "125"
click at [721, 260] on button "ok" at bounding box center [709, 272] width 24 height 24
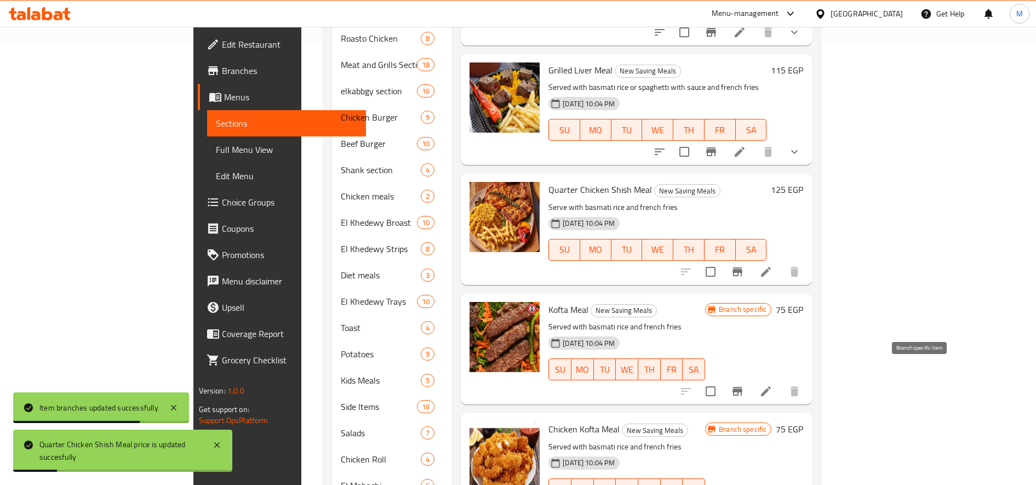
click at [750, 378] on button "Branch-specific-item" at bounding box center [737, 391] width 26 height 26
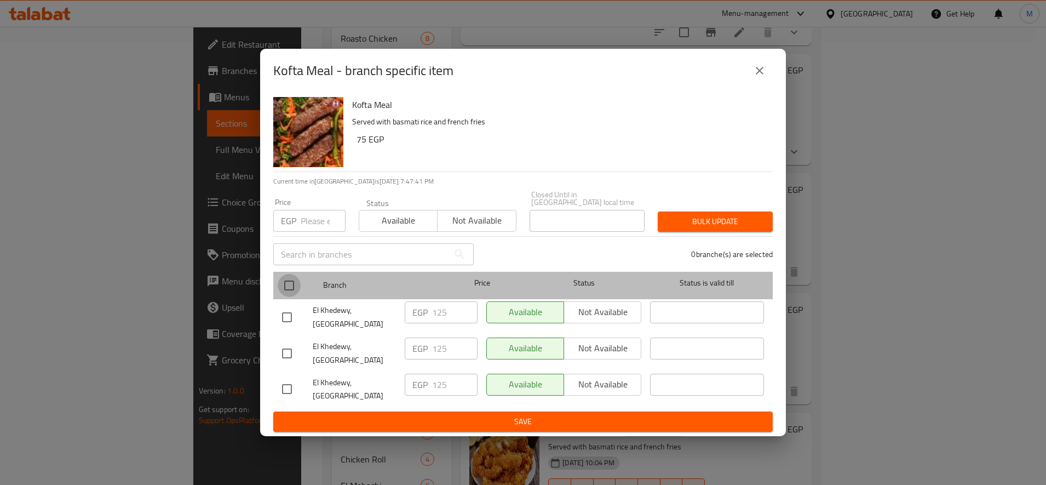
click at [297, 280] on input "checkbox" at bounding box center [289, 285] width 23 height 23
checkbox input "true"
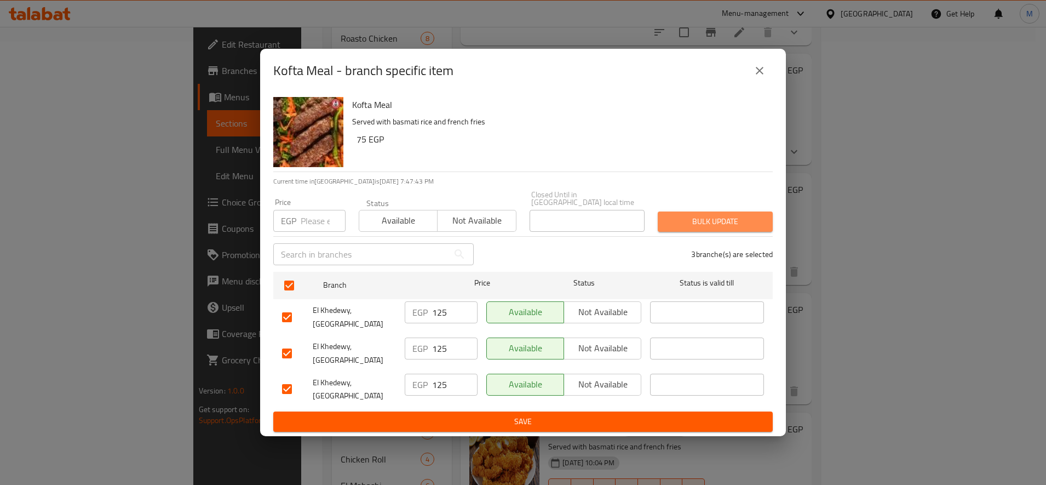
click at [711, 215] on span "Bulk update" at bounding box center [714, 222] width 97 height 14
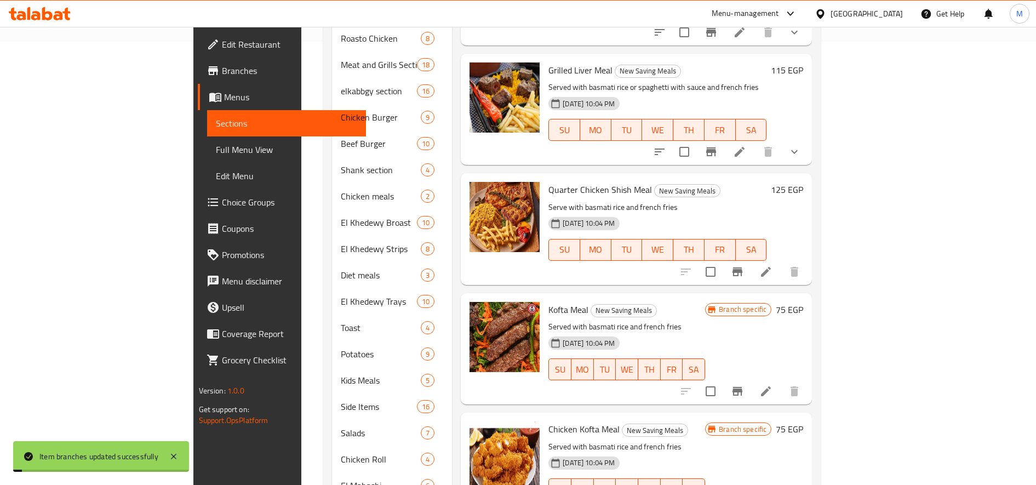
click at [803, 302] on h6 "75 EGP" at bounding box center [788, 309] width 27 height 15
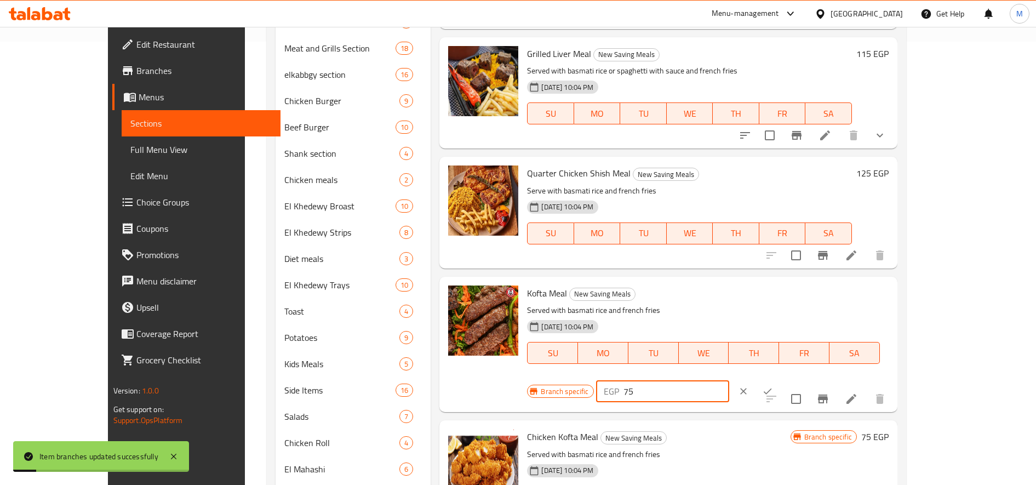
click at [729, 380] on input "75" at bounding box center [676, 391] width 106 height 22
paste input "12"
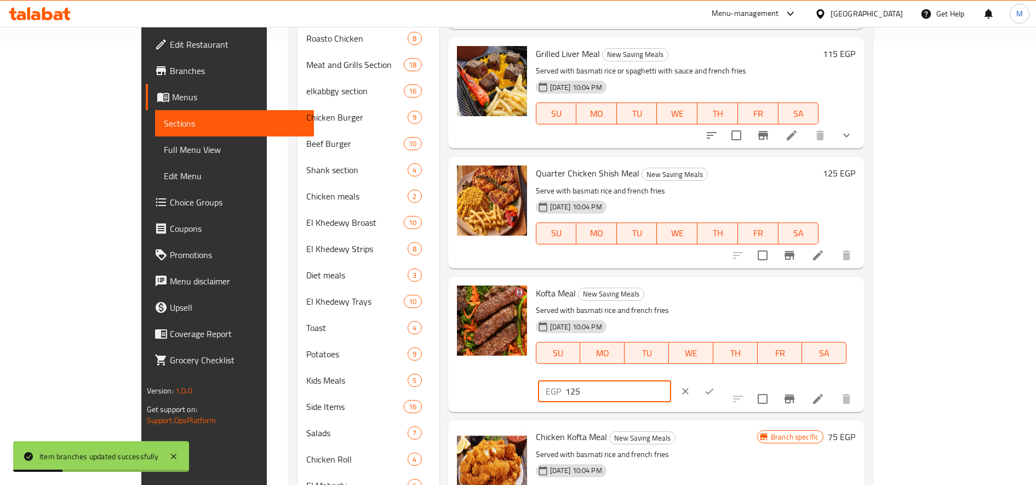
type input "125"
click at [715, 386] on icon "ok" at bounding box center [709, 391] width 11 height 11
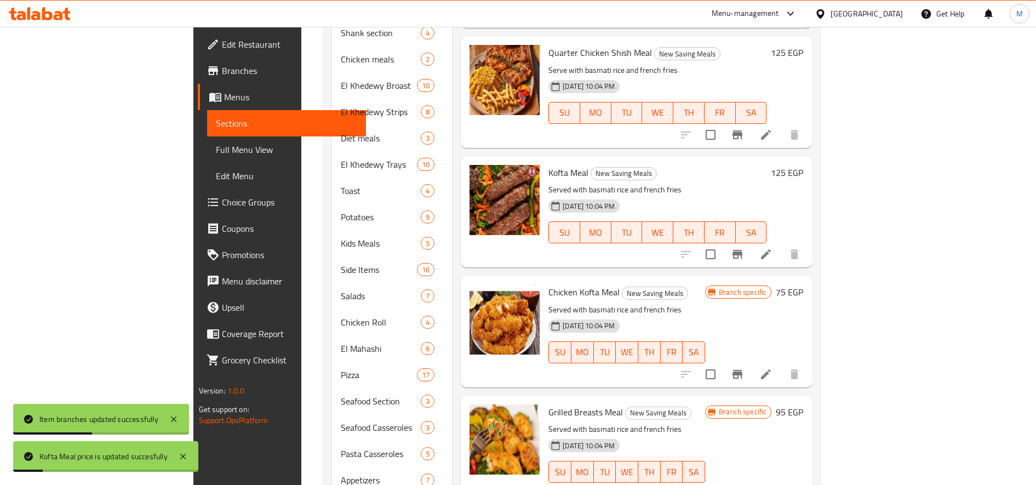
scroll to position [590, 0]
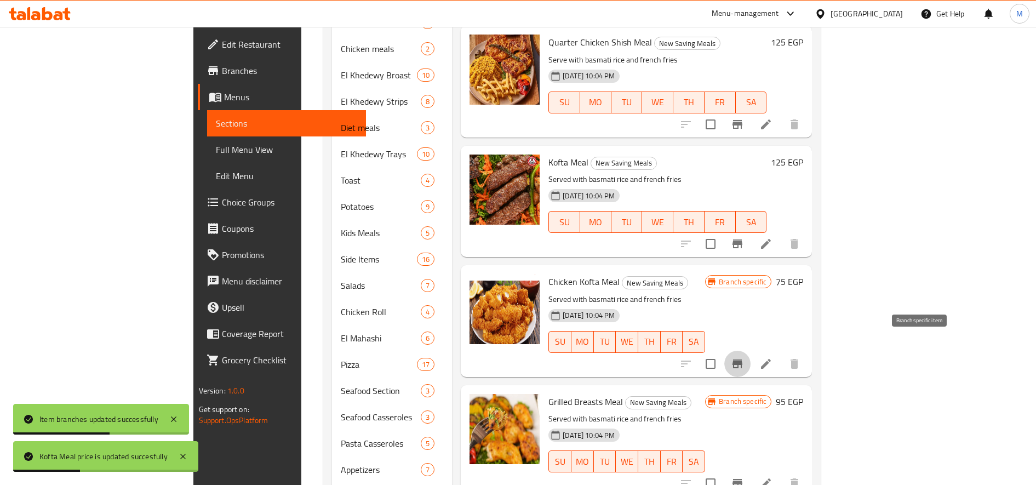
click at [750, 350] on button "Branch-specific-item" at bounding box center [737, 363] width 26 height 26
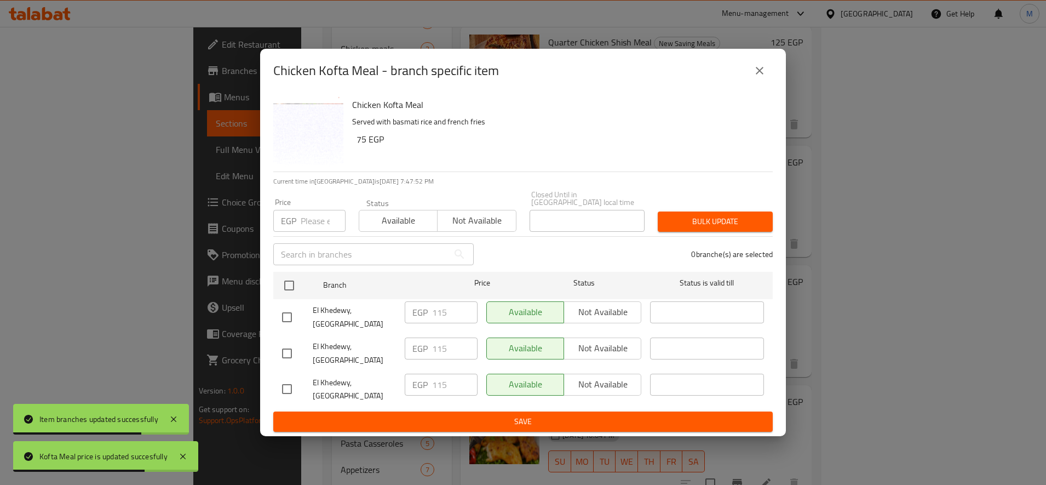
click at [295, 315] on input "checkbox" at bounding box center [286, 317] width 23 height 23
checkbox input "true"
click at [442, 311] on input "115" at bounding box center [454, 312] width 45 height 22
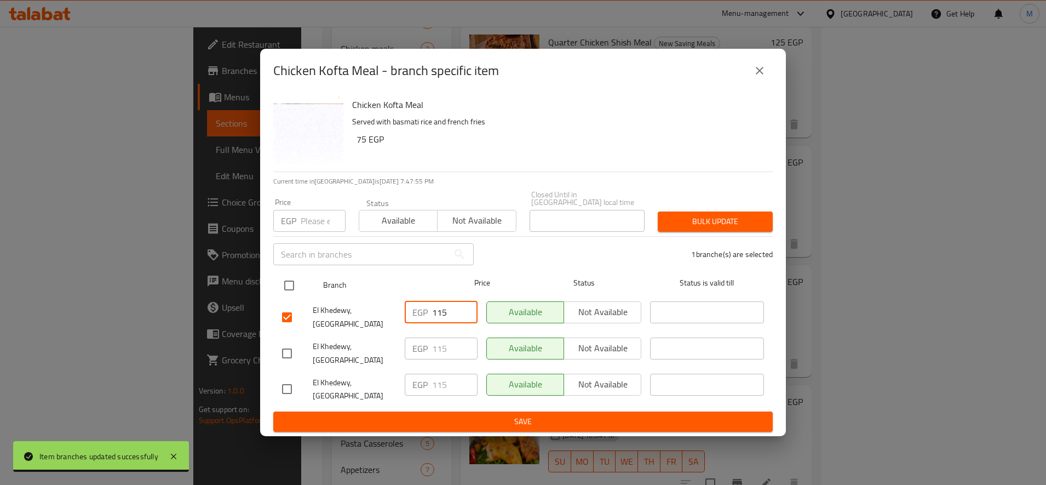
click at [283, 279] on input "checkbox" at bounding box center [289, 285] width 23 height 23
checkbox input "true"
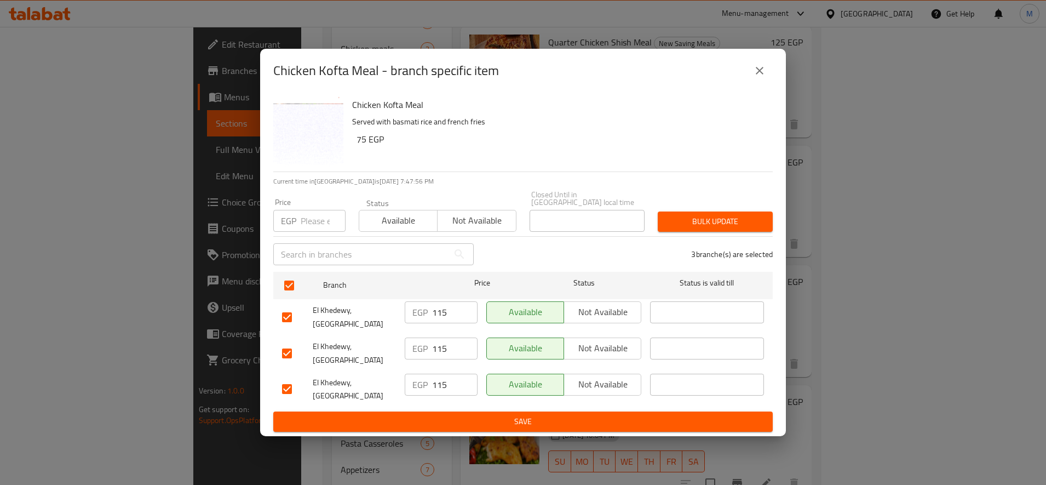
click at [714, 206] on div "Bulk update" at bounding box center [715, 221] width 128 height 33
click at [734, 211] on button "Bulk update" at bounding box center [715, 221] width 115 height 20
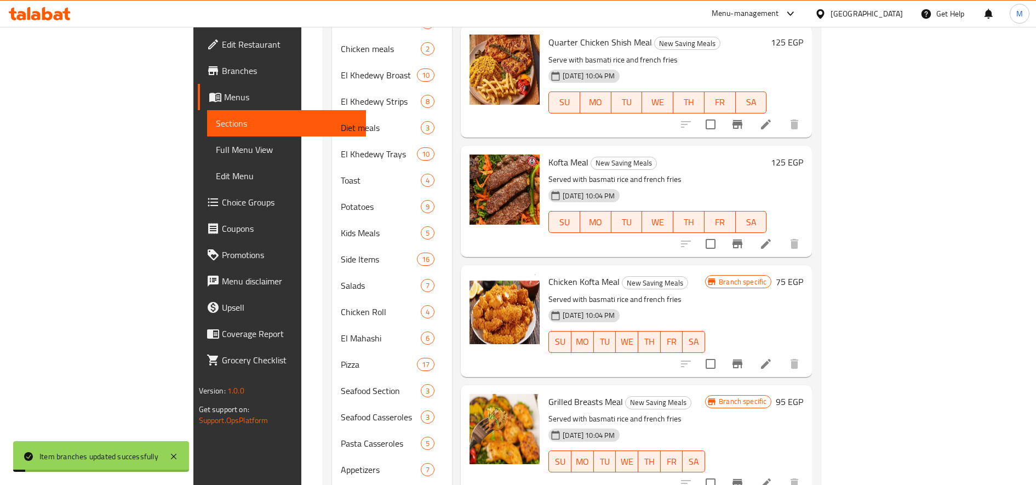
click at [803, 274] on h6 "75 EGP" at bounding box center [788, 281] width 27 height 15
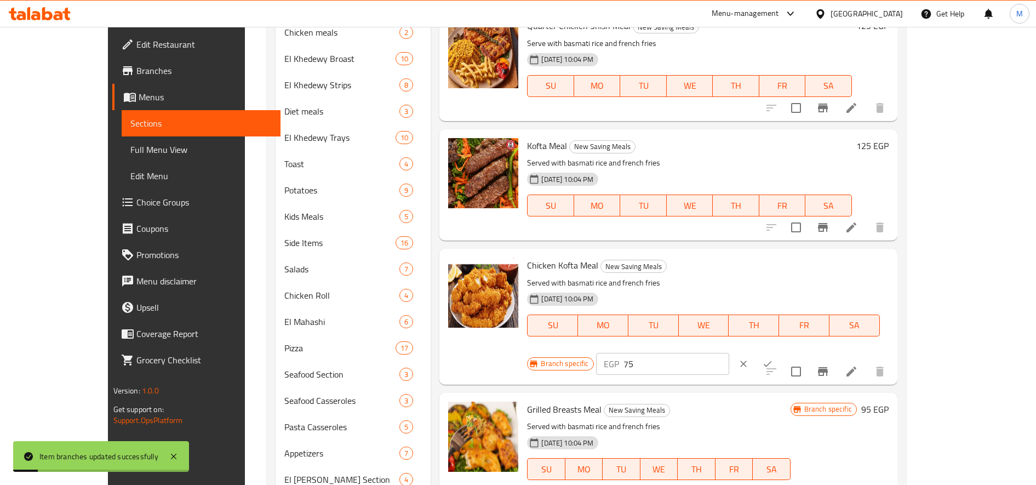
click at [729, 353] on input "75" at bounding box center [676, 364] width 106 height 22
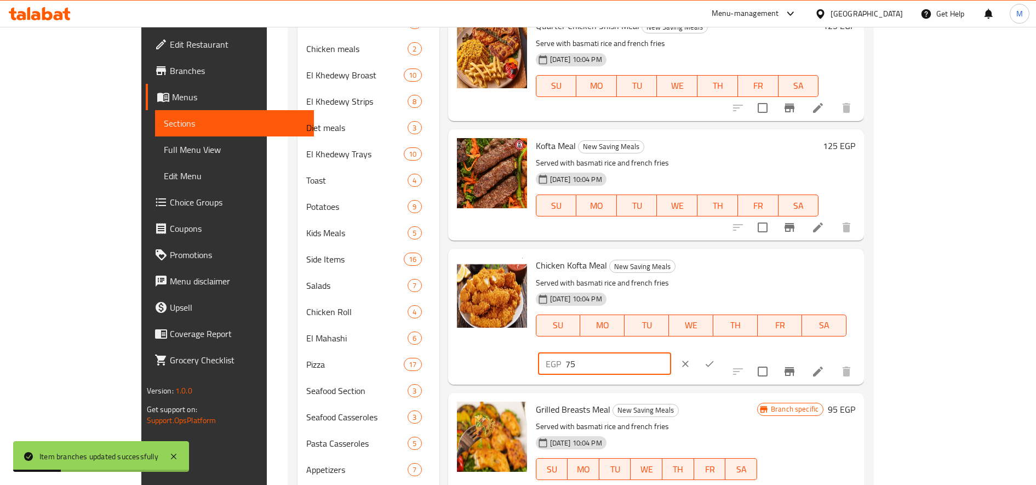
paste input "11"
type input "115"
click at [721, 352] on button "ok" at bounding box center [709, 364] width 24 height 24
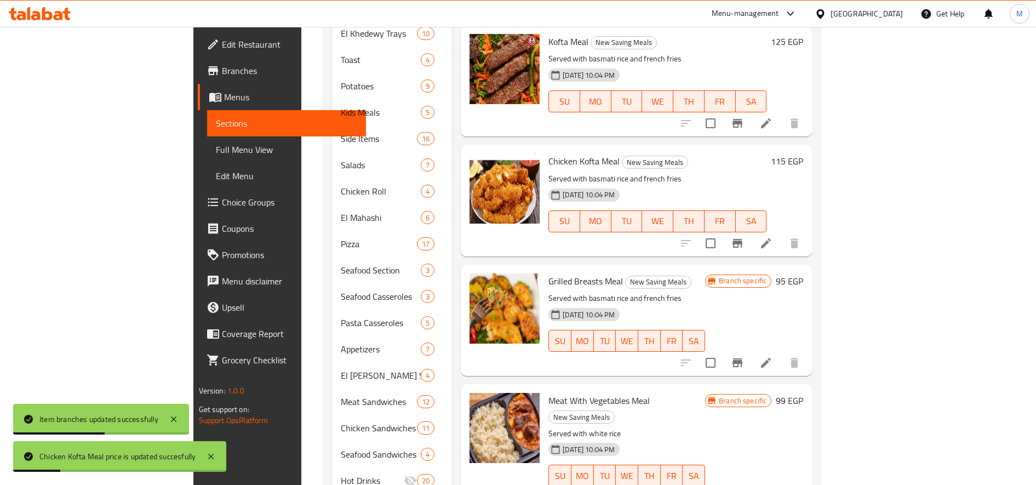
scroll to position [712, 0]
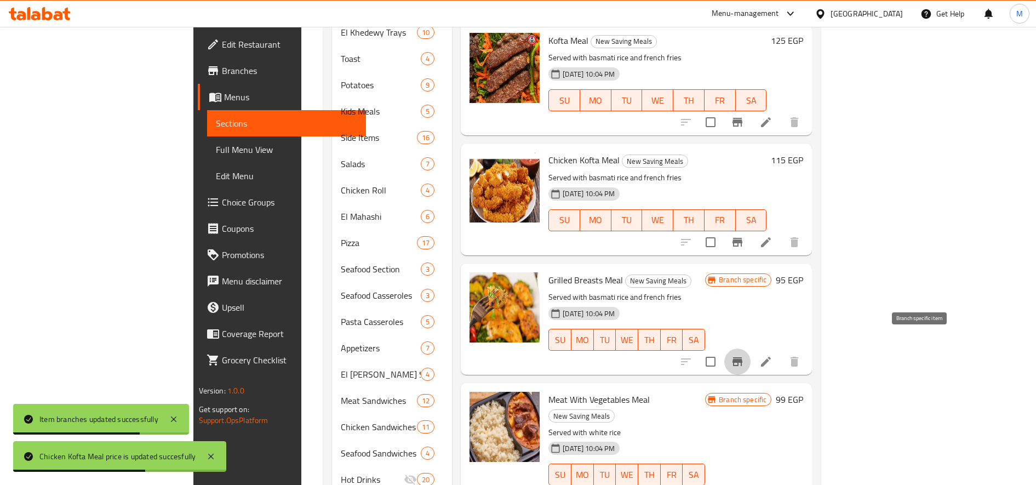
click at [750, 348] on button "Branch-specific-item" at bounding box center [737, 361] width 26 height 26
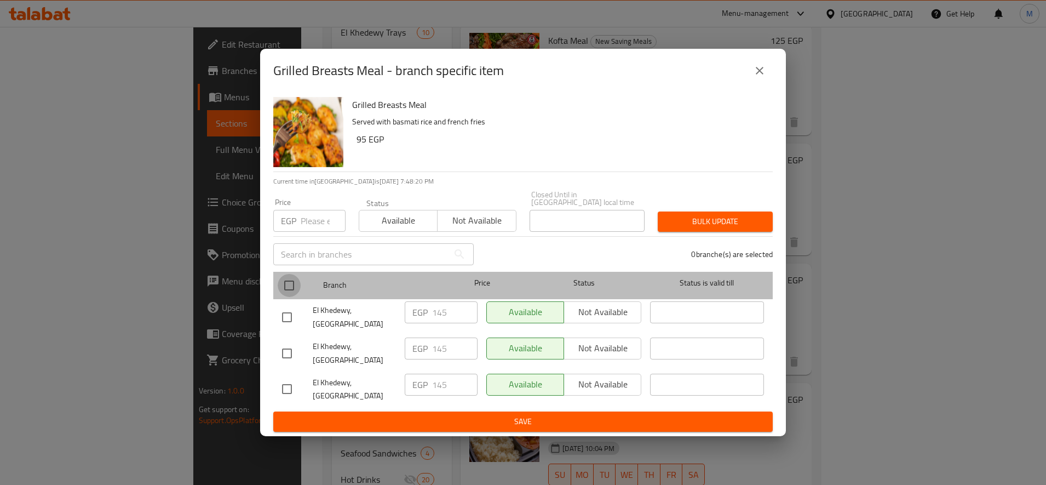
click at [292, 278] on input "checkbox" at bounding box center [289, 285] width 23 height 23
checkbox input "true"
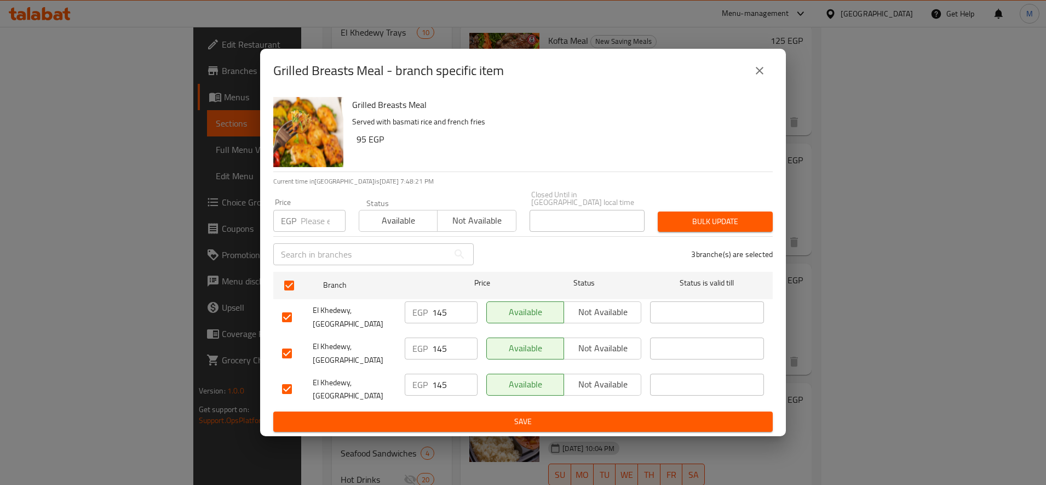
click at [688, 215] on span "Bulk update" at bounding box center [714, 222] width 97 height 14
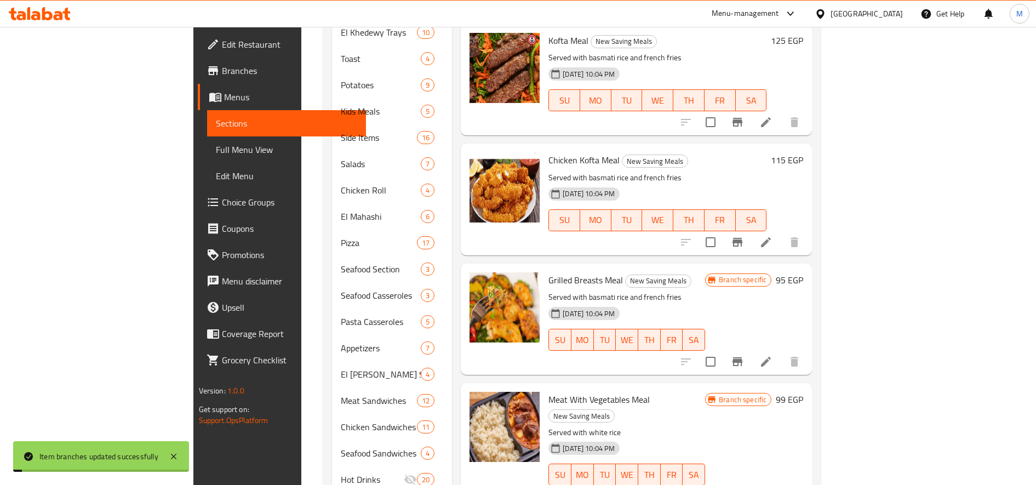
click at [803, 272] on h6 "95 EGP" at bounding box center [788, 279] width 27 height 15
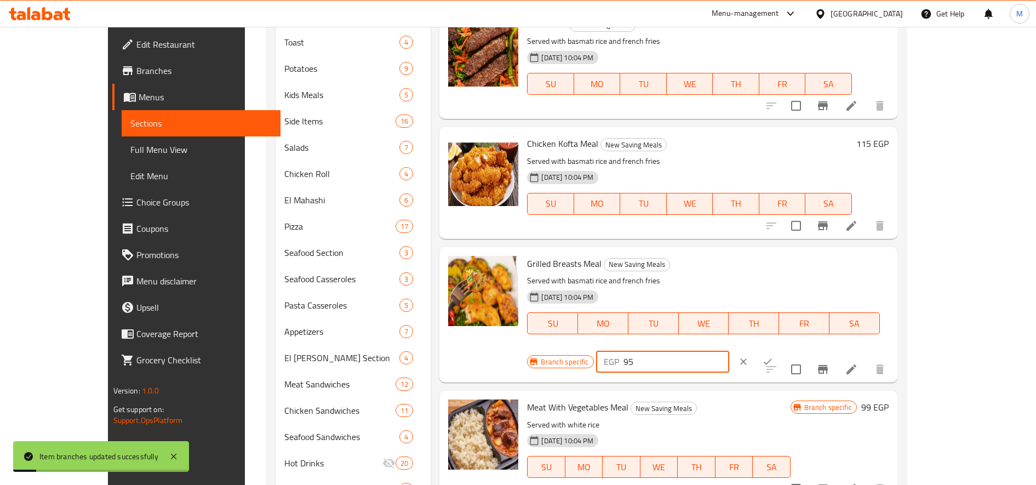
click at [729, 350] on input "95" at bounding box center [676, 361] width 106 height 22
paste input "14"
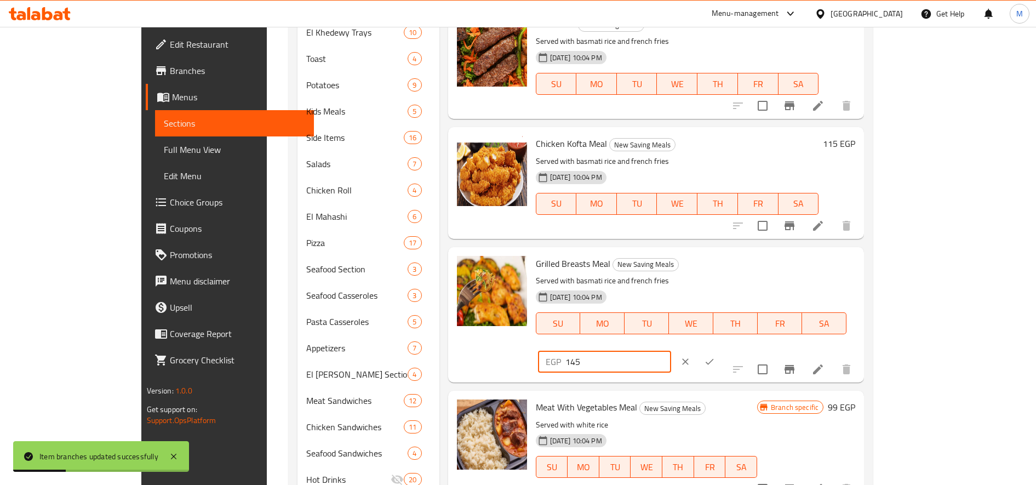
type input "145"
click at [721, 349] on button "ok" at bounding box center [709, 361] width 24 height 24
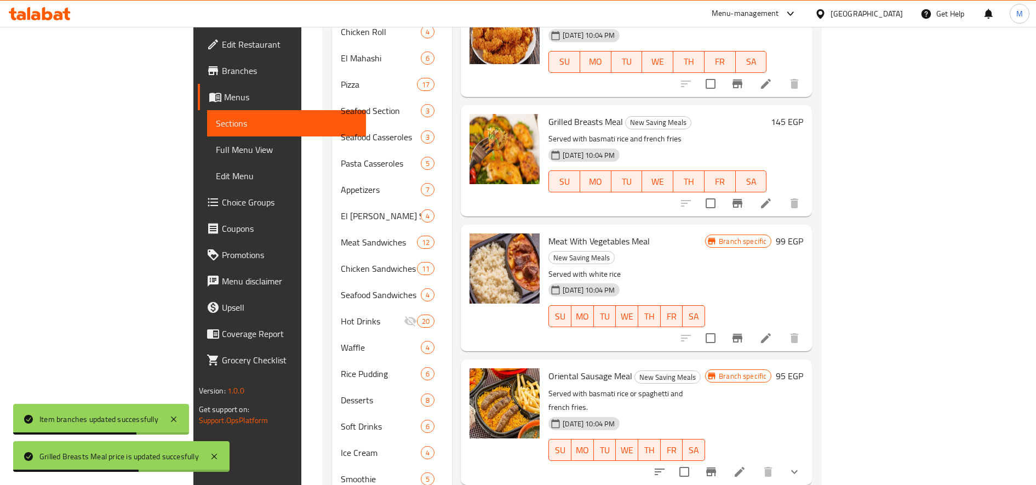
scroll to position [871, 0]
click at [742, 332] on icon "Branch-specific-item" at bounding box center [737, 336] width 10 height 9
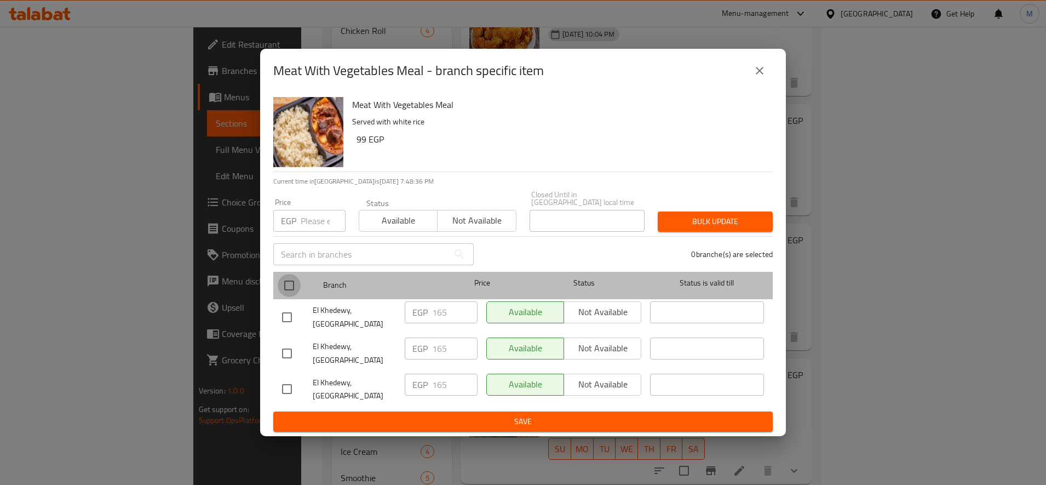
click at [291, 278] on input "checkbox" at bounding box center [289, 285] width 23 height 23
checkbox input "true"
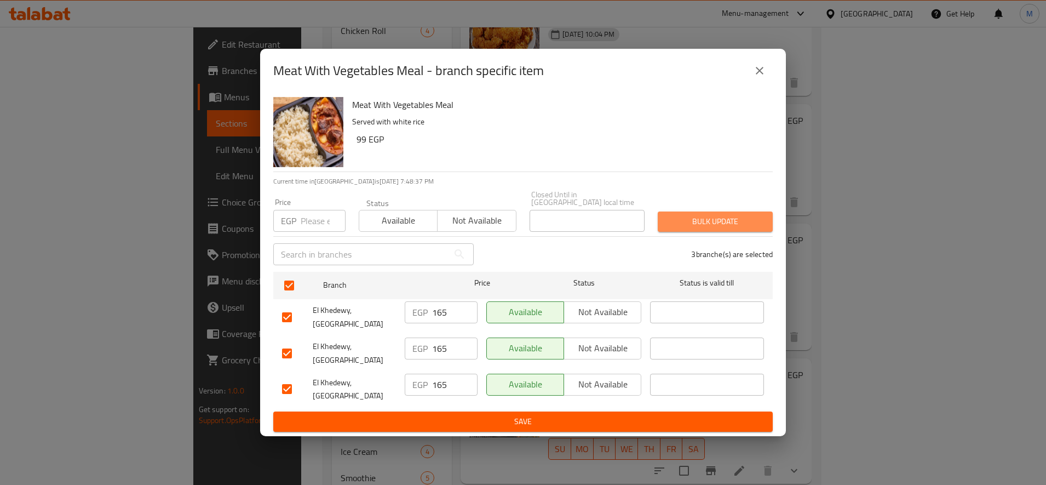
click at [687, 215] on span "Bulk update" at bounding box center [714, 222] width 97 height 14
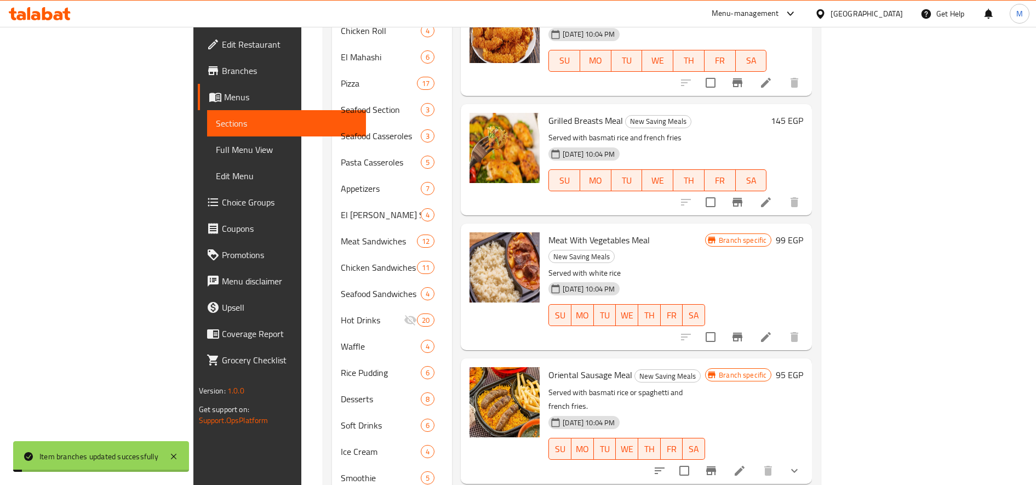
click at [803, 232] on h6 "99 EGP" at bounding box center [788, 239] width 27 height 15
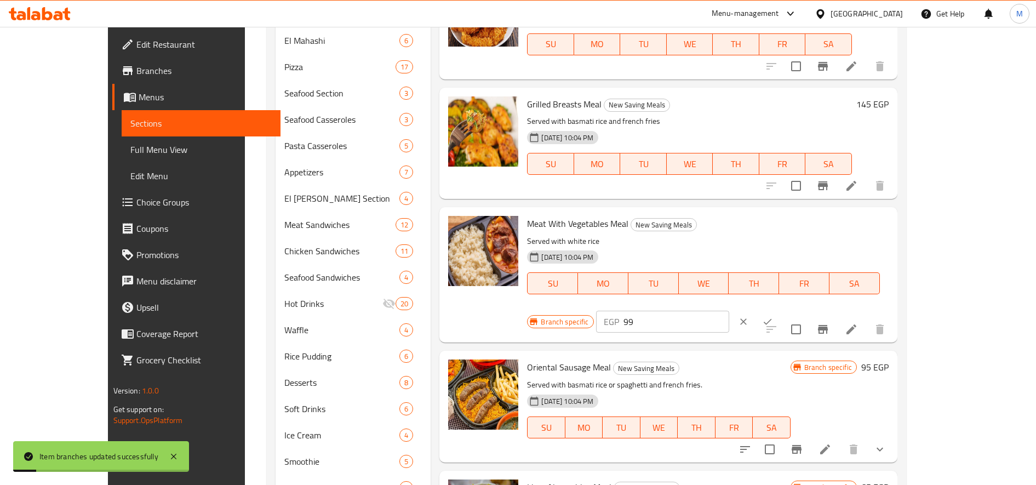
click at [729, 311] on input "99" at bounding box center [676, 322] width 106 height 22
paste input "165"
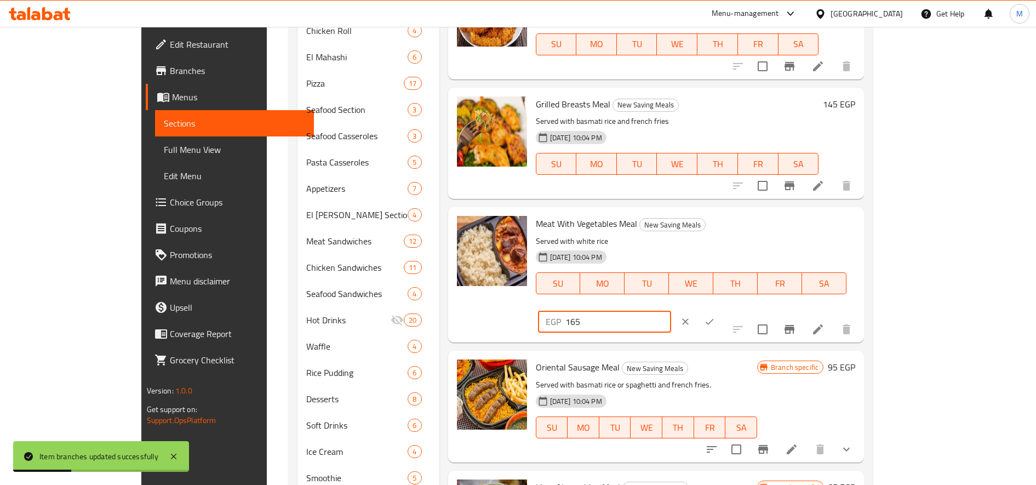
type input "165"
click at [721, 309] on button "ok" at bounding box center [709, 321] width 24 height 24
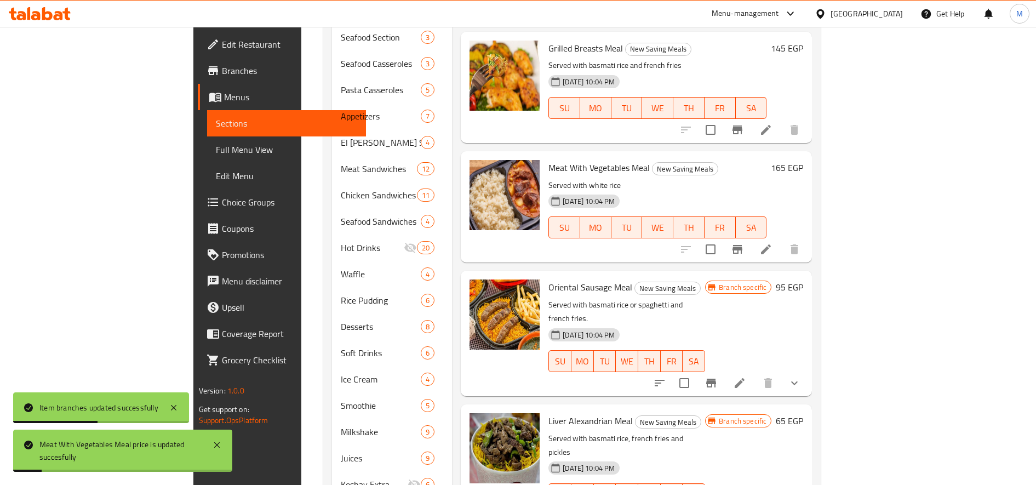
scroll to position [975, 0]
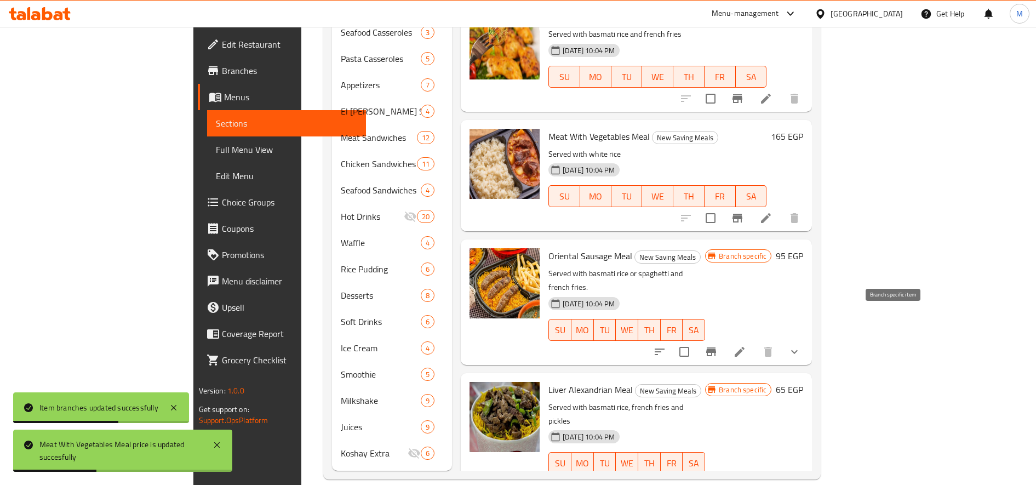
click at [724, 338] on button "Branch-specific-item" at bounding box center [711, 351] width 26 height 26
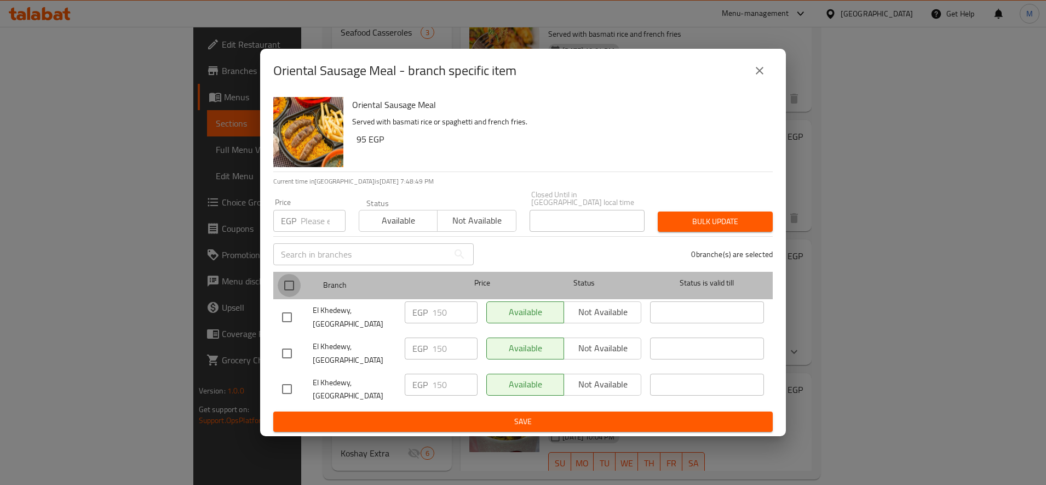
click at [288, 284] on input "checkbox" at bounding box center [289, 285] width 23 height 23
checkbox input "true"
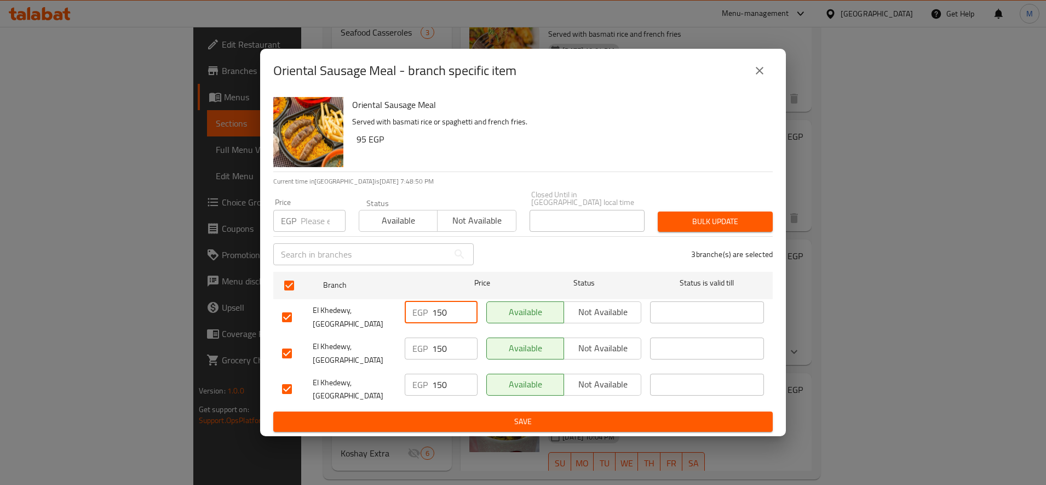
click at [440, 313] on input "150" at bounding box center [454, 312] width 45 height 22
click at [694, 220] on span "Bulk update" at bounding box center [714, 222] width 97 height 14
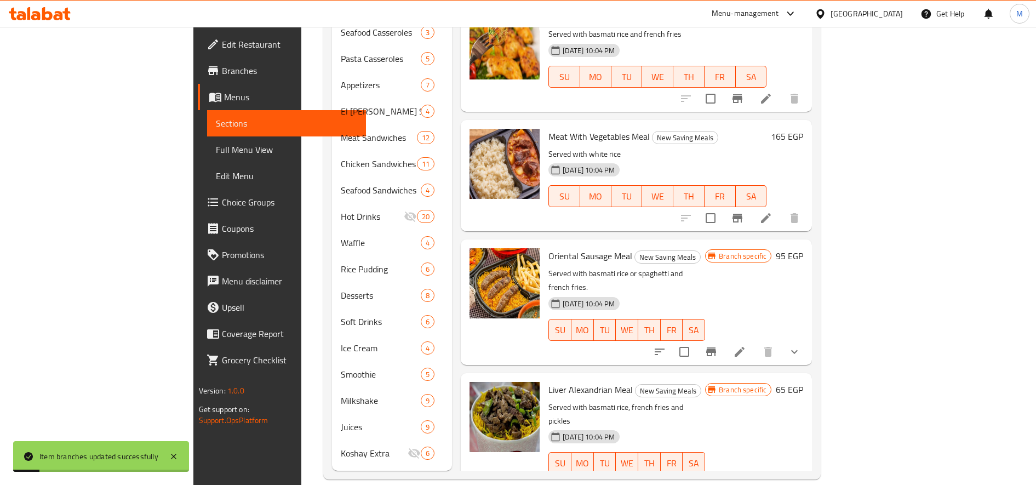
click at [803, 248] on h6 "95 EGP" at bounding box center [788, 255] width 27 height 15
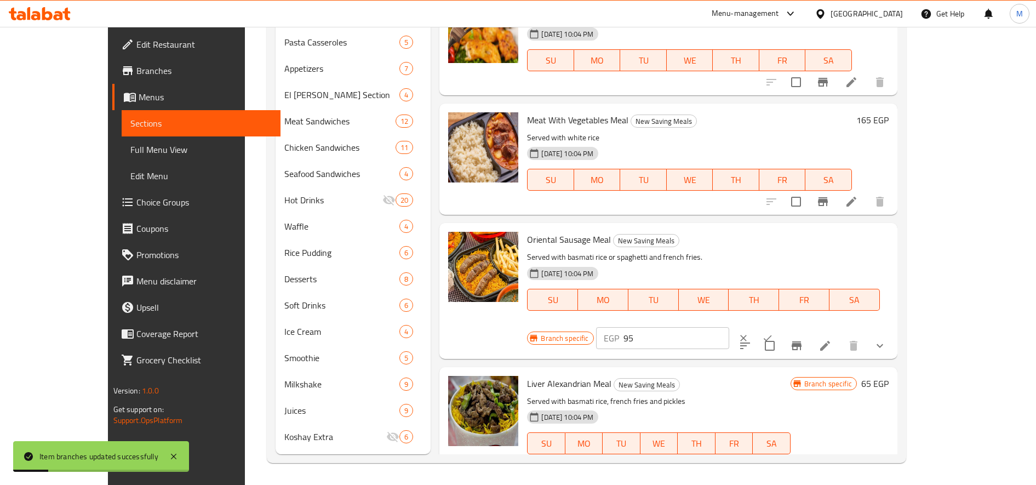
click at [729, 327] on input "95" at bounding box center [676, 338] width 106 height 22
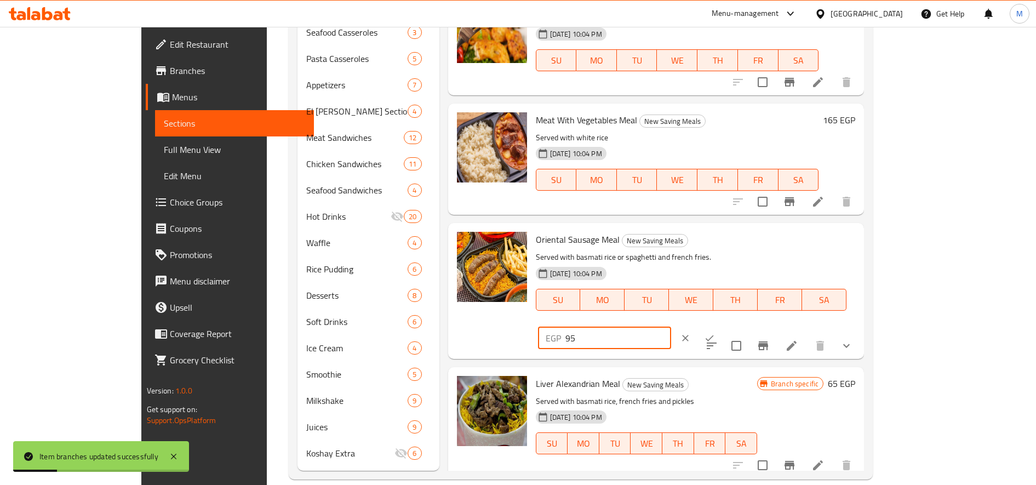
click at [671, 327] on input "95" at bounding box center [618, 338] width 106 height 22
paste input "150"
type input "150"
click at [715, 332] on icon "ok" at bounding box center [709, 337] width 11 height 11
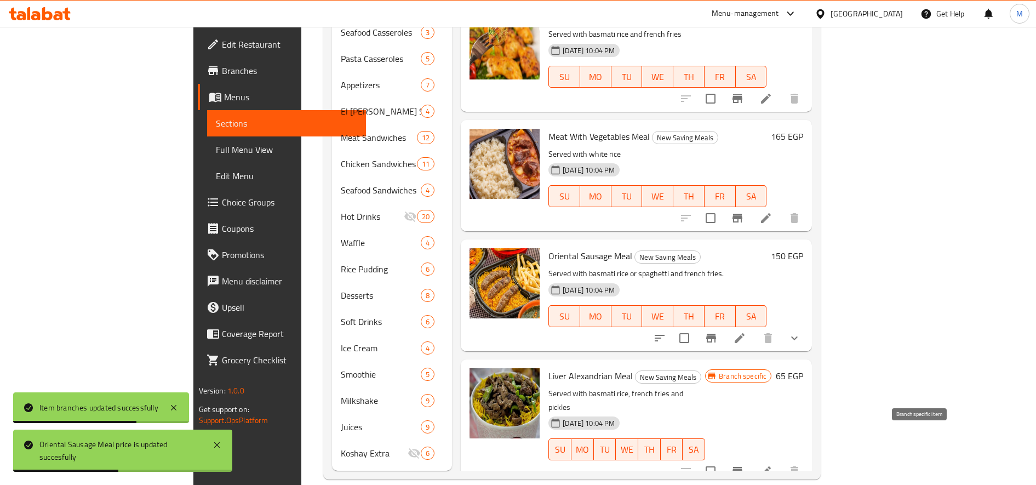
click at [742, 467] on icon "Branch-specific-item" at bounding box center [737, 471] width 10 height 9
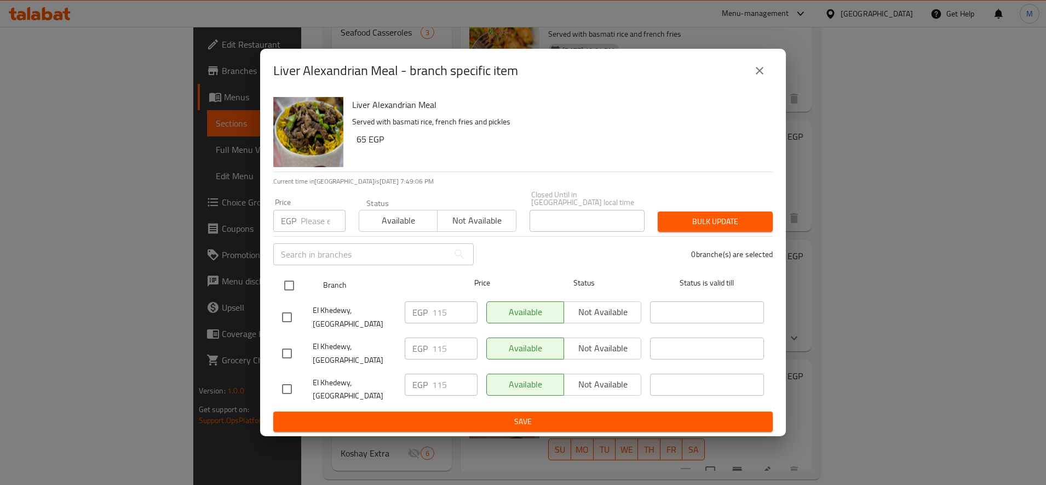
click at [284, 282] on input "checkbox" at bounding box center [289, 285] width 23 height 23
checkbox input "true"
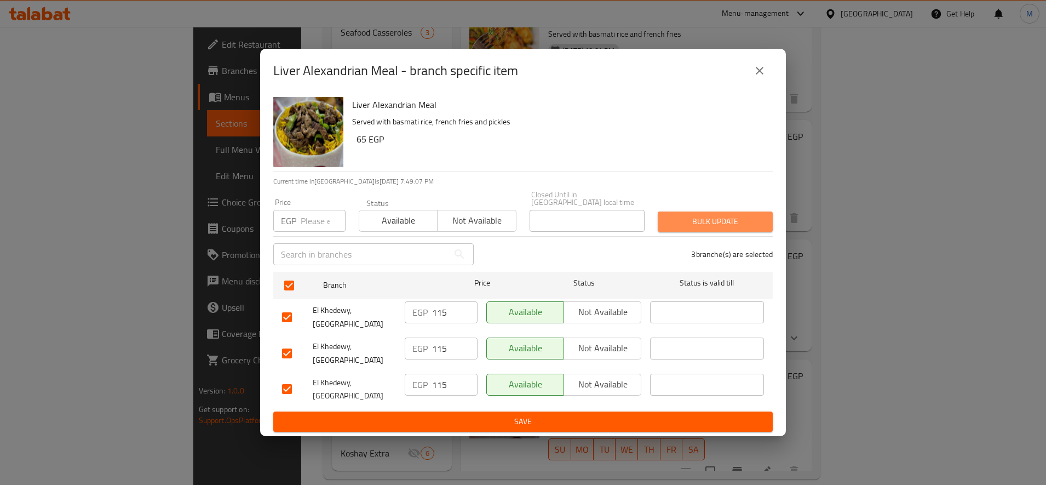
click at [687, 211] on button "Bulk update" at bounding box center [715, 221] width 115 height 20
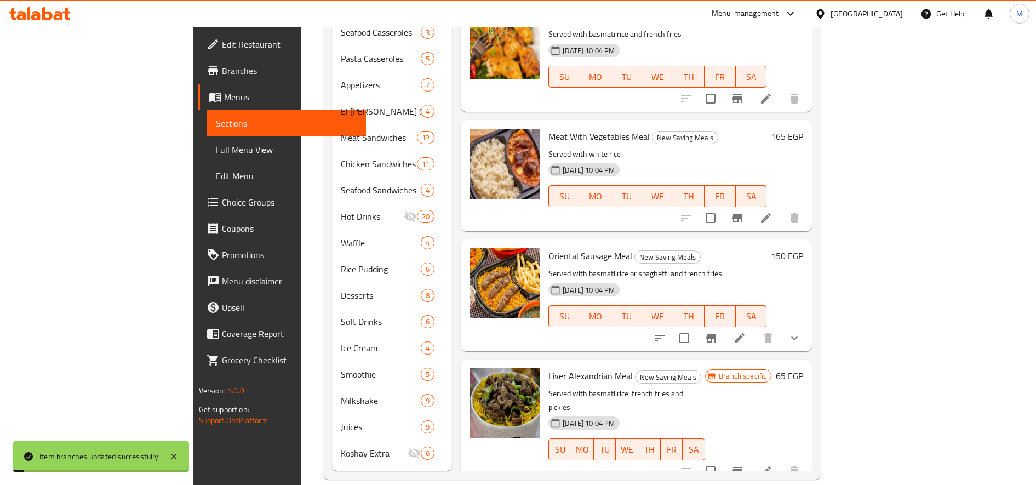
click at [803, 368] on h6 "65 EGP" at bounding box center [788, 375] width 27 height 15
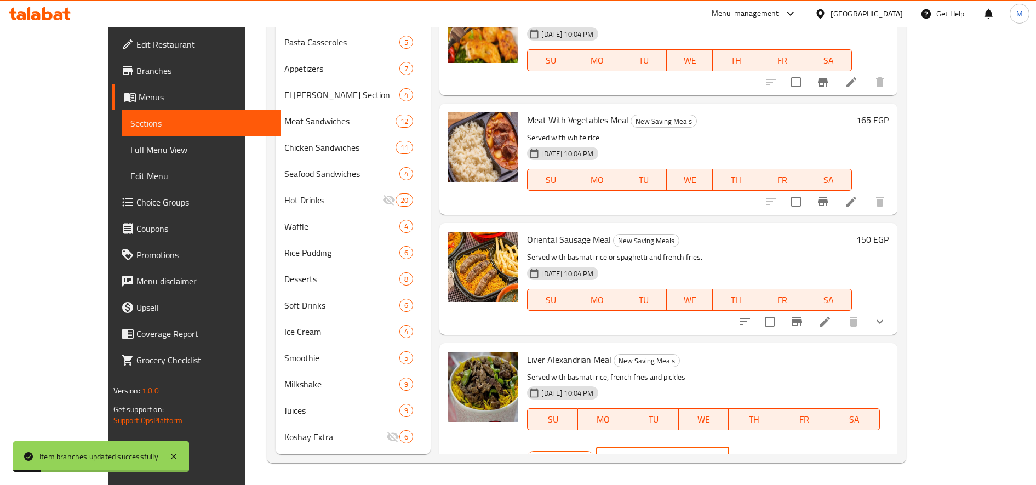
click at [729, 446] on input "65" at bounding box center [676, 457] width 106 height 22
paste input "11"
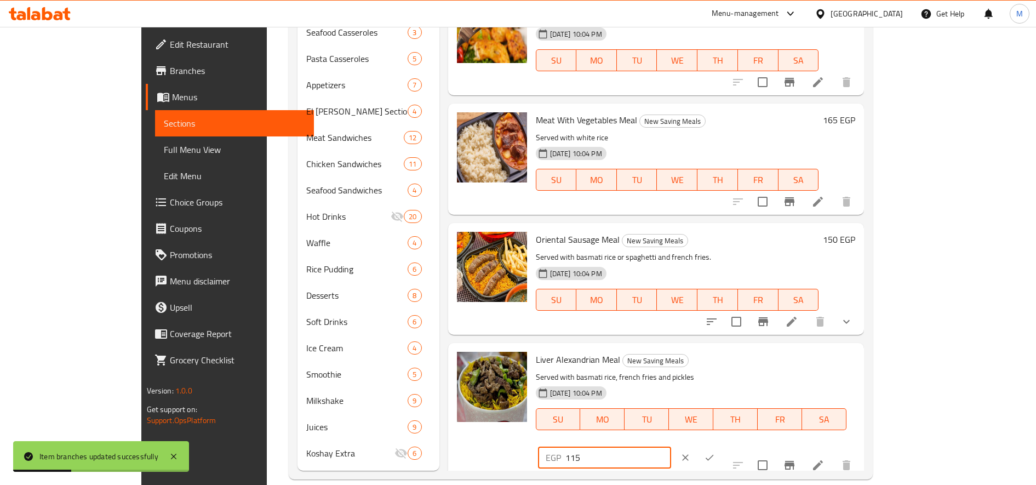
type input "115"
click at [721, 445] on button "ok" at bounding box center [709, 457] width 24 height 24
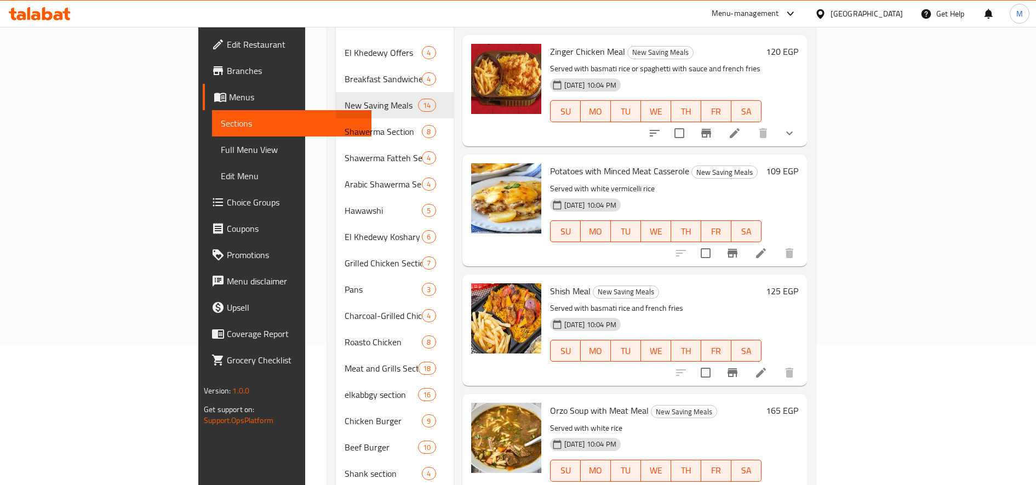
scroll to position [0, 0]
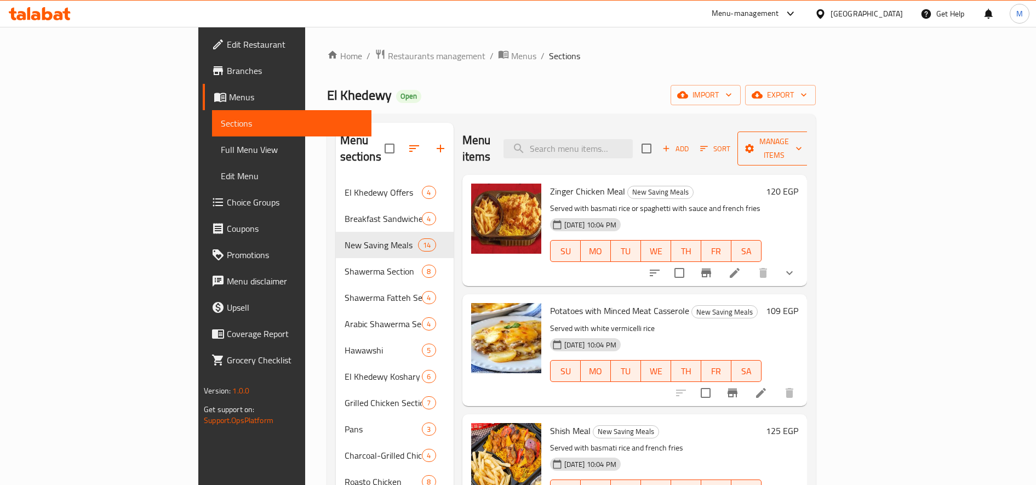
click at [802, 135] on span "Manage items" at bounding box center [774, 148] width 56 height 27
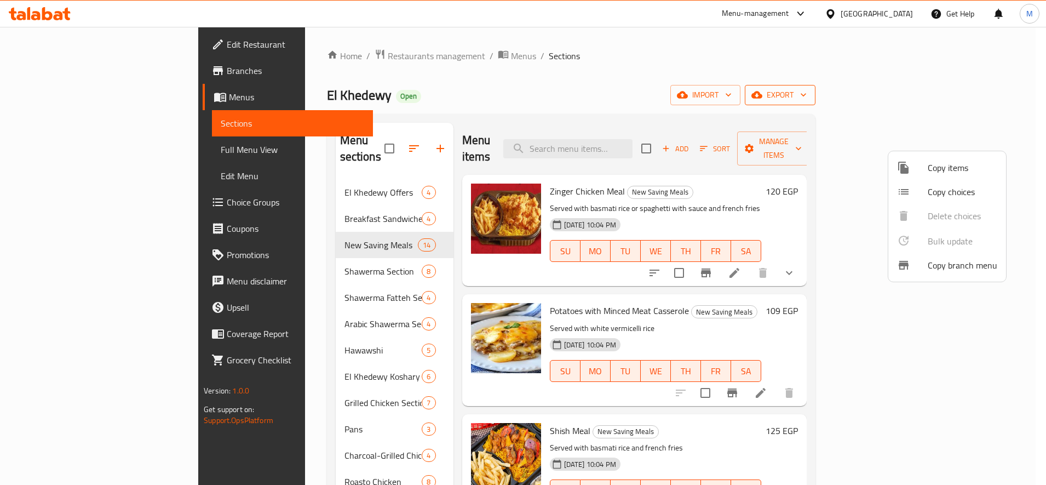
click at [971, 91] on div at bounding box center [523, 242] width 1046 height 485
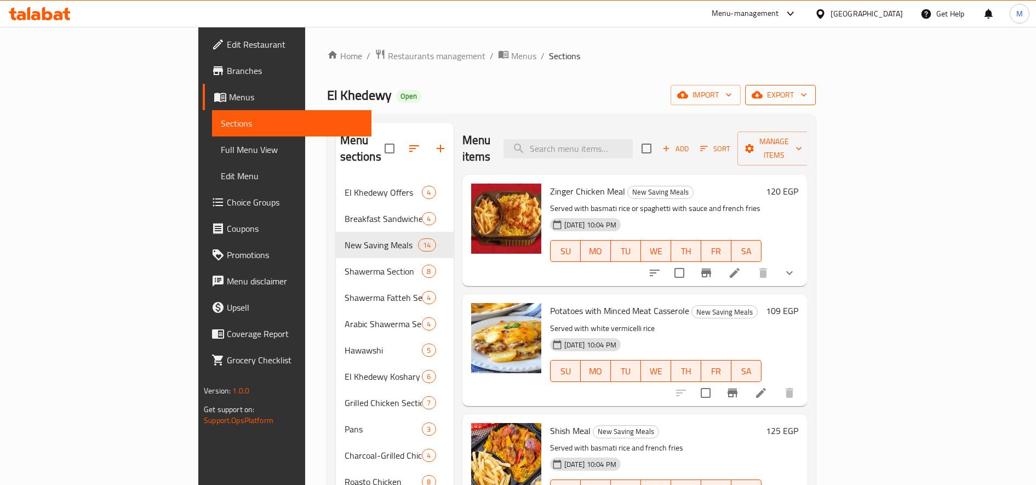
click at [807, 93] on span "export" at bounding box center [780, 95] width 53 height 14
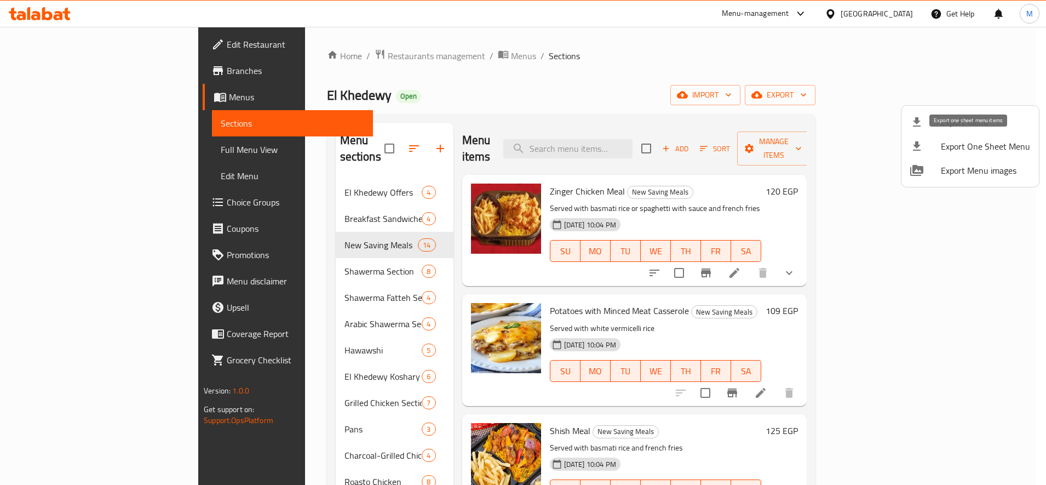
click at [977, 146] on span "Export One Sheet Menu" at bounding box center [985, 146] width 89 height 13
click at [861, 193] on div at bounding box center [523, 242] width 1046 height 485
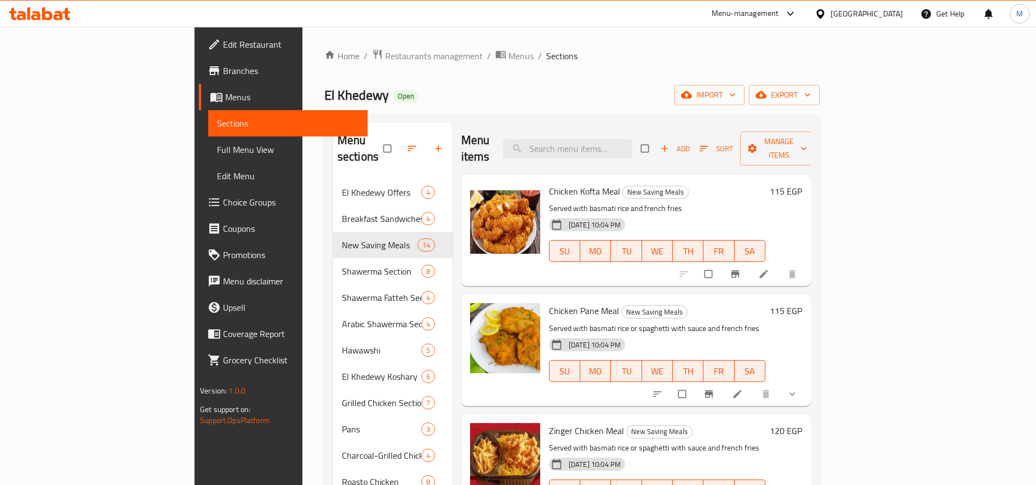
click at [802, 183] on h6 "115 EGP" at bounding box center [785, 190] width 32 height 15
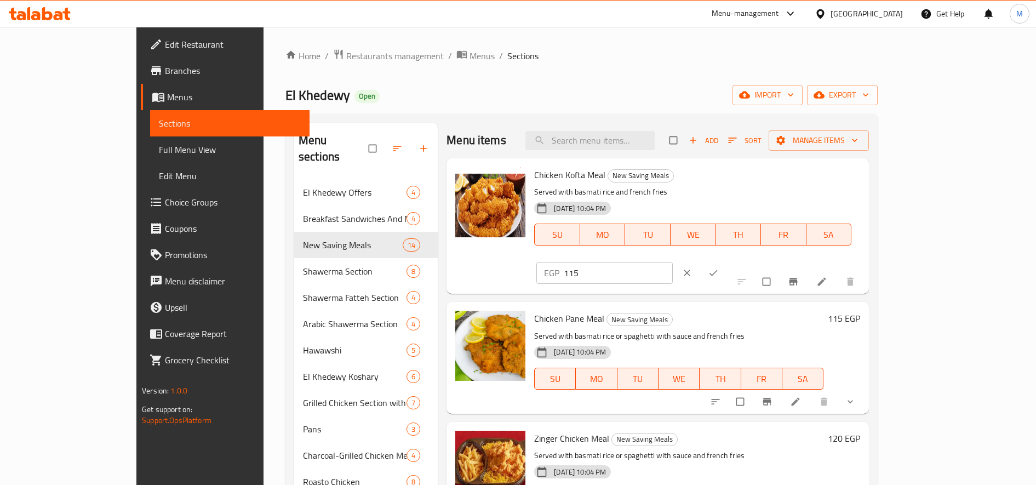
click at [672, 262] on input "115" at bounding box center [618, 273] width 109 height 22
paste input "43.7"
type input "143.75"
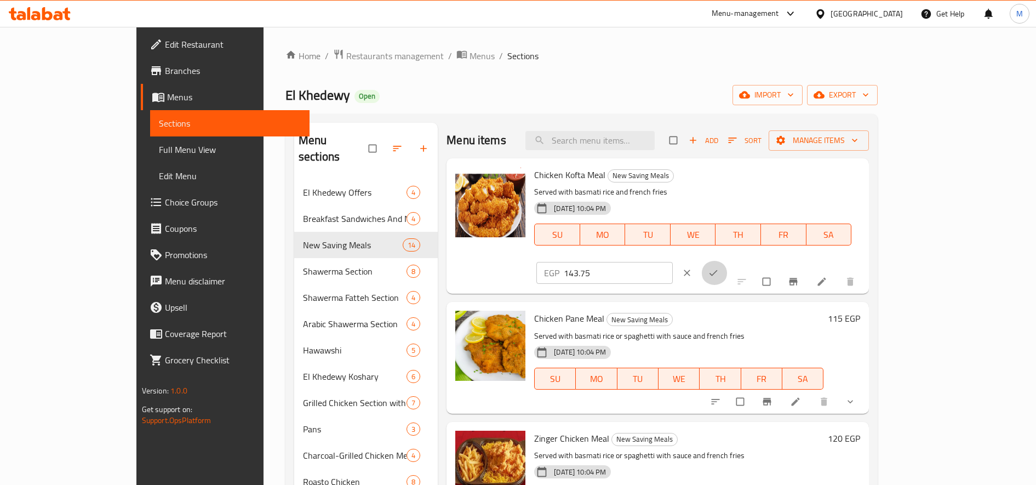
click at [718, 267] on icon "ok" at bounding box center [713, 272] width 11 height 11
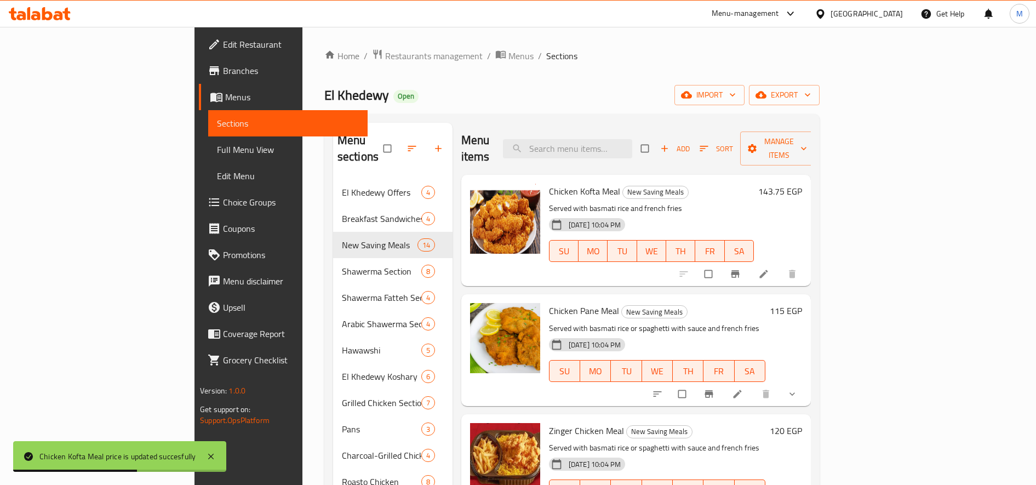
click at [802, 303] on h6 "115 EGP" at bounding box center [785, 310] width 32 height 15
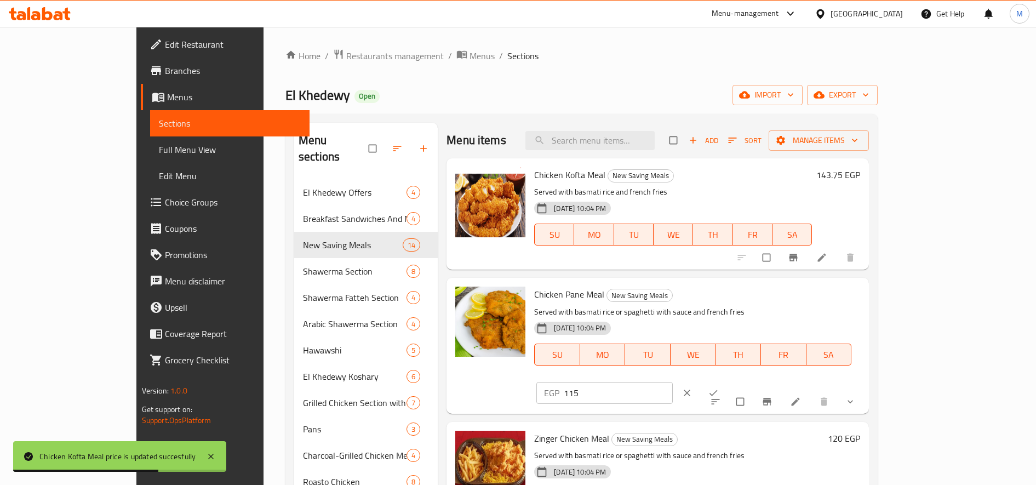
click at [672, 382] on input "115" at bounding box center [618, 393] width 109 height 22
paste input "43.7"
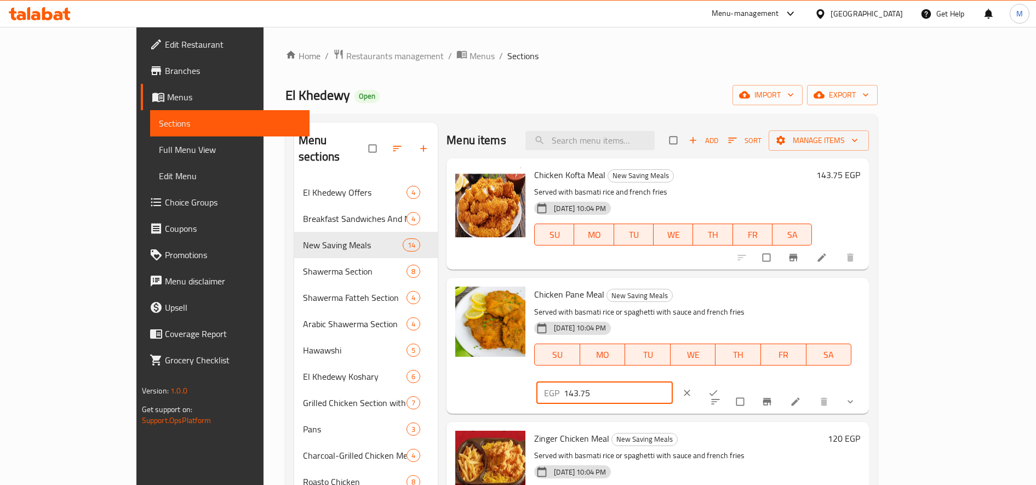
type input "143.75"
click at [727, 381] on button "ok" at bounding box center [714, 393] width 26 height 24
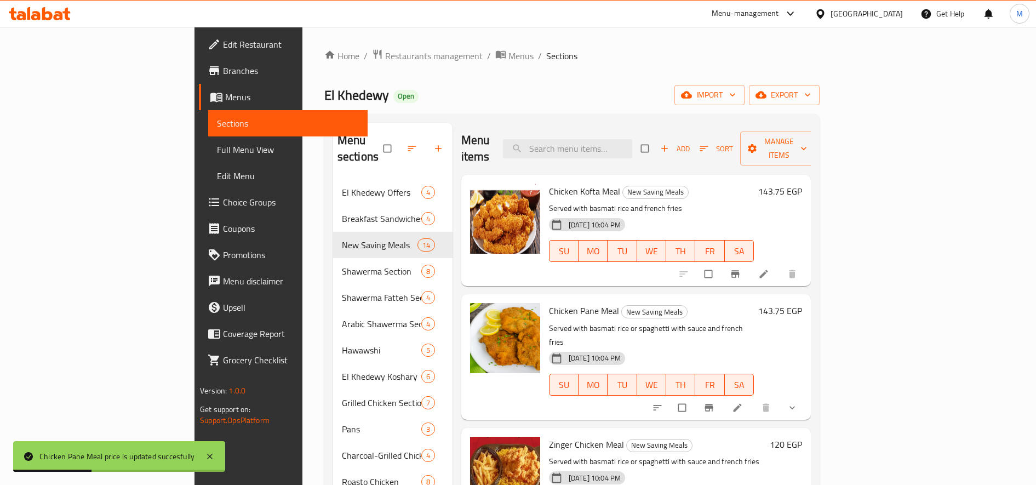
click at [802, 436] on h6 "120 EGP" at bounding box center [785, 443] width 32 height 15
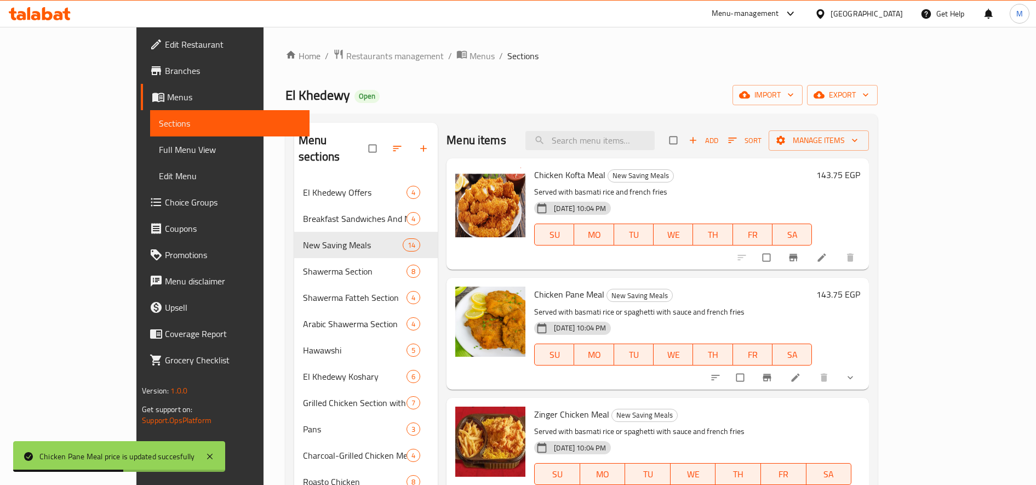
paste input "43.75"
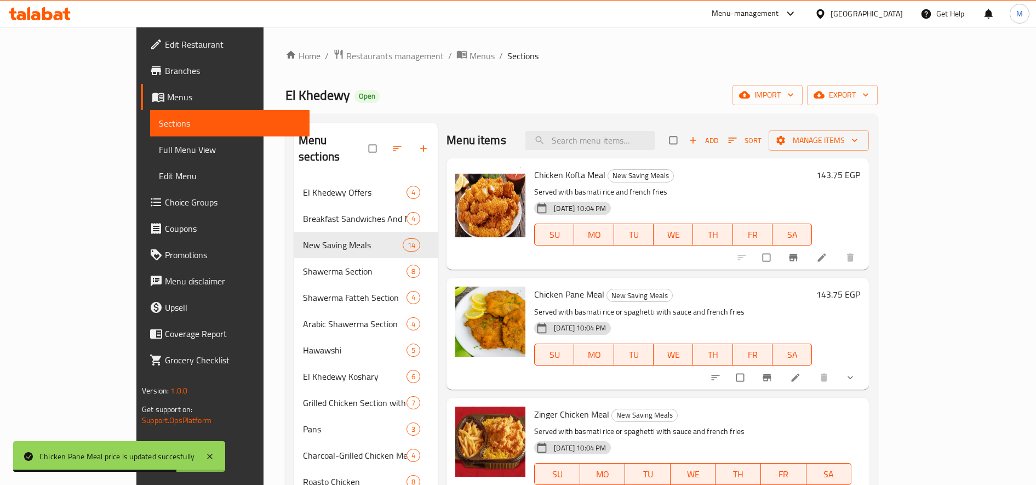
type input "143.75"
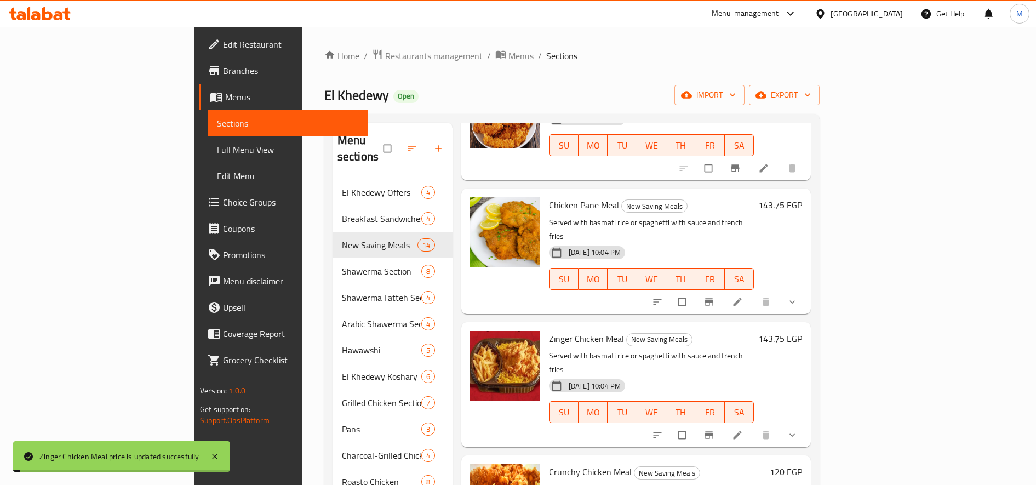
scroll to position [136, 0]
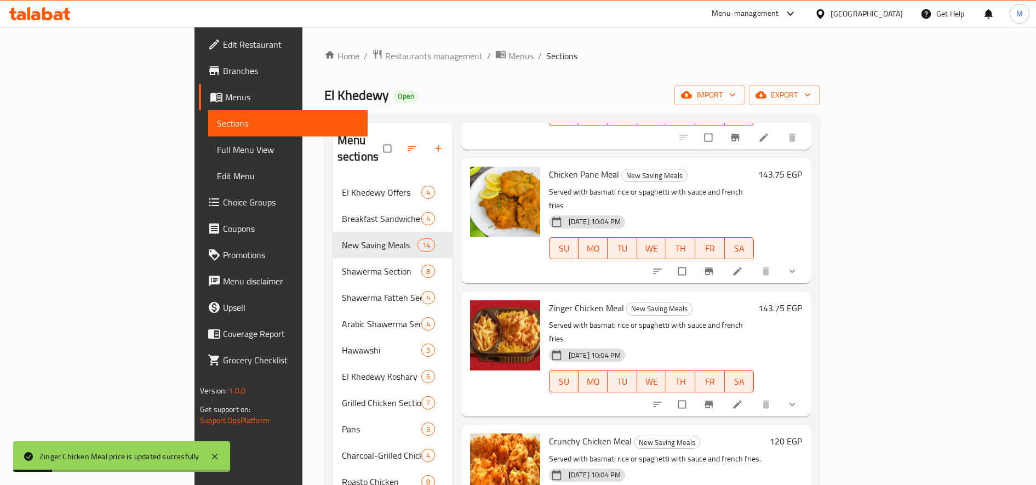
click at [802, 433] on h6 "120 EGP" at bounding box center [785, 440] width 32 height 15
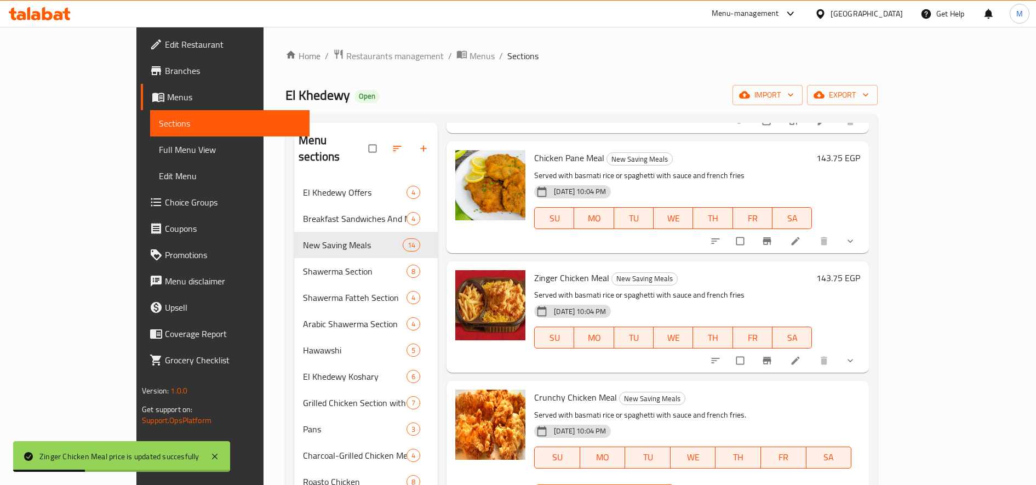
paste input "43.75"
type input "143.75"
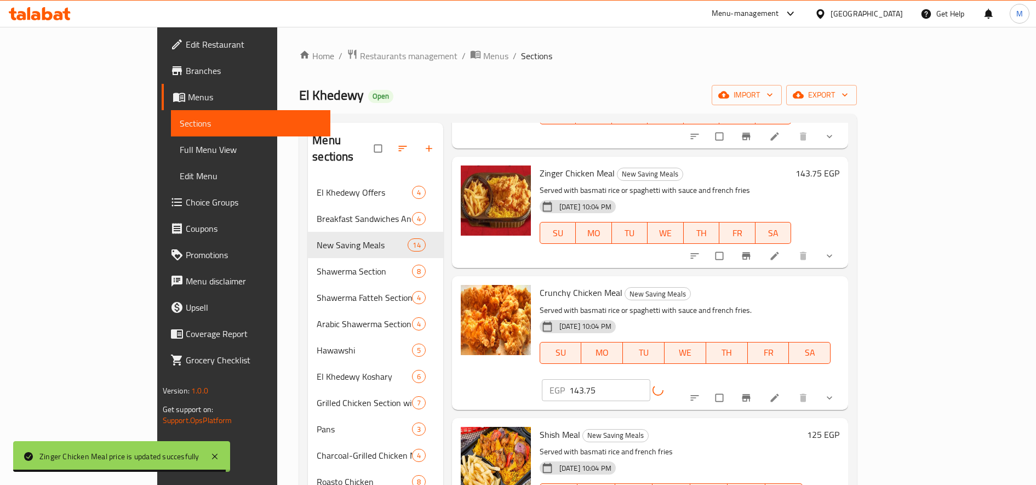
scroll to position [258, 0]
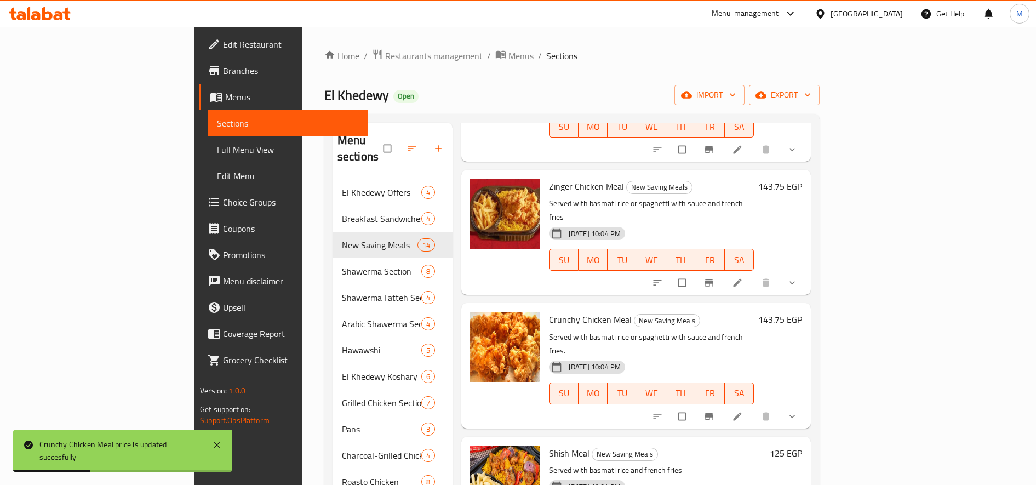
click at [802, 445] on h6 "125 EGP" at bounding box center [785, 452] width 32 height 15
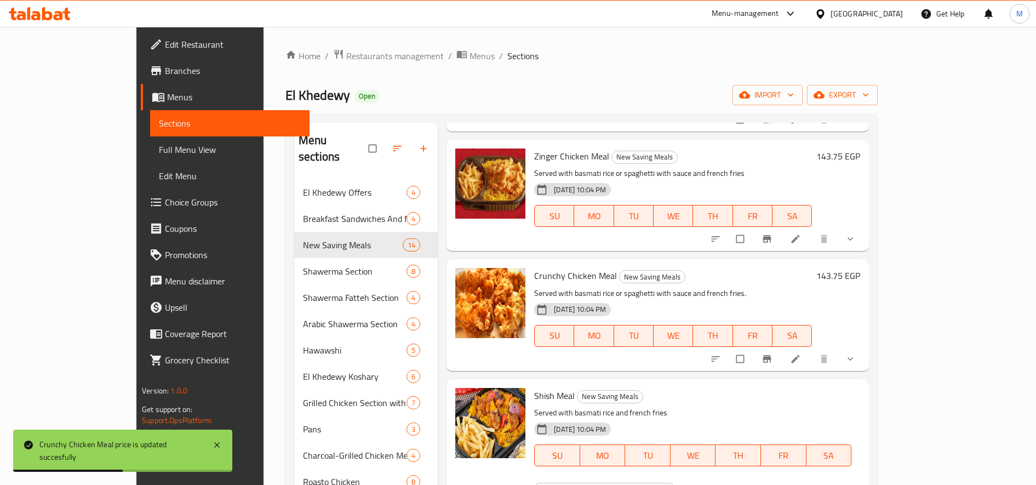
click at [672, 482] on input "125" at bounding box center [618, 493] width 109 height 22
paste input "56."
type input "156.25"
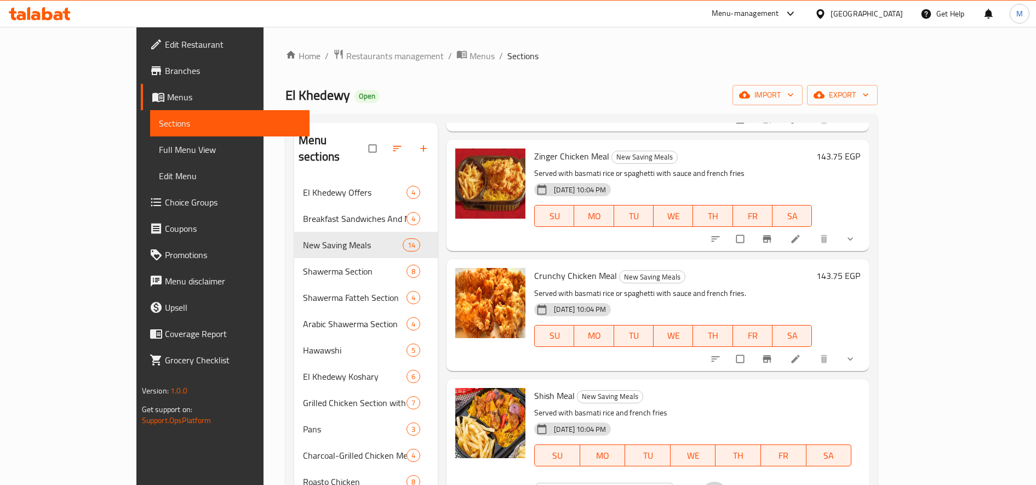
click at [727, 481] on button "ok" at bounding box center [714, 493] width 26 height 24
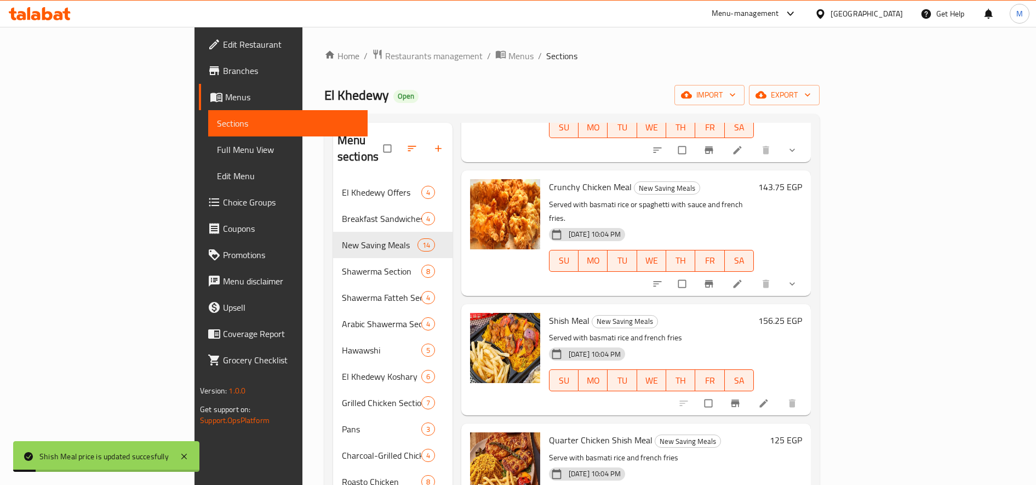
scroll to position [396, 0]
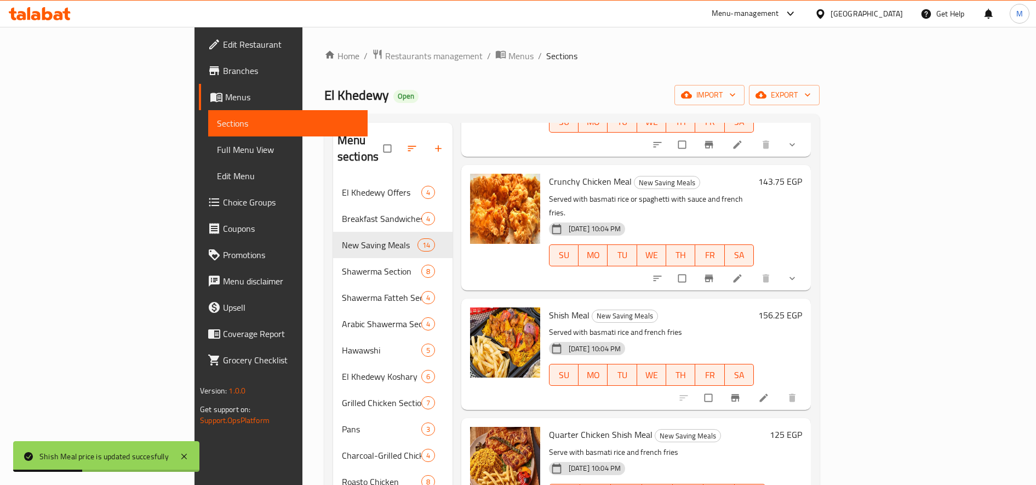
click at [802, 427] on h6 "125 EGP" at bounding box center [785, 434] width 32 height 15
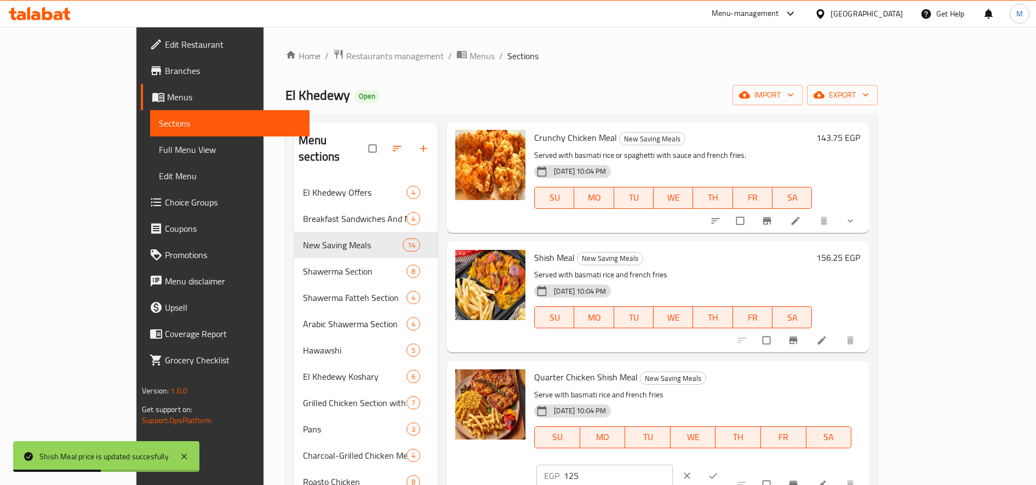
click at [672, 464] on input "125" at bounding box center [618, 475] width 109 height 22
paste input "56."
type input "156.25"
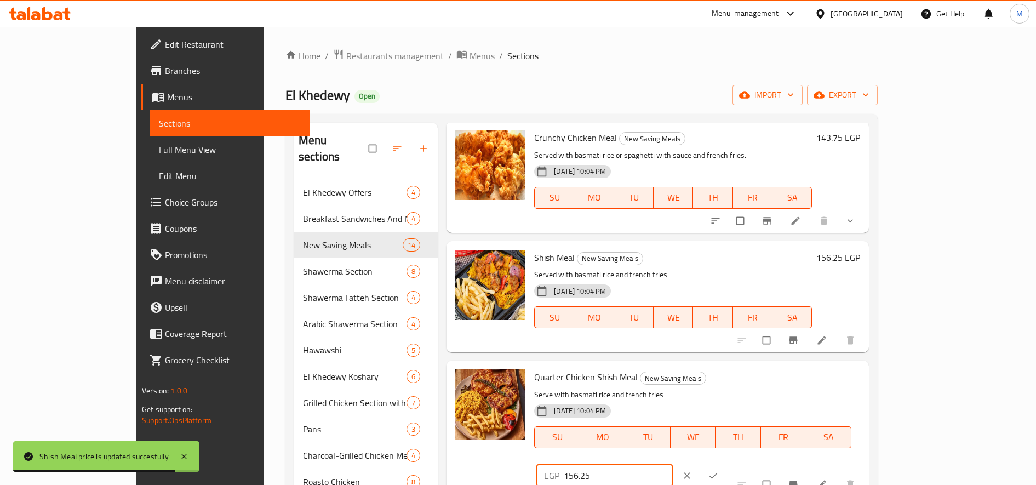
click at [727, 463] on button "ok" at bounding box center [714, 475] width 26 height 24
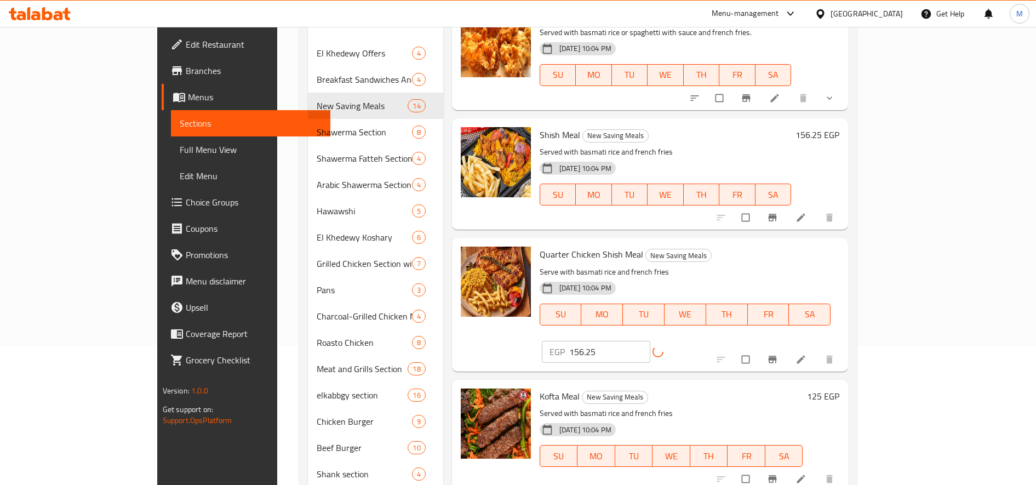
scroll to position [140, 0]
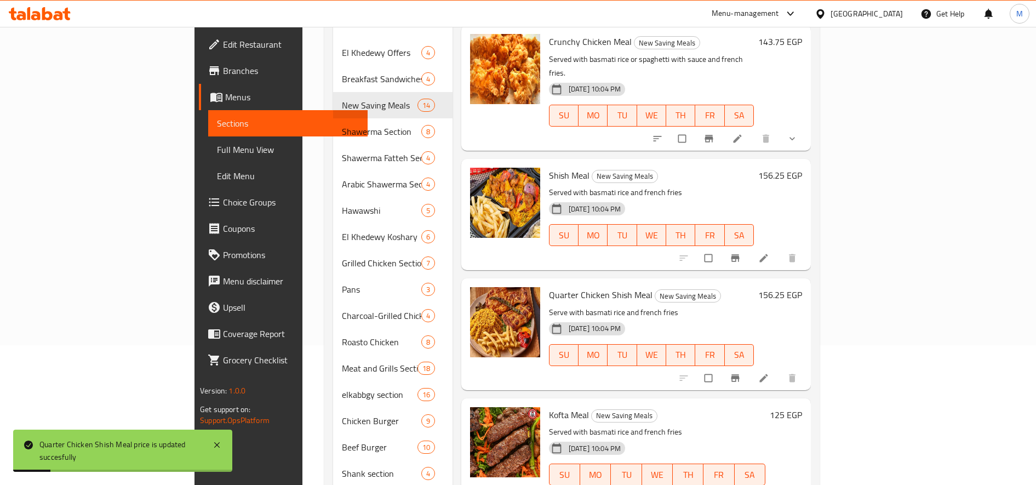
click at [802, 407] on h6 "125 EGP" at bounding box center [785, 414] width 32 height 15
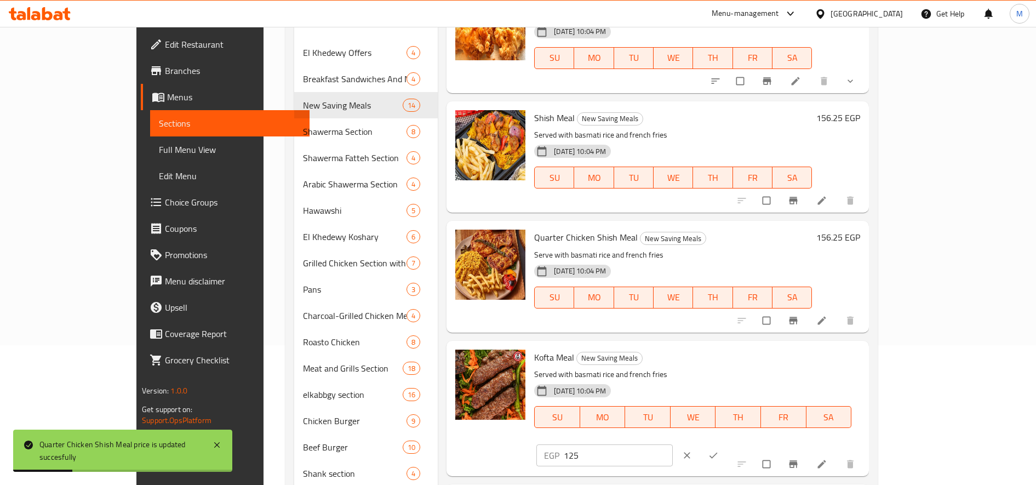
click at [672, 444] on input "125" at bounding box center [618, 455] width 109 height 22
paste input "56."
type input "156.25"
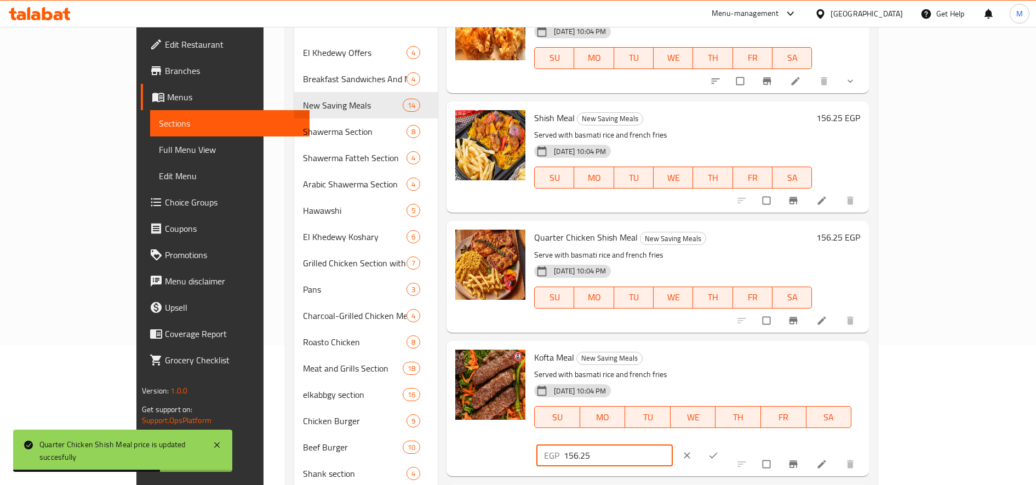
click at [718, 450] on icon "ok" at bounding box center [713, 455] width 11 height 11
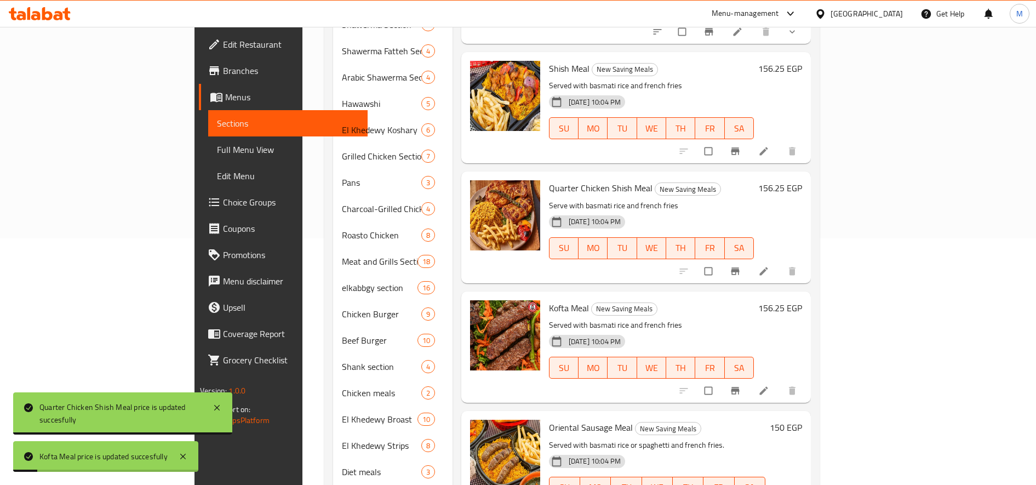
scroll to position [256, 0]
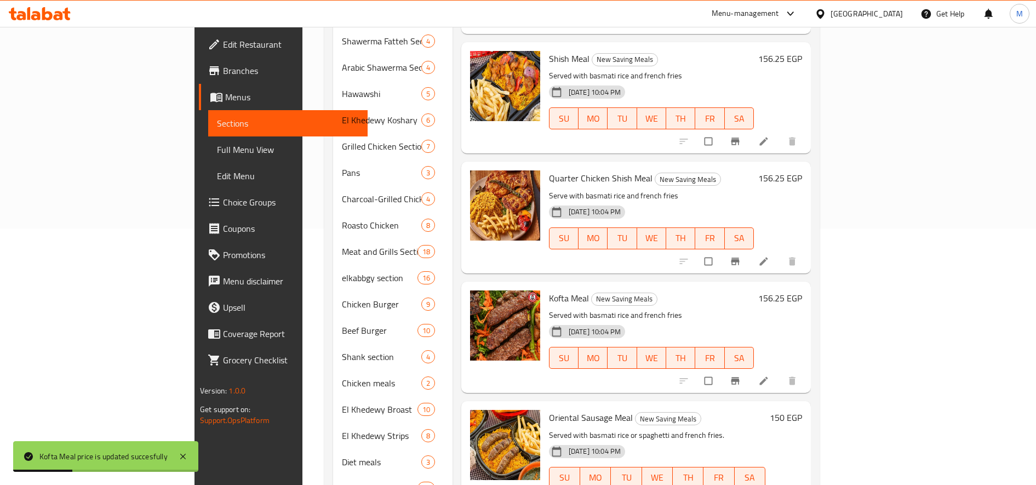
click at [802, 410] on h6 "150 EGP" at bounding box center [785, 417] width 32 height 15
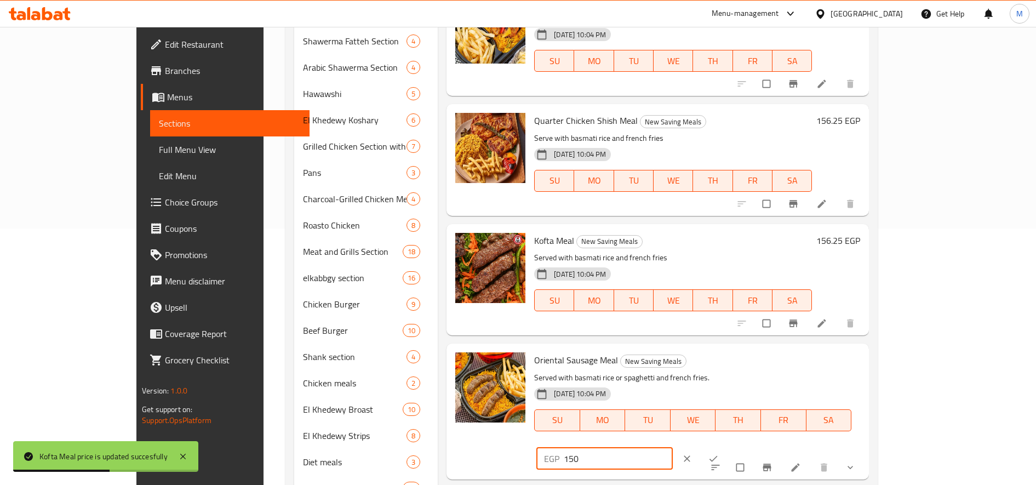
click at [672, 447] on input "150" at bounding box center [618, 458] width 109 height 22
paste input "87."
type input "187.50"
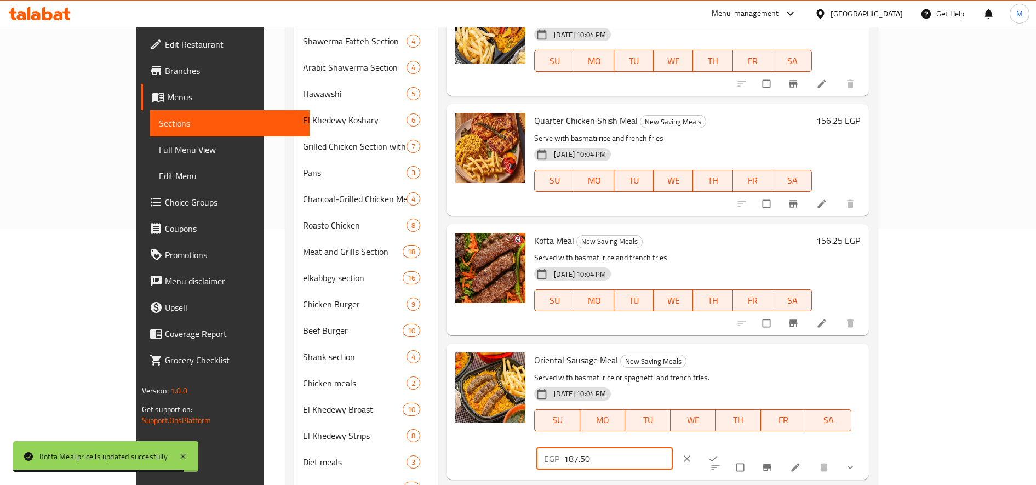
click at [717, 455] on icon "ok" at bounding box center [713, 458] width 8 height 6
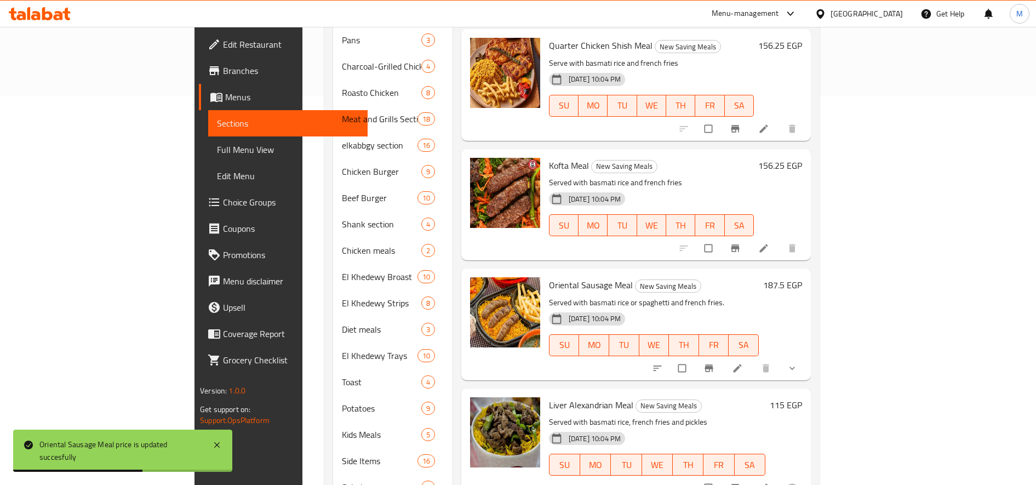
scroll to position [389, 0]
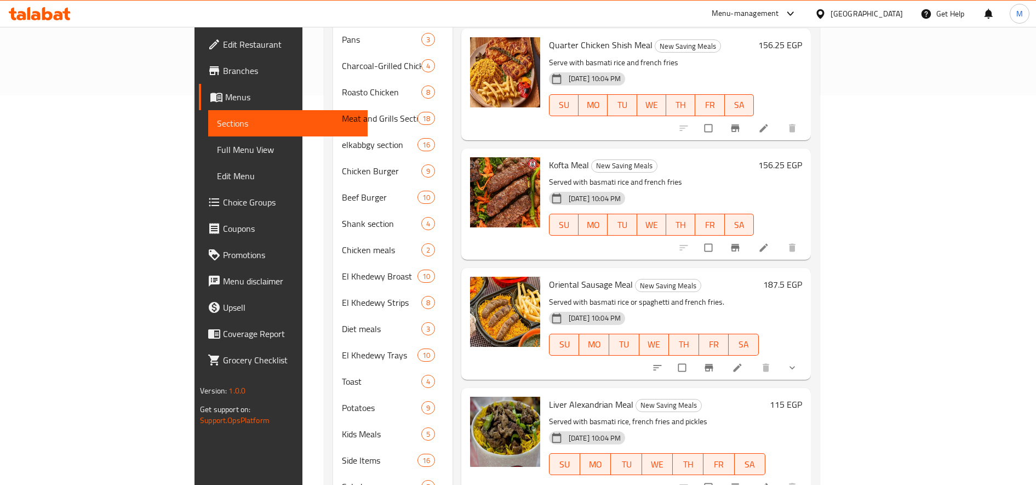
click at [802, 396] on h6 "115 EGP" at bounding box center [785, 403] width 32 height 15
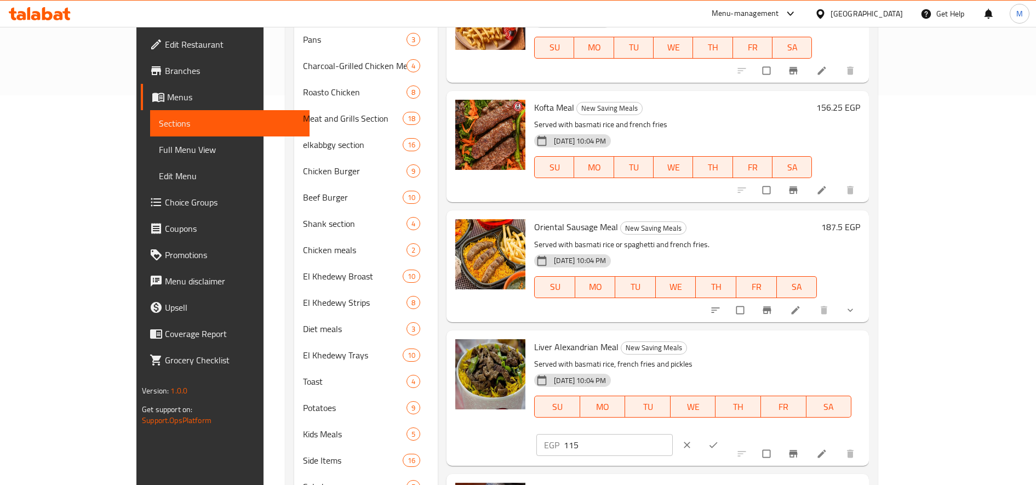
click at [672, 434] on input "115" at bounding box center [618, 445] width 109 height 22
paste input "43.7"
type input "143.75"
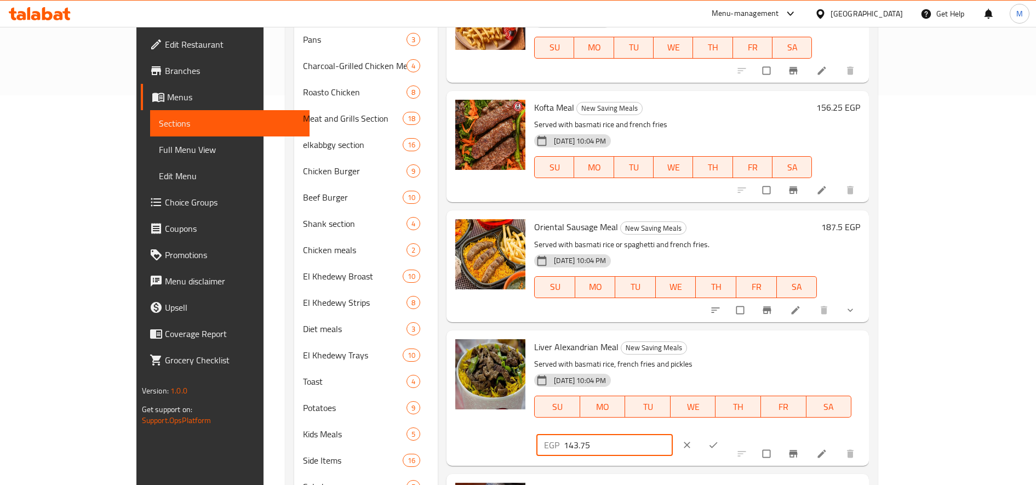
click at [727, 433] on button "ok" at bounding box center [714, 445] width 26 height 24
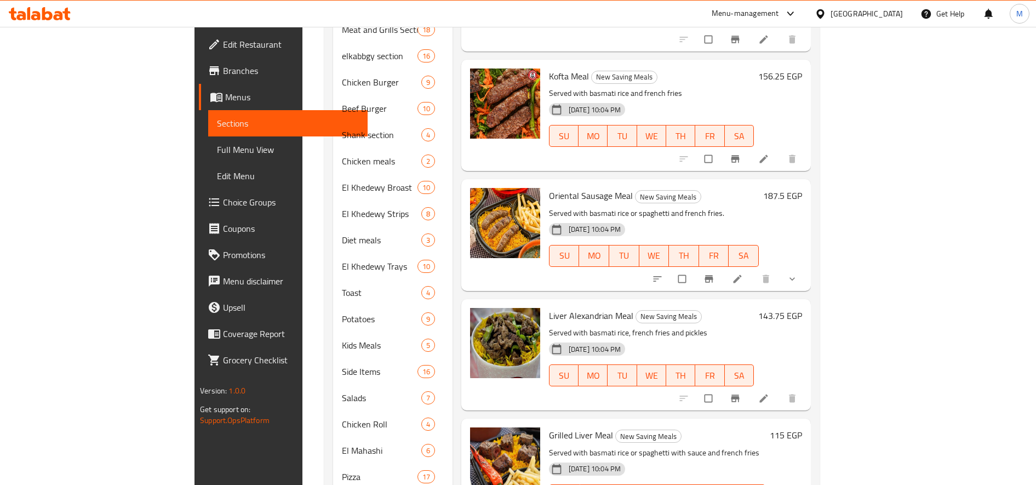
scroll to position [482, 0]
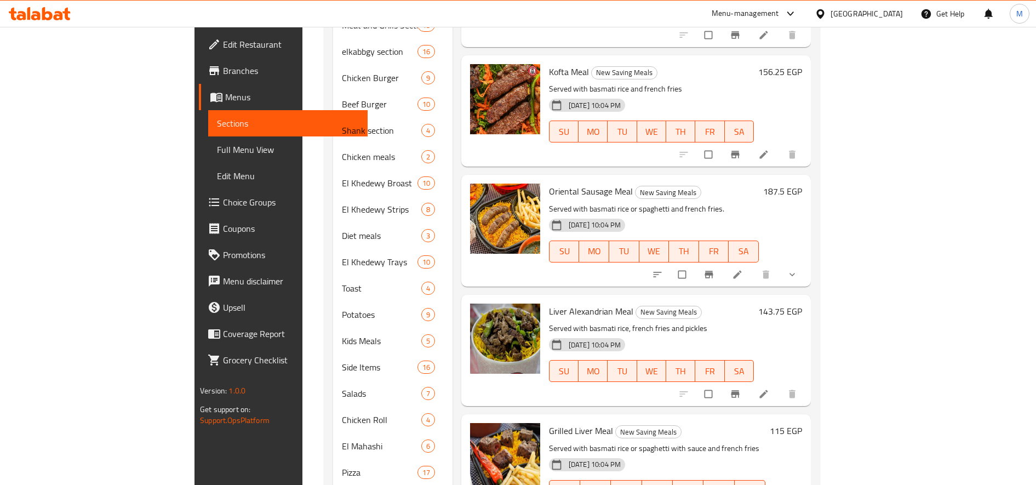
click at [802, 423] on h6 "115 EGP" at bounding box center [785, 430] width 32 height 15
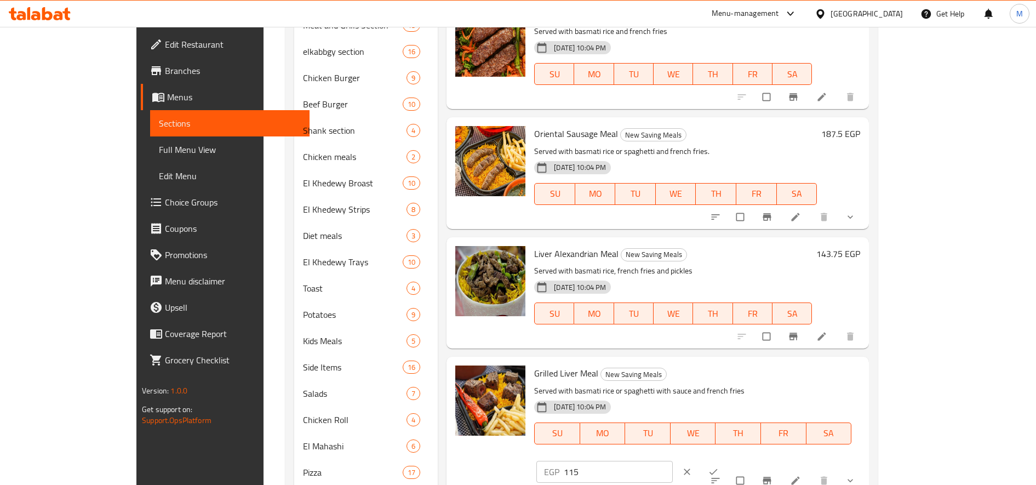
click at [740, 459] on div "EGP 115 ​" at bounding box center [638, 471] width 204 height 24
drag, startPoint x: 877, startPoint y: 370, endPoint x: 875, endPoint y: 375, distance: 6.1
click at [672, 461] on input "115" at bounding box center [618, 472] width 109 height 22
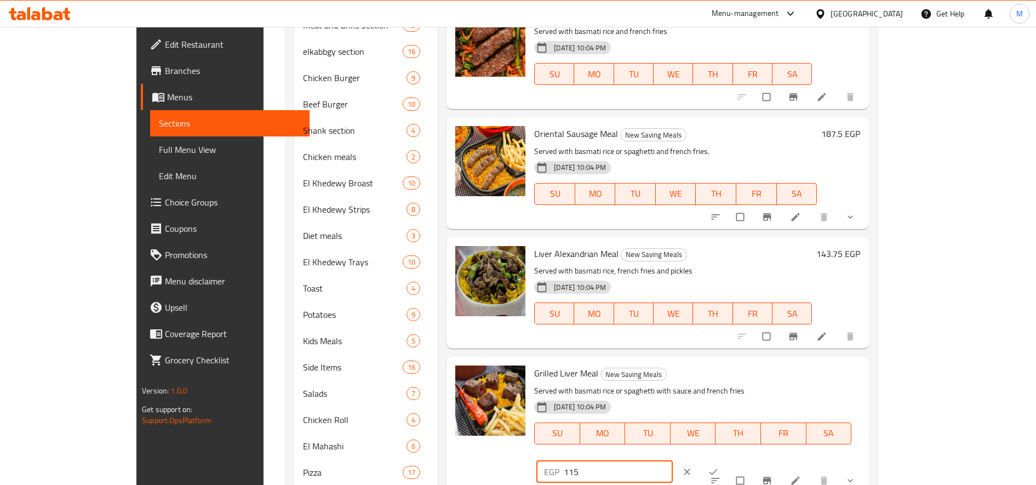
click at [672, 461] on input "115" at bounding box center [618, 472] width 109 height 22
paste input "43.7"
type input "143.75"
click at [727, 459] on button "ok" at bounding box center [714, 471] width 26 height 24
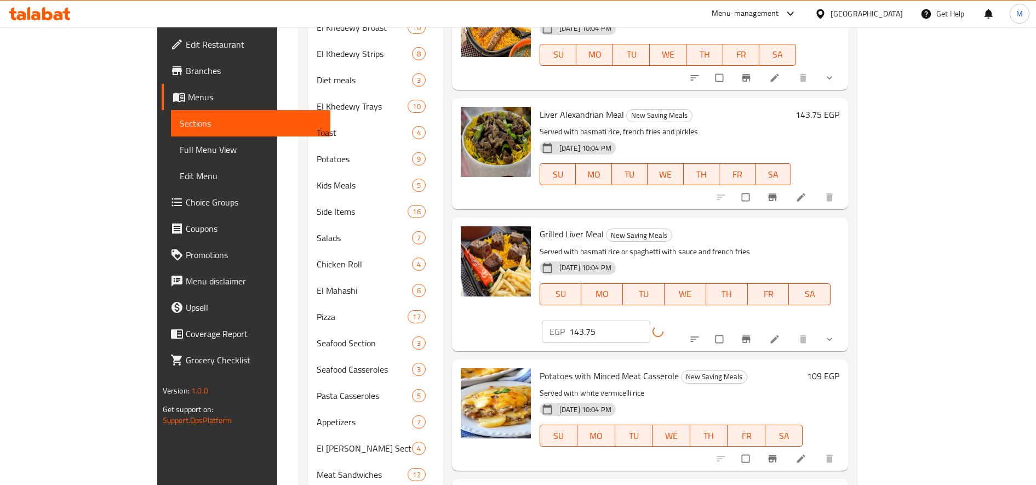
scroll to position [643, 0]
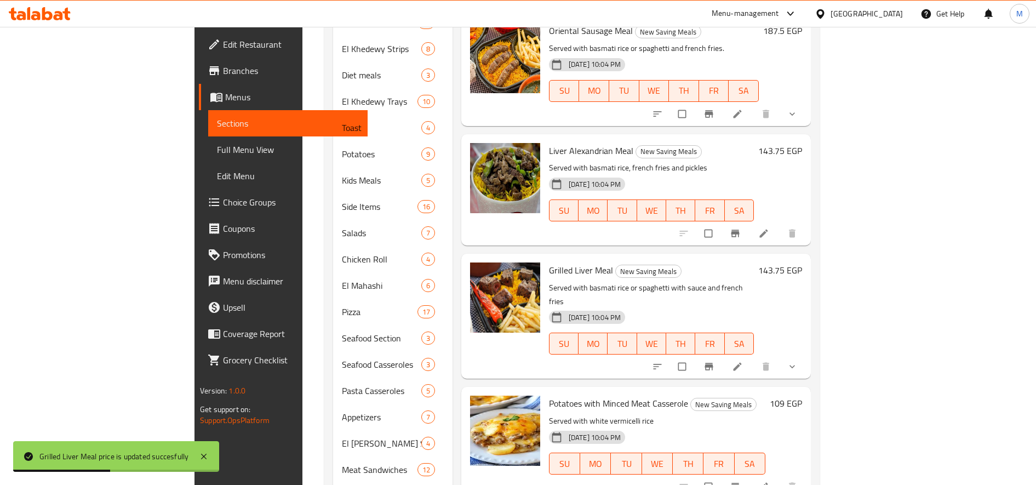
click at [802, 395] on h6 "109 EGP" at bounding box center [785, 402] width 32 height 15
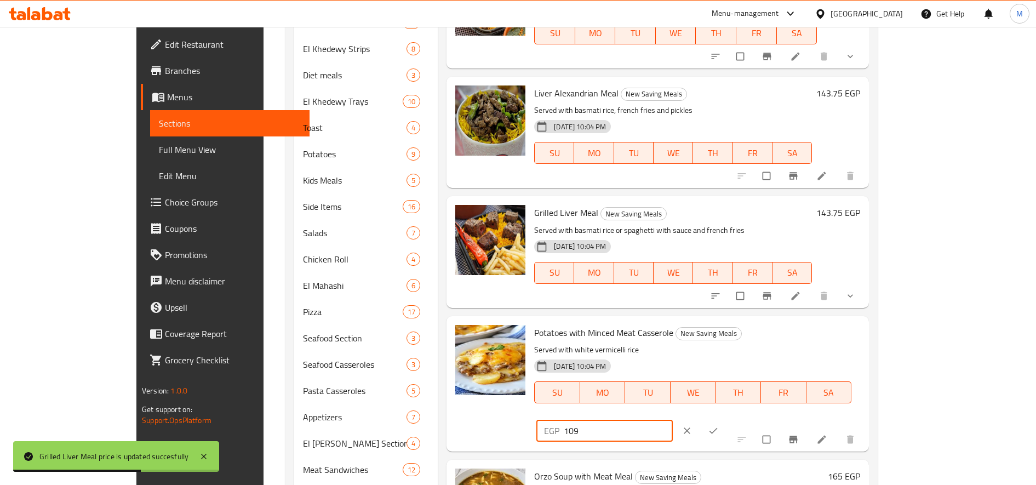
click at [672, 419] on input "109" at bounding box center [618, 430] width 109 height 22
paste input "36.25"
type input "136.25"
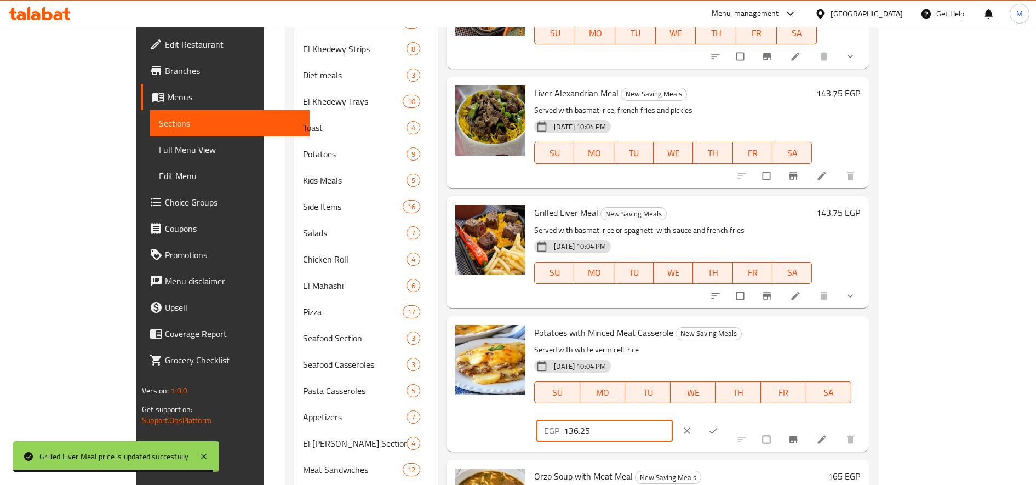
click at [727, 418] on button "ok" at bounding box center [714, 430] width 26 height 24
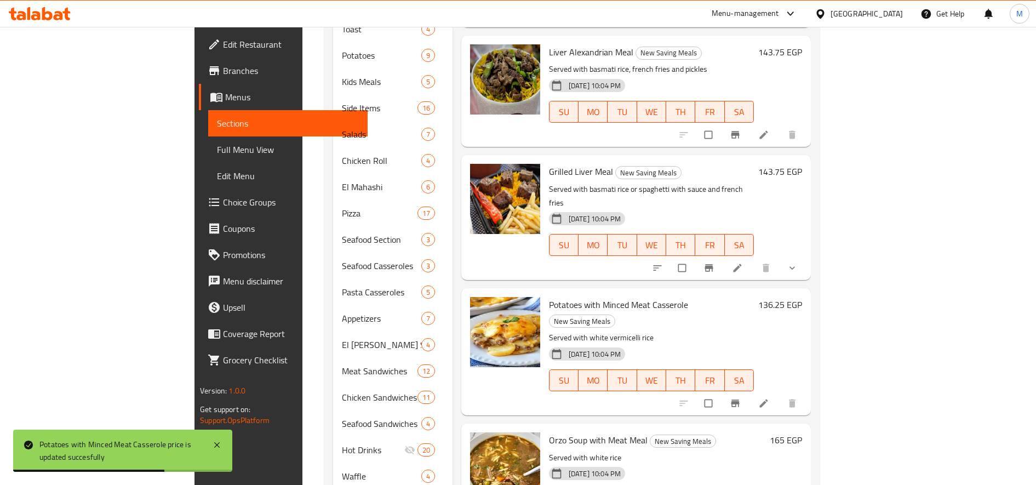
scroll to position [744, 0]
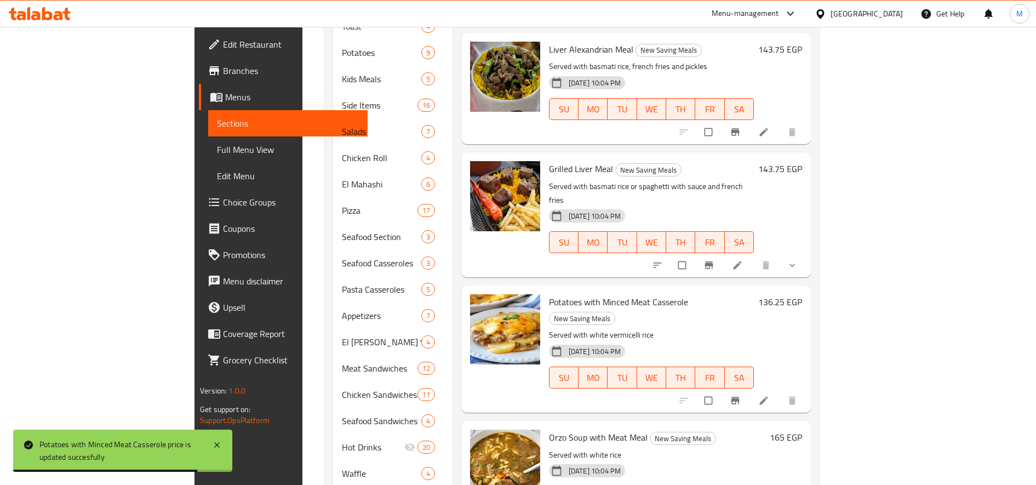
click at [802, 429] on h6 "165 EGP" at bounding box center [785, 436] width 32 height 15
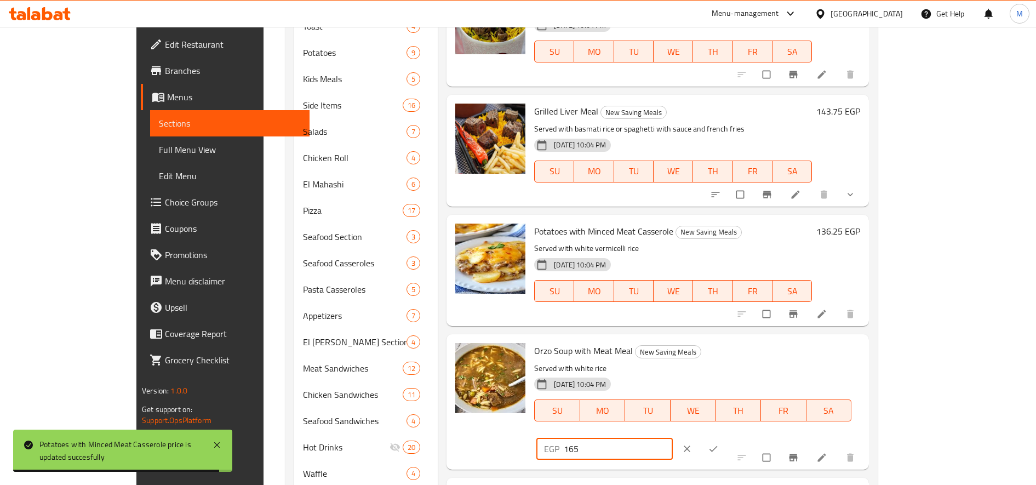
click at [672, 438] on input "165" at bounding box center [618, 449] width 109 height 22
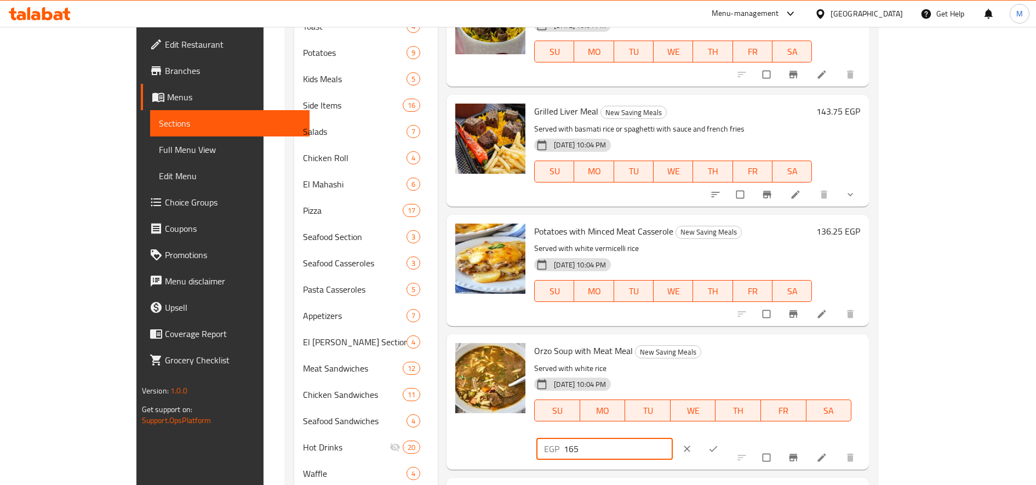
click at [672, 438] on input "165" at bounding box center [618, 449] width 109 height 22
paste input "206.2"
type input "206.25"
click at [718, 443] on icon "ok" at bounding box center [713, 448] width 11 height 11
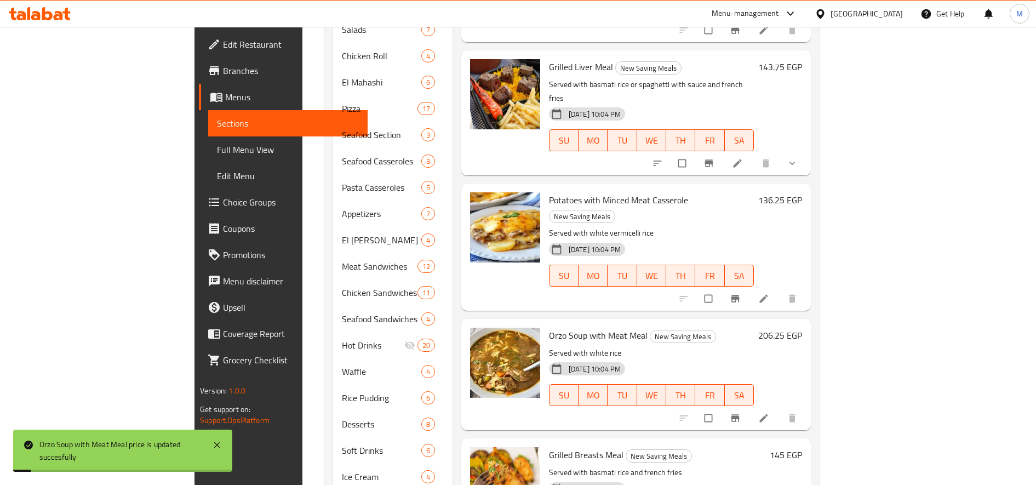
scroll to position [852, 0]
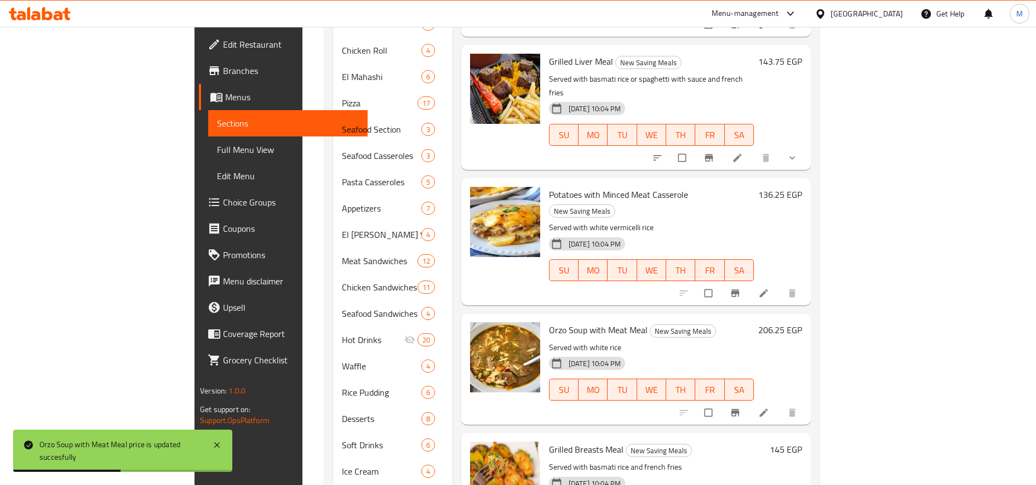
click at [802, 441] on h6 "145 EGP" at bounding box center [785, 448] width 32 height 15
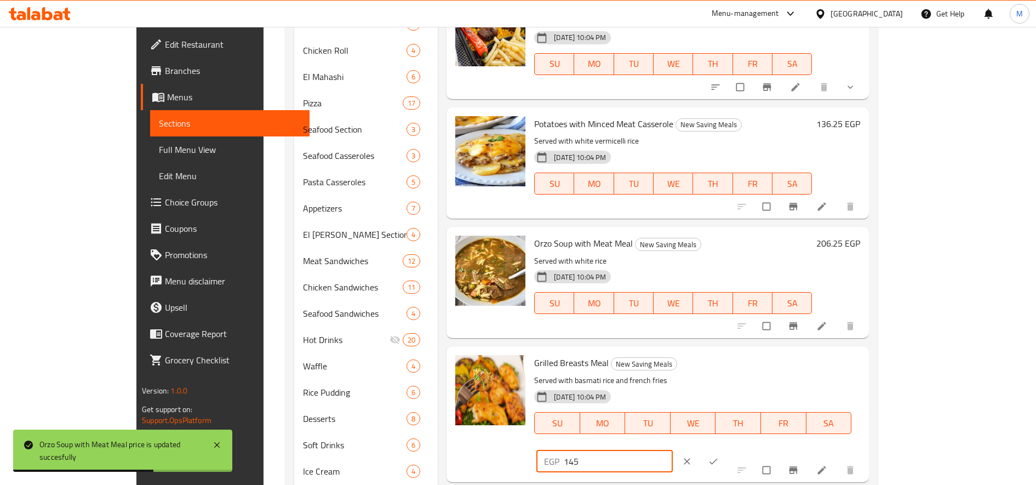
click at [672, 450] on input "145" at bounding box center [618, 461] width 109 height 22
paste input "81.2"
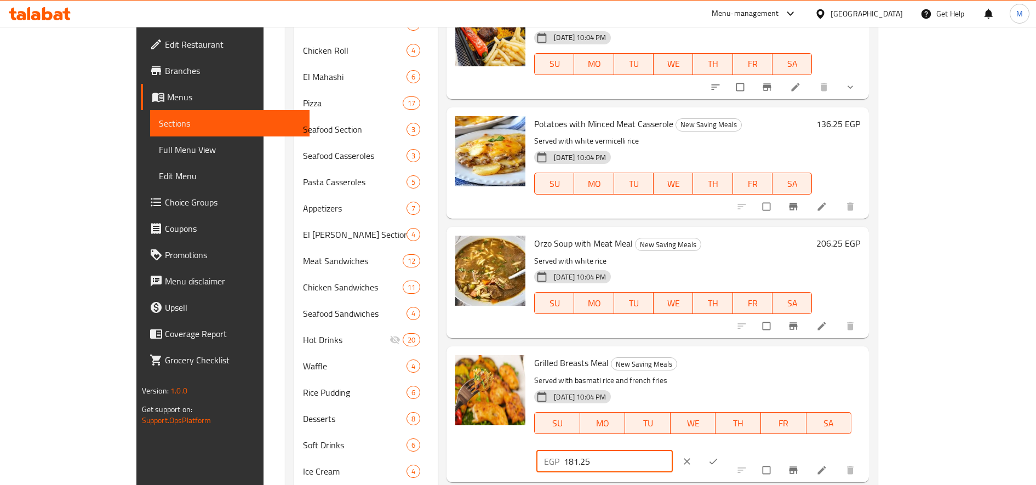
type input "181.25"
click at [718, 456] on icon "ok" at bounding box center [713, 461] width 11 height 11
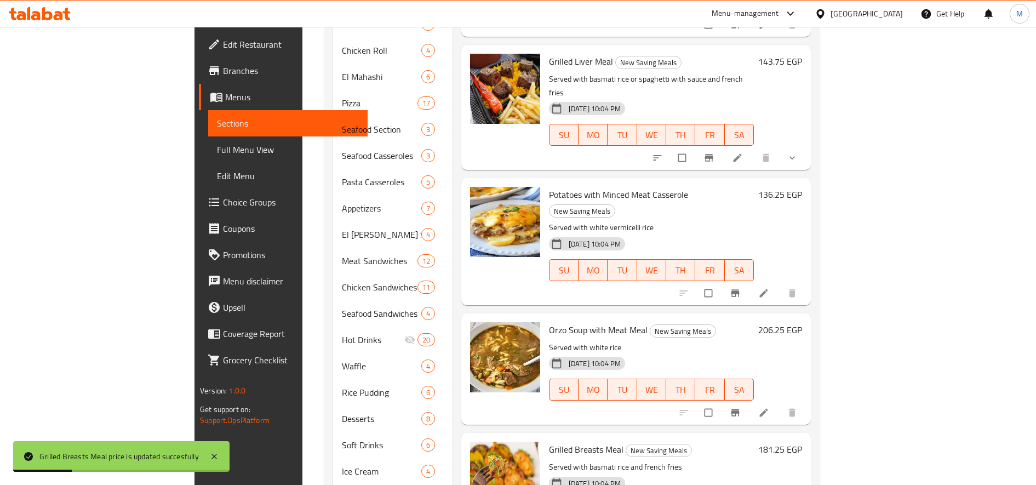
scroll to position [975, 0]
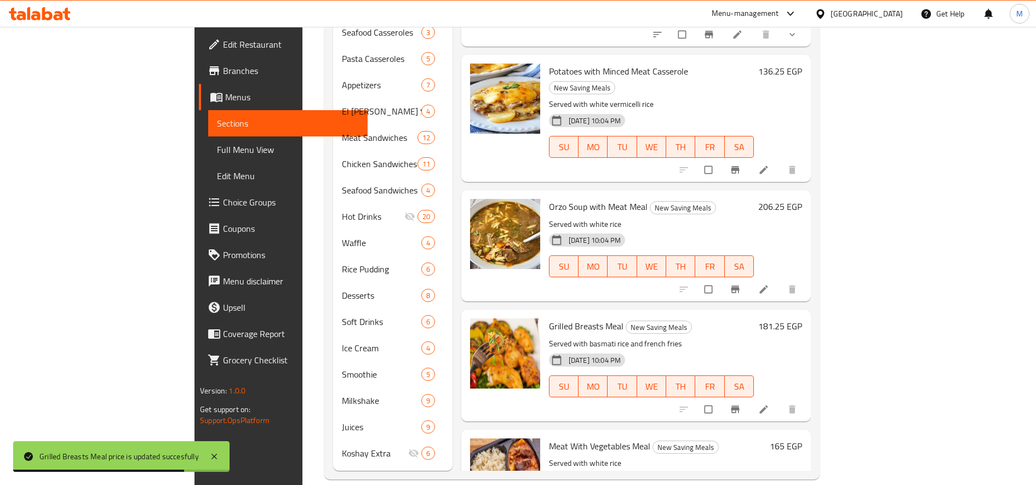
click at [802, 438] on h6 "165 EGP" at bounding box center [785, 445] width 32 height 15
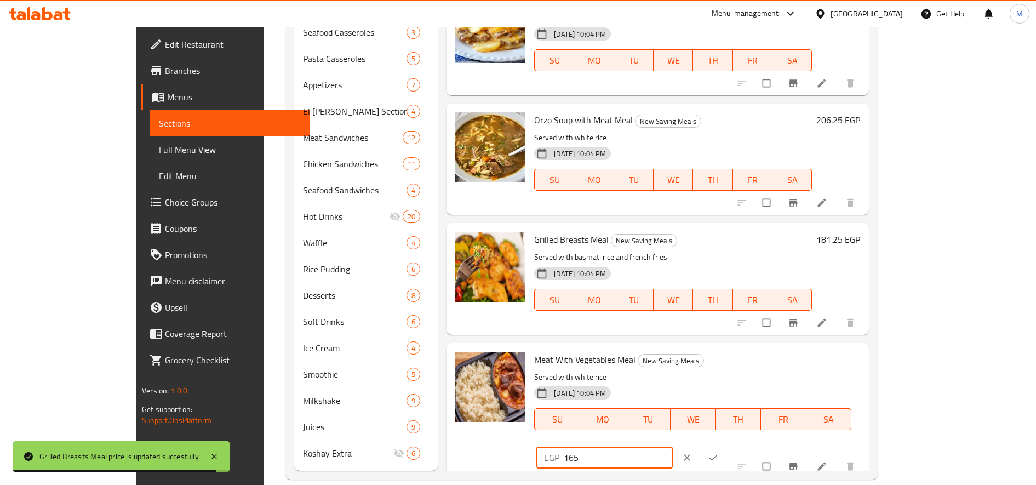
click at [672, 446] on input "165" at bounding box center [618, 457] width 109 height 22
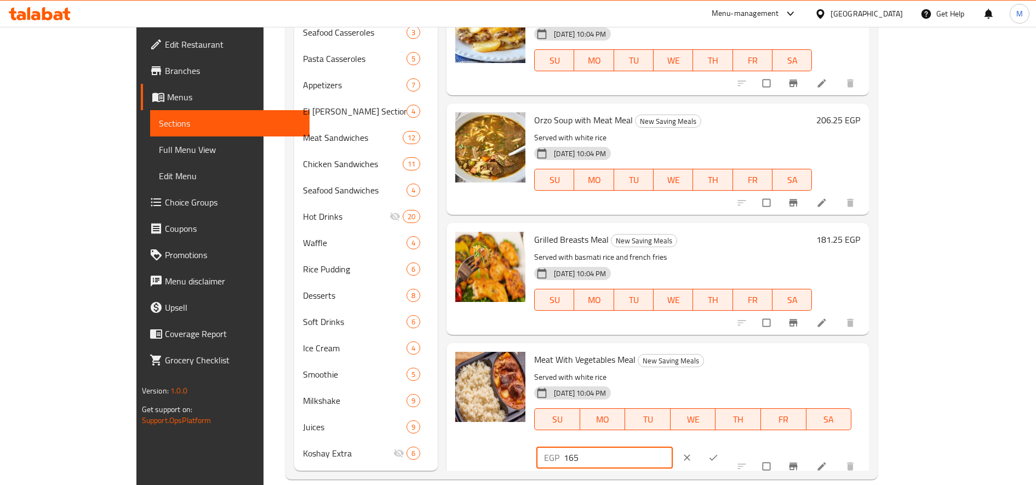
click at [672, 446] on input "165" at bounding box center [618, 457] width 109 height 22
paste input "206.2"
type input "206.25"
click at [727, 445] on button "ok" at bounding box center [714, 457] width 26 height 24
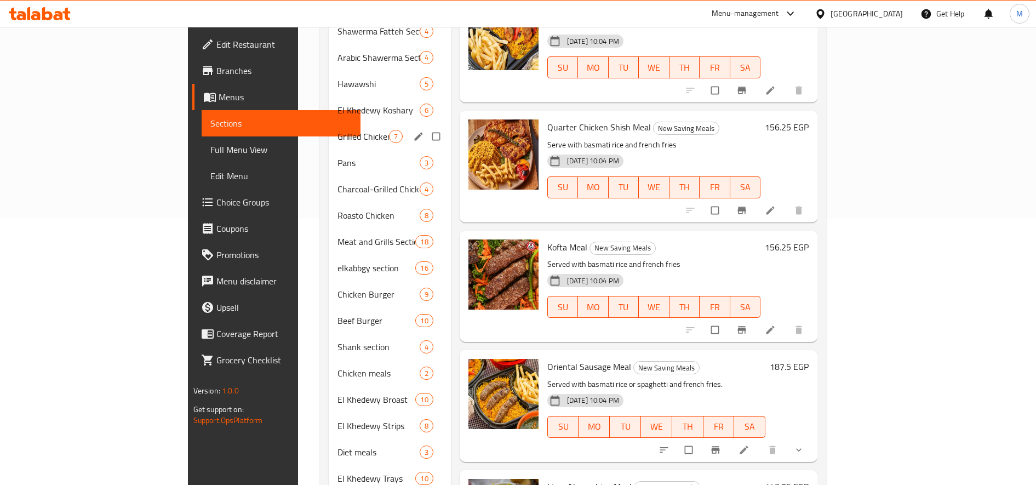
scroll to position [0, 0]
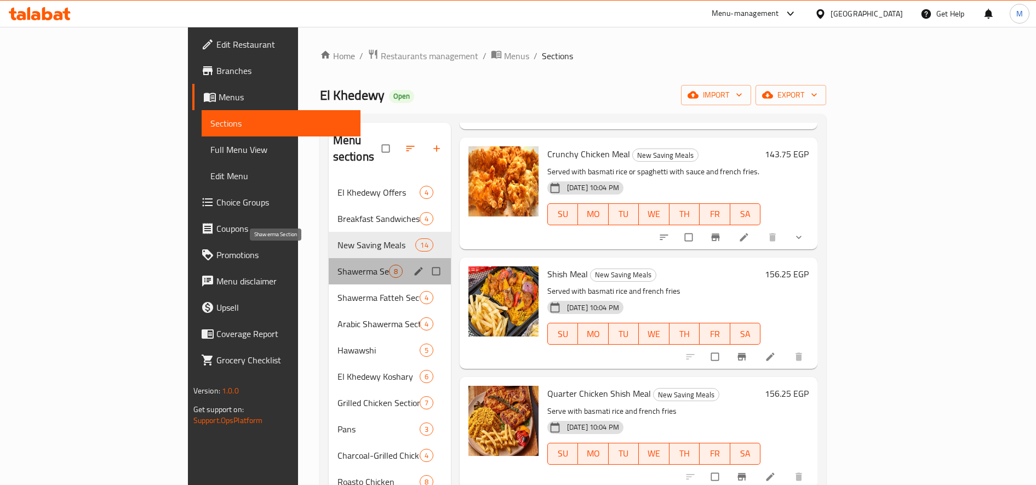
click at [337, 265] on span "Shawerma Section" at bounding box center [362, 271] width 51 height 13
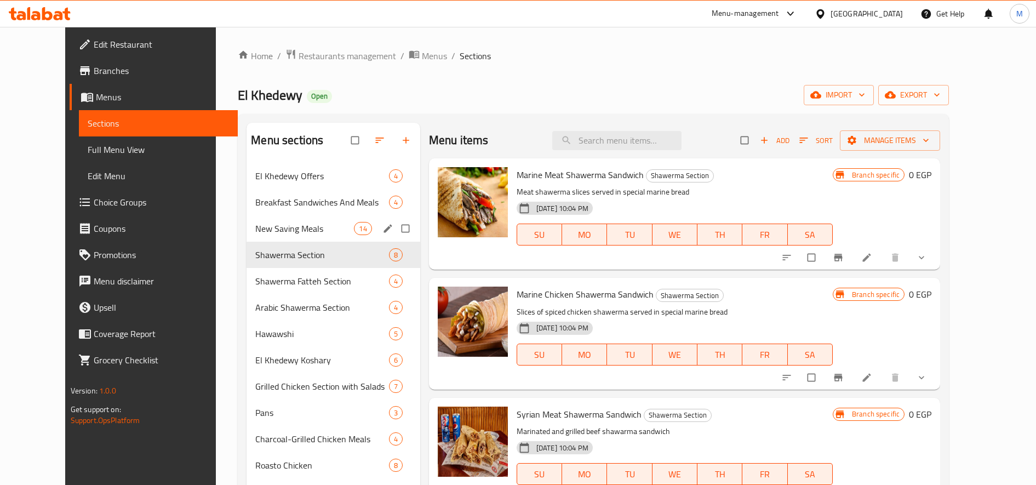
click at [282, 220] on div "New Saving Meals 14" at bounding box center [332, 228] width 173 height 26
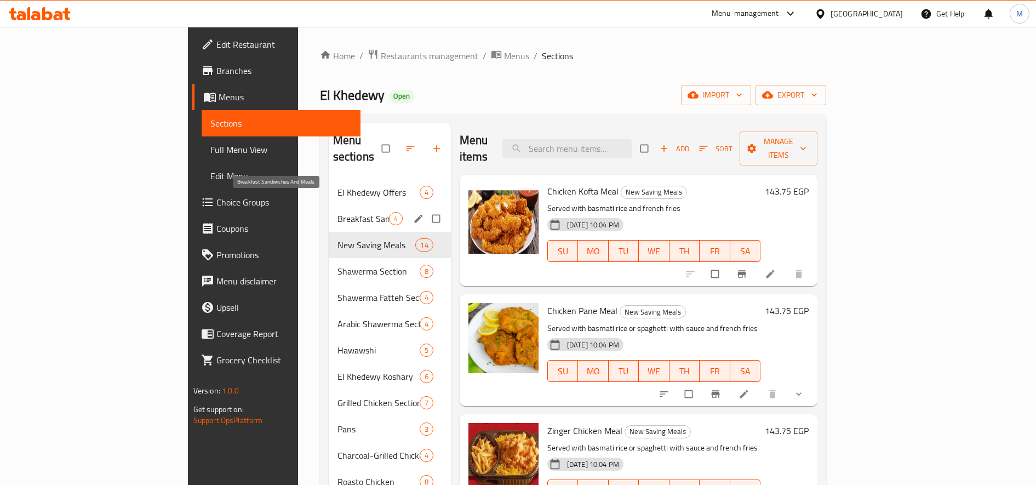
click at [337, 212] on span "Breakfast Sandwiches And Meals" at bounding box center [362, 218] width 51 height 13
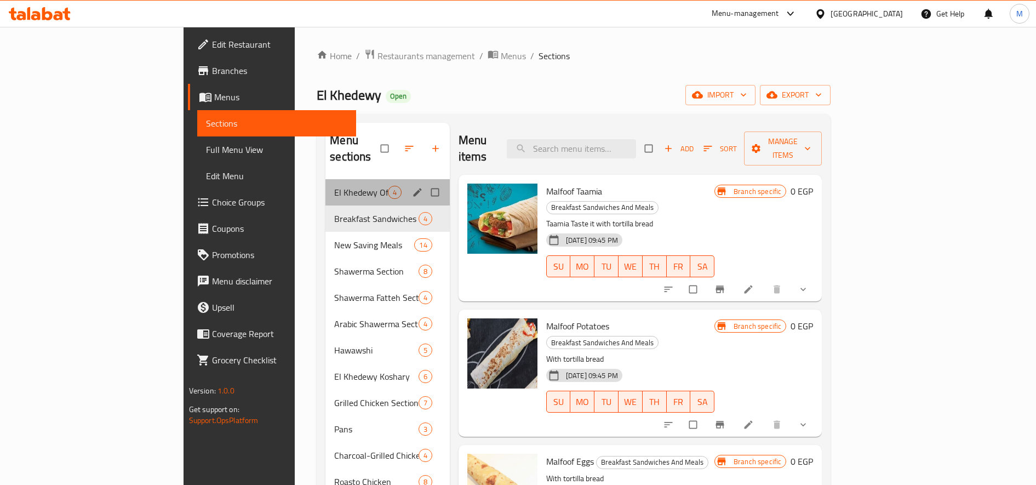
click at [325, 179] on div "El Khedewy Offers 4" at bounding box center [387, 192] width 124 height 26
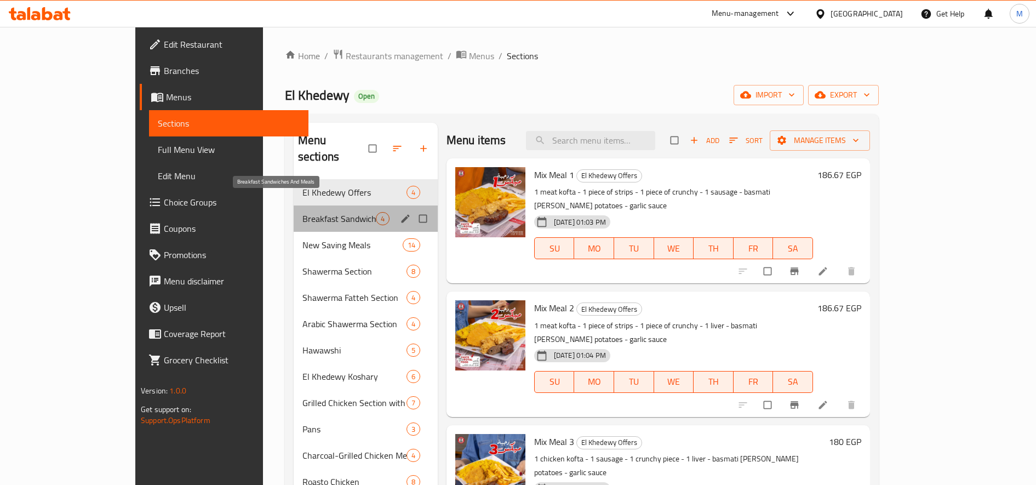
click at [302, 212] on span "Breakfast Sandwiches And Meals" at bounding box center [338, 218] width 73 height 13
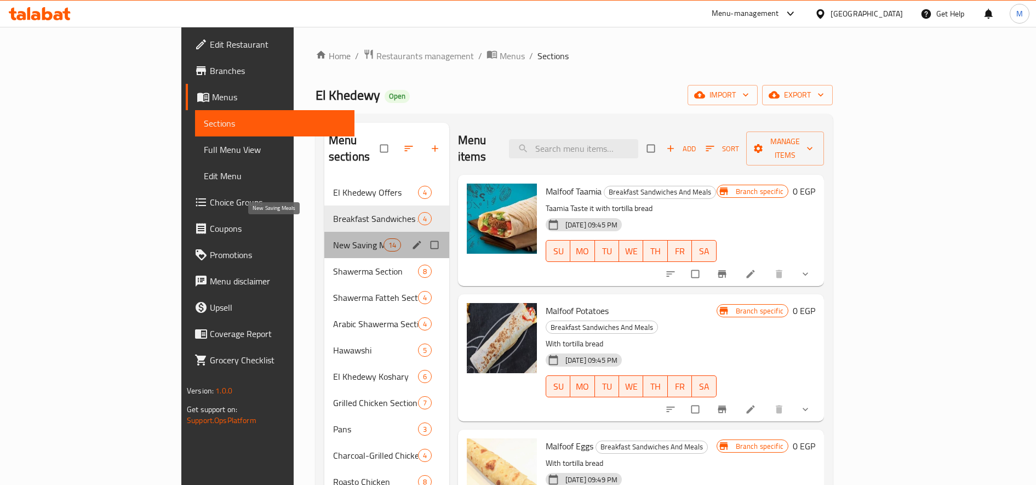
click at [333, 238] on span "New Saving Meals" at bounding box center [358, 244] width 50 height 13
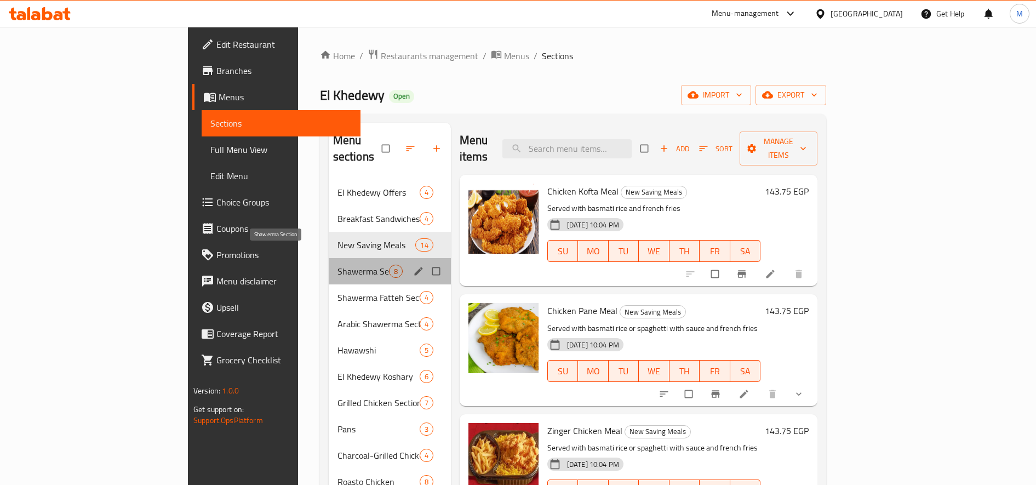
click at [337, 265] on span "Shawerma Section" at bounding box center [362, 271] width 51 height 13
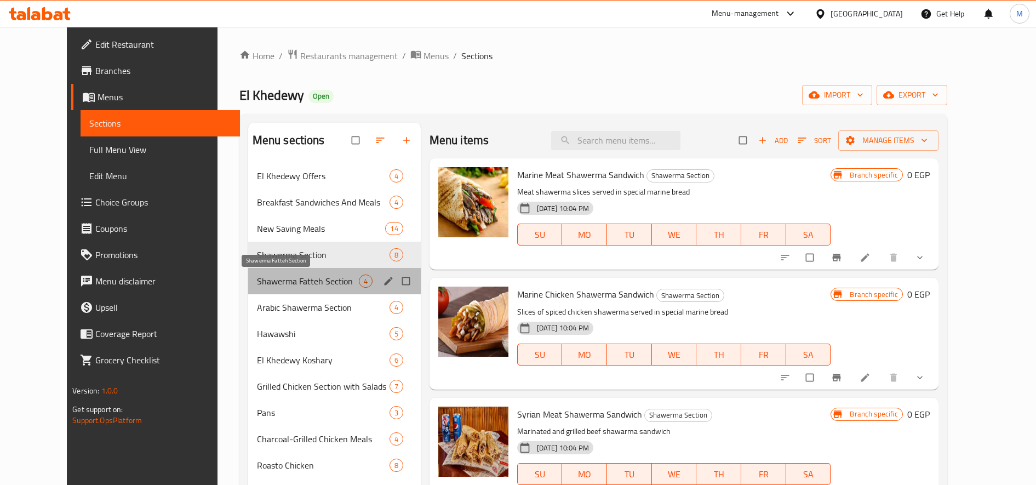
click at [278, 281] on span "Shawerma Fatteh Section" at bounding box center [308, 280] width 102 height 13
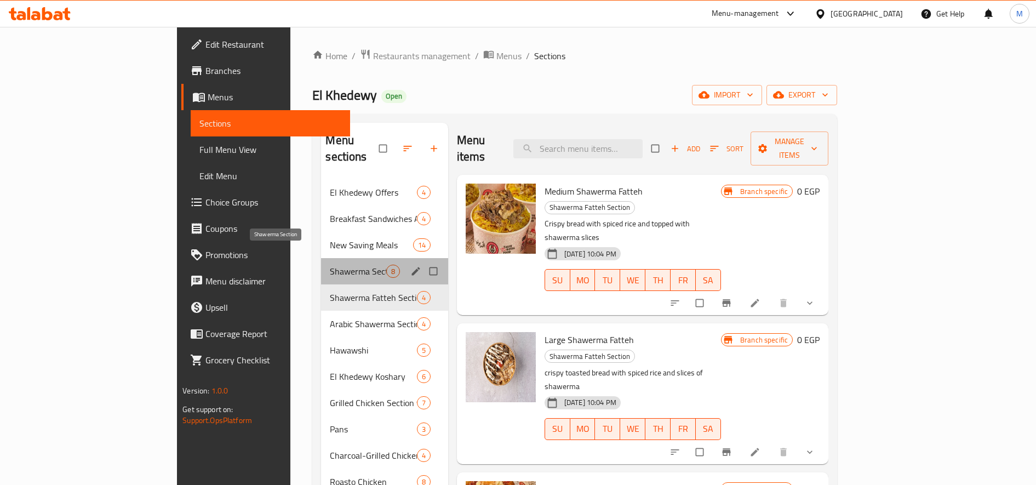
click at [321, 258] on div "Shawerma Section 8" at bounding box center [384, 271] width 127 height 26
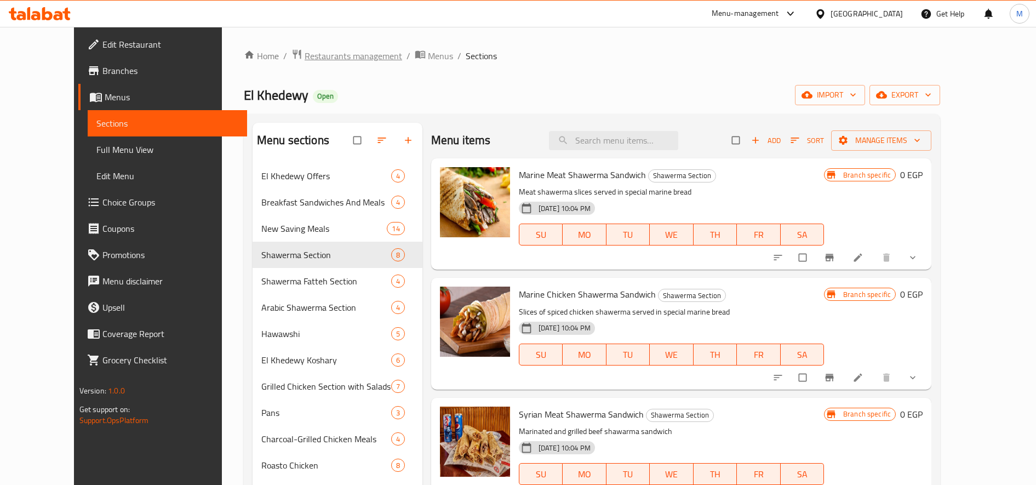
click at [304, 57] on span "Restaurants management" at bounding box center [352, 55] width 97 height 13
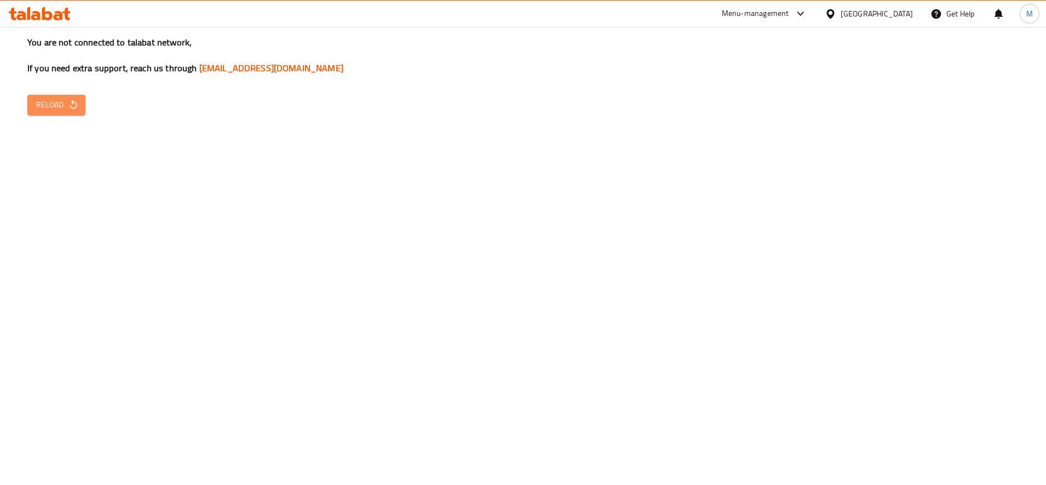
click at [80, 98] on button "Reload" at bounding box center [56, 105] width 58 height 20
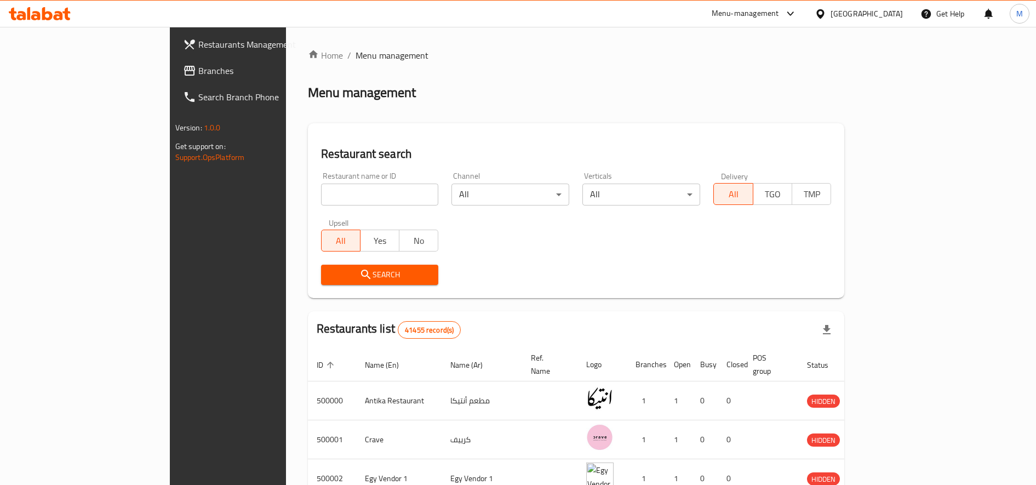
click at [198, 65] on span "Branches" at bounding box center [266, 70] width 136 height 13
